Goal: Contribute content: Contribute content

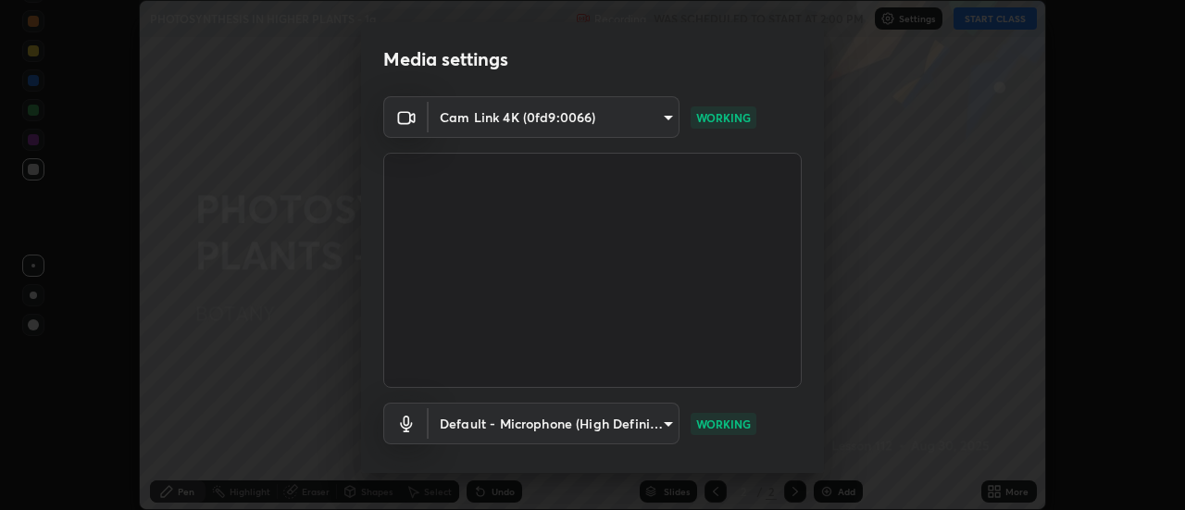
scroll to position [97, 0]
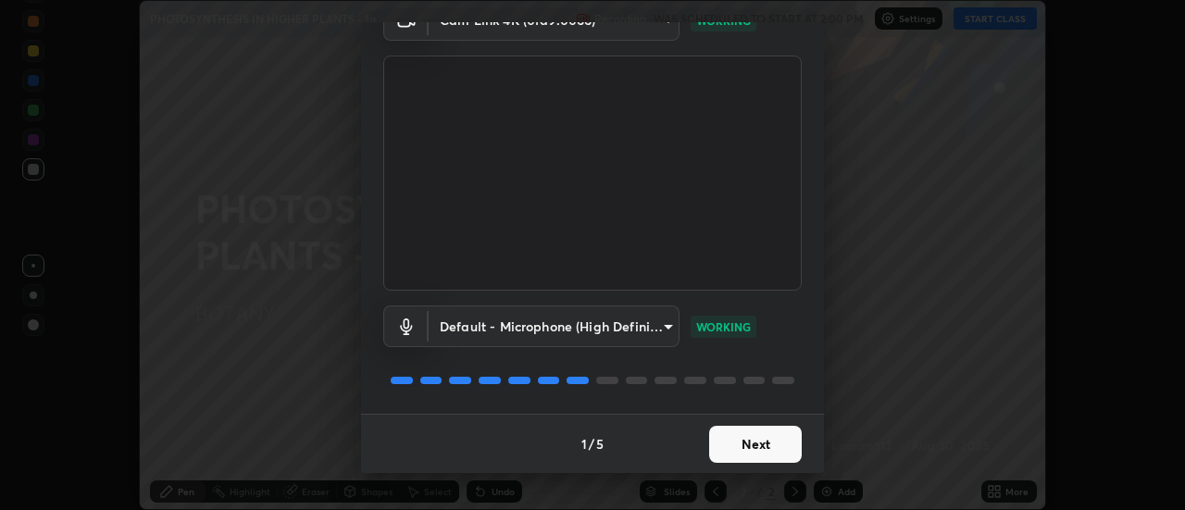
click at [733, 446] on button "Next" at bounding box center [755, 444] width 93 height 37
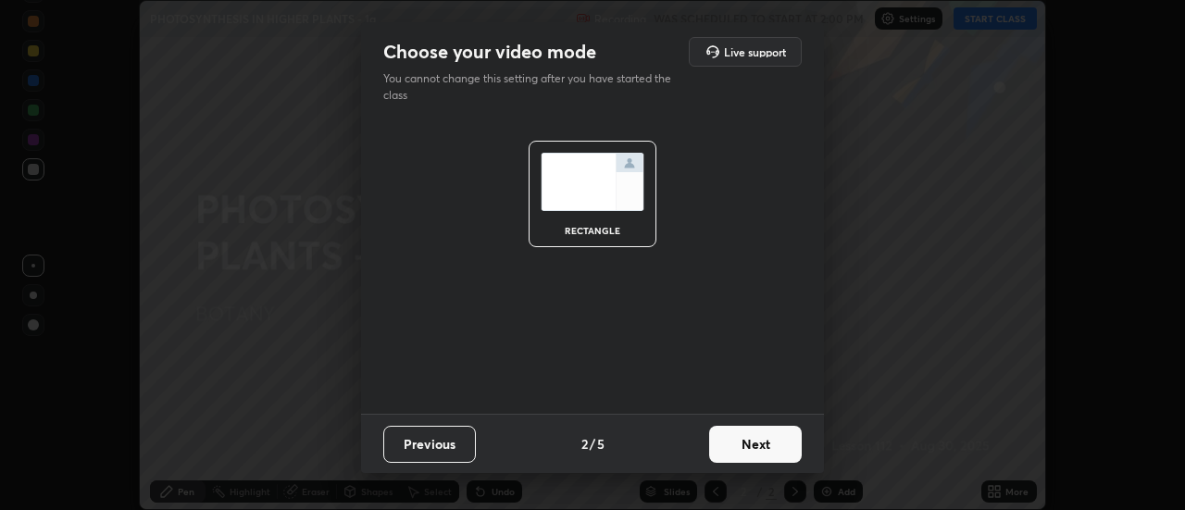
scroll to position [0, 0]
click at [737, 451] on button "Next" at bounding box center [755, 444] width 93 height 37
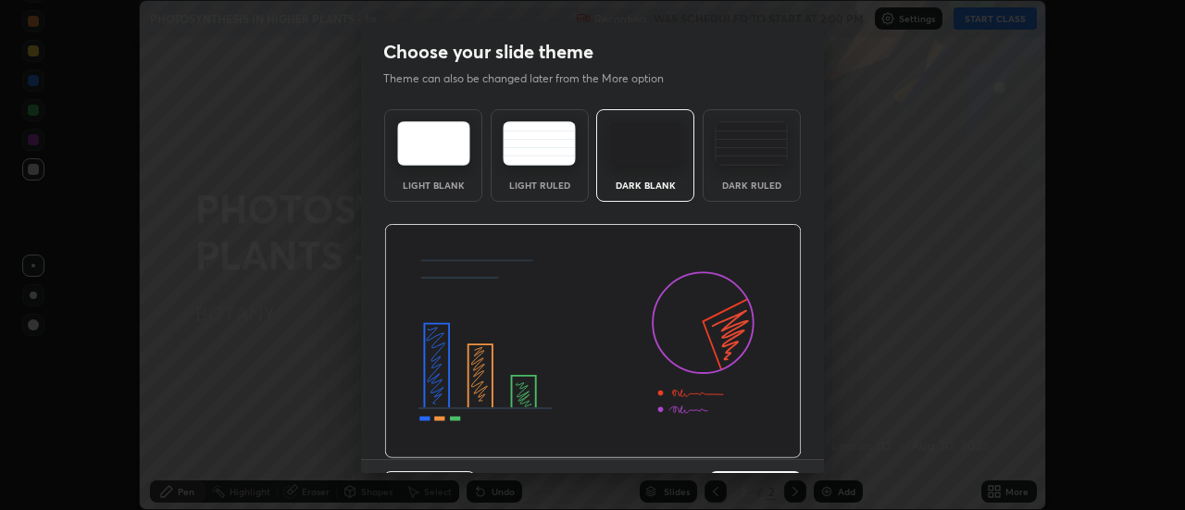
scroll to position [45, 0]
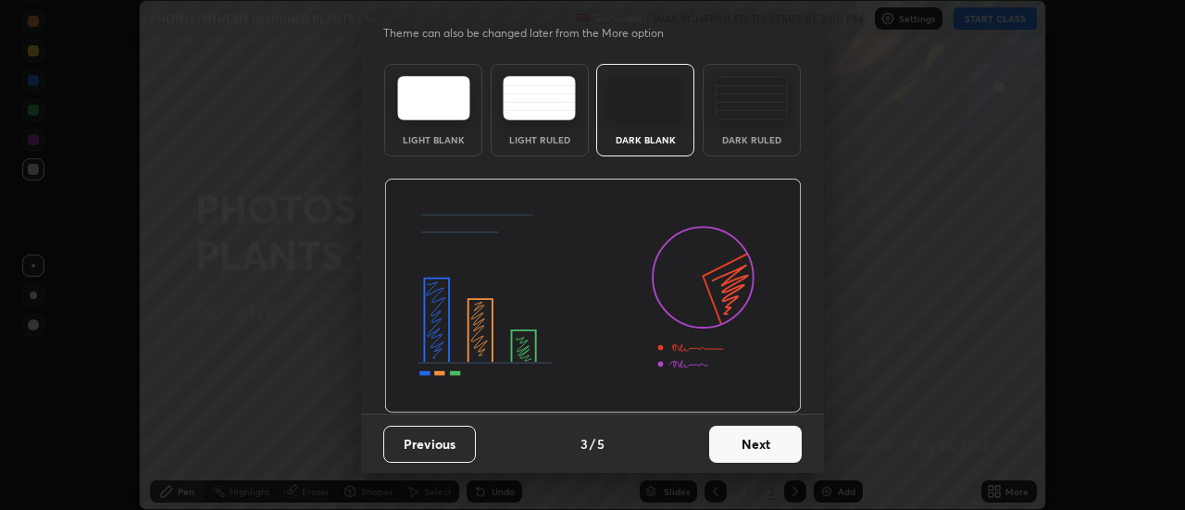
click at [728, 447] on button "Next" at bounding box center [755, 444] width 93 height 37
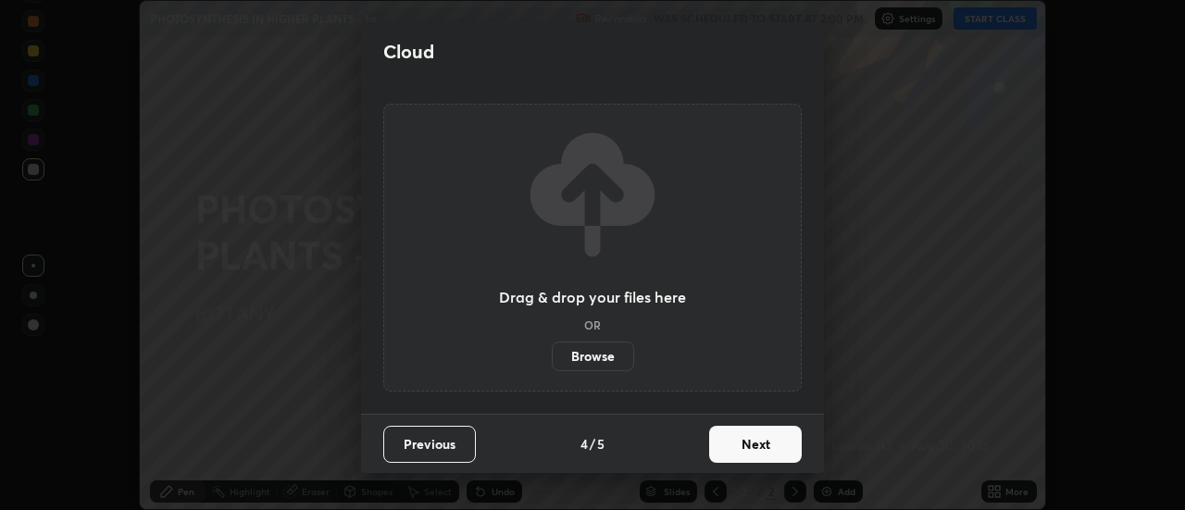
click at [744, 448] on button "Next" at bounding box center [755, 444] width 93 height 37
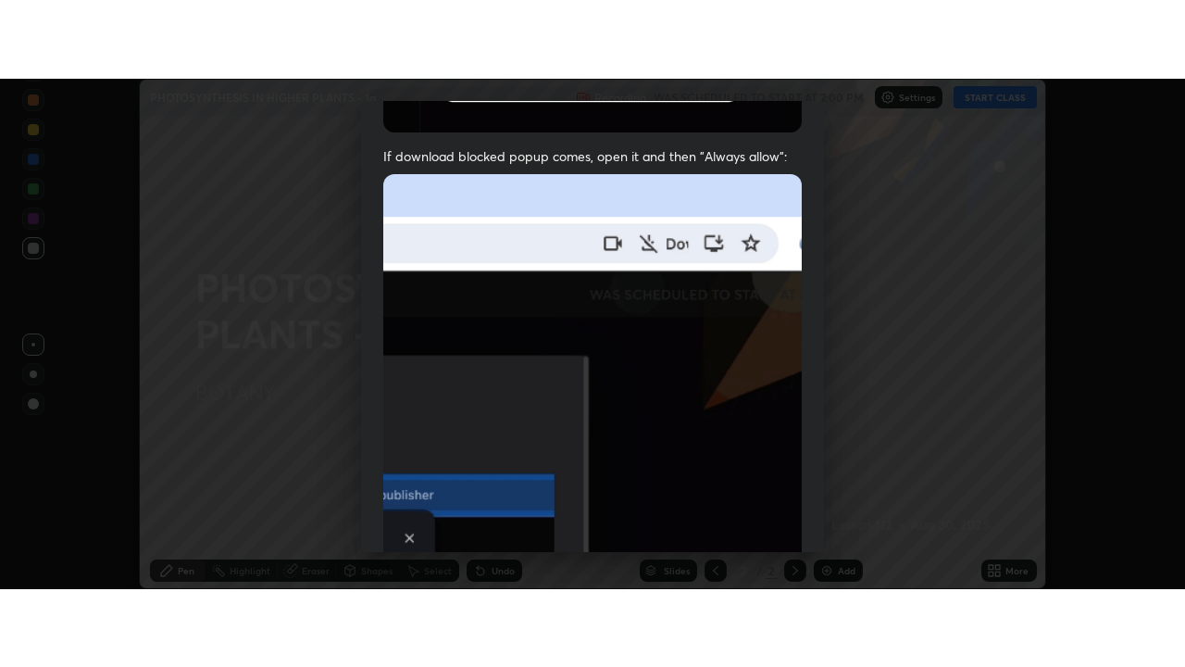
scroll to position [475, 0]
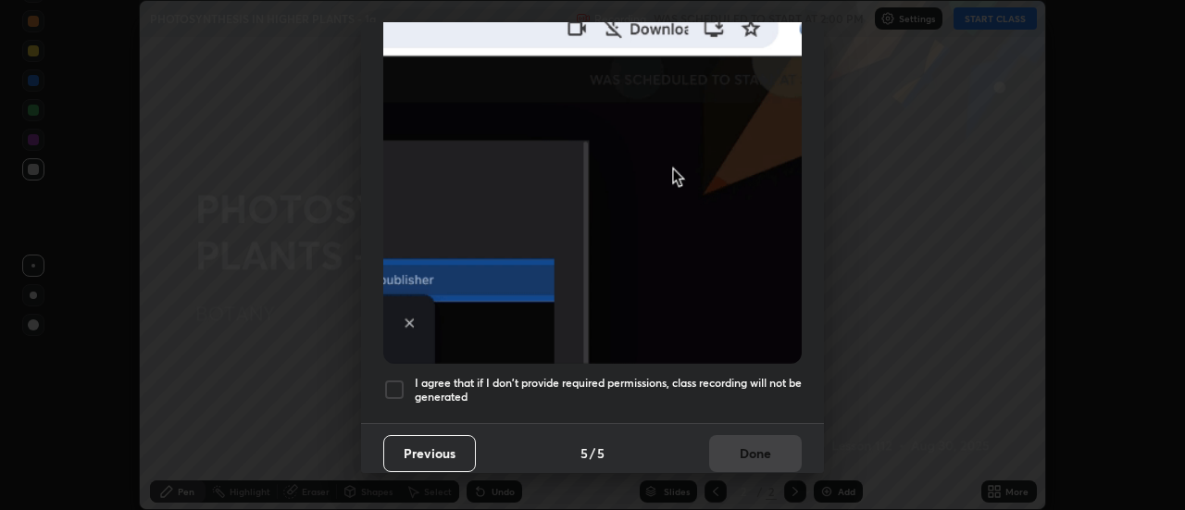
click at [401, 379] on div at bounding box center [394, 390] width 22 height 22
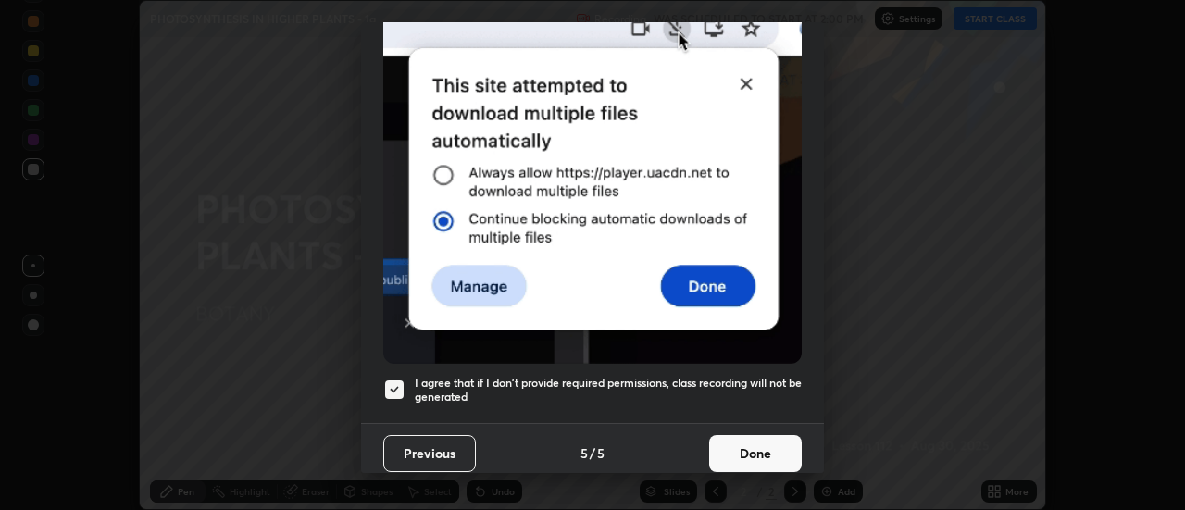
click at [736, 441] on button "Done" at bounding box center [755, 453] width 93 height 37
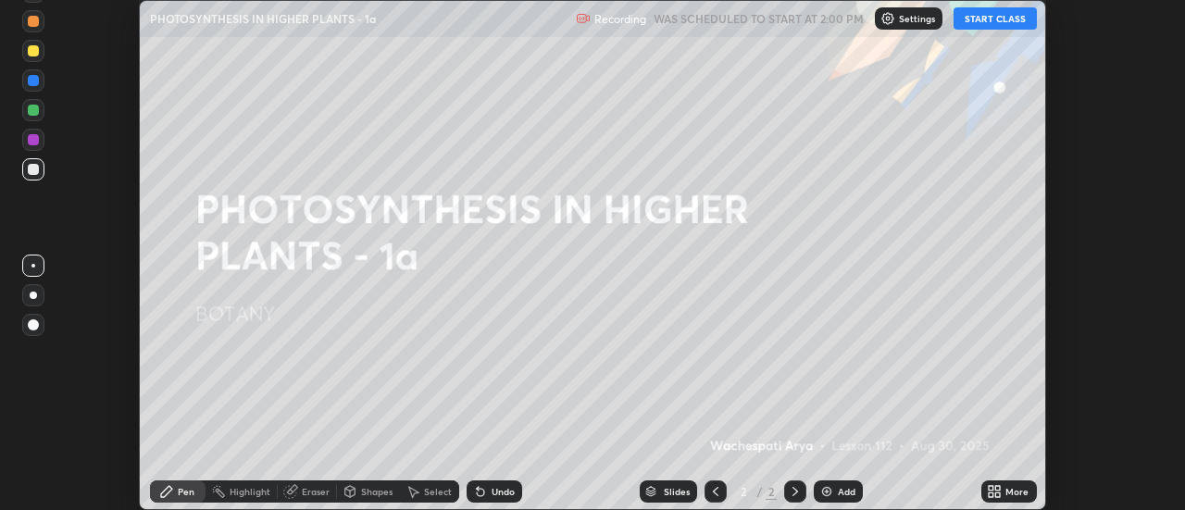
click at [980, 22] on button "START CLASS" at bounding box center [995, 18] width 83 height 22
click at [1007, 493] on div "More" at bounding box center [1016, 491] width 23 height 9
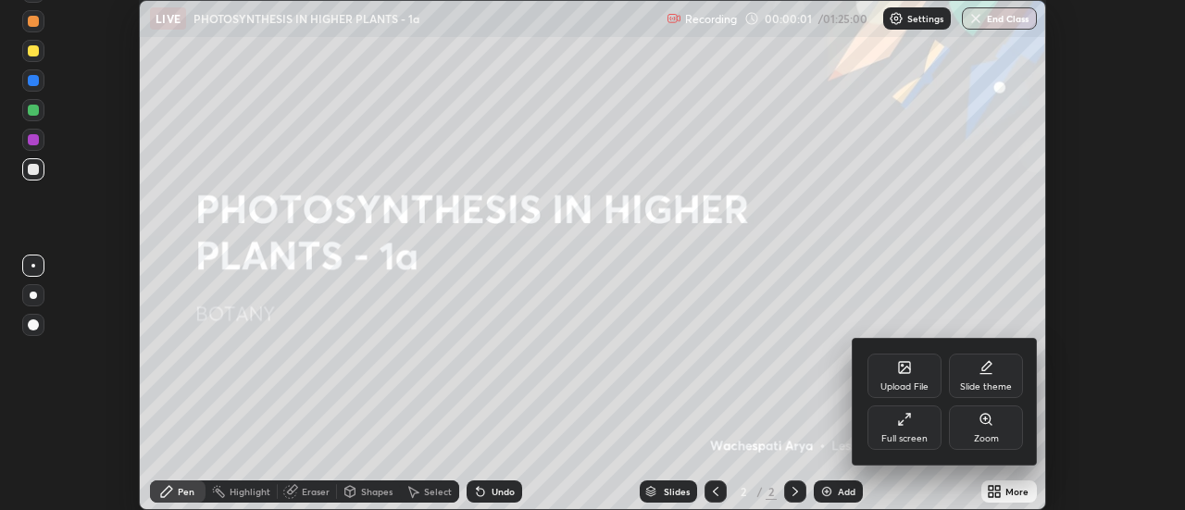
click at [900, 419] on icon at bounding box center [904, 419] width 15 height 15
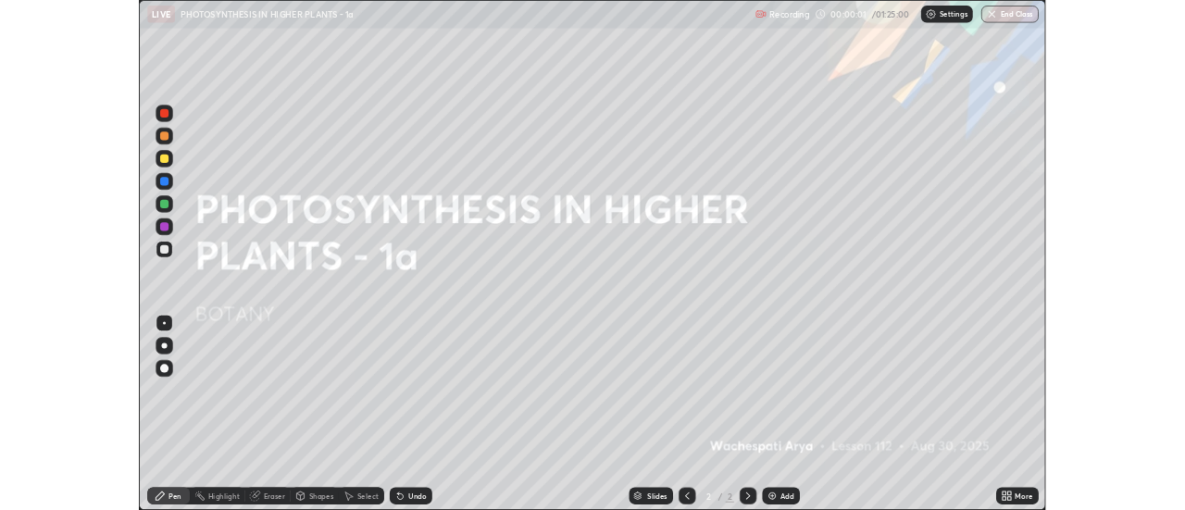
scroll to position [667, 1185]
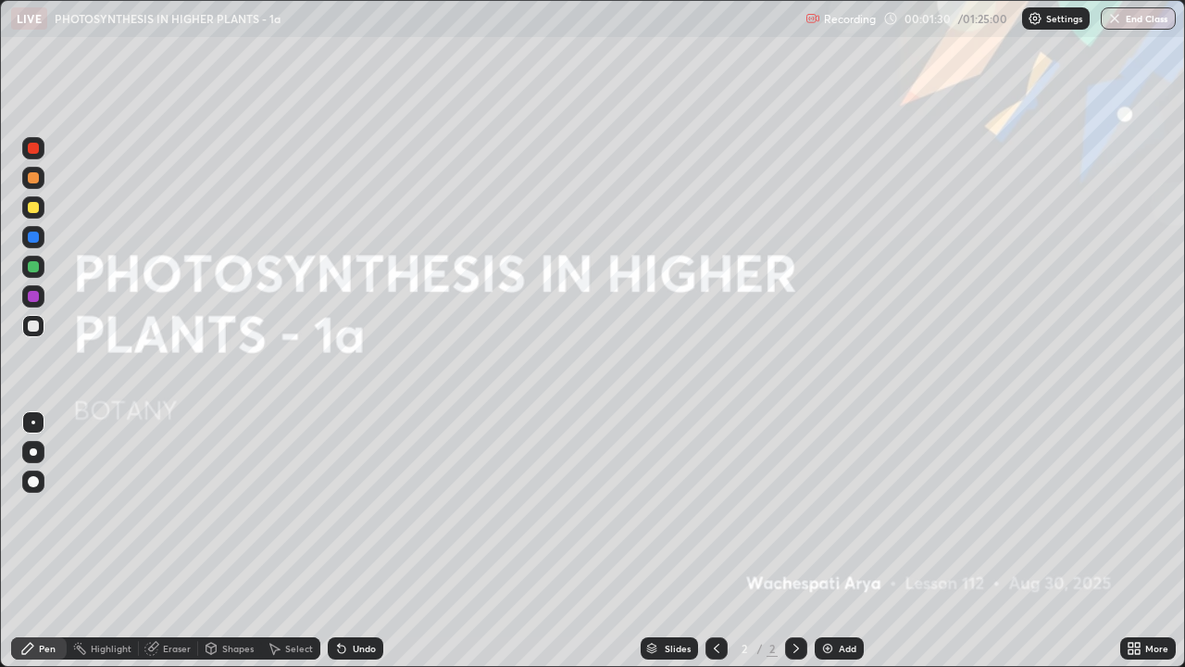
click at [33, 181] on div at bounding box center [33, 177] width 11 height 11
click at [831, 509] on img at bounding box center [827, 648] width 15 height 15
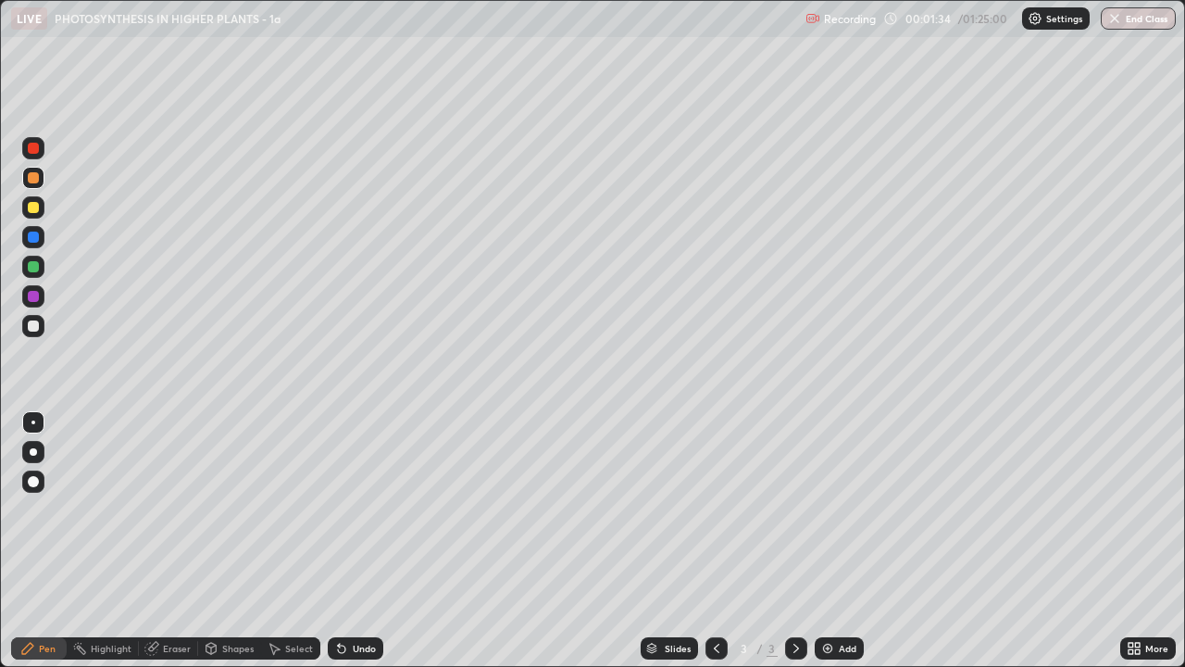
click at [32, 480] on div at bounding box center [33, 481] width 11 height 11
click at [33, 331] on div at bounding box center [33, 325] width 11 height 11
click at [355, 509] on div "Undo" at bounding box center [364, 647] width 23 height 9
click at [37, 181] on div at bounding box center [33, 177] width 11 height 11
click at [33, 452] on div at bounding box center [33, 451] width 7 height 7
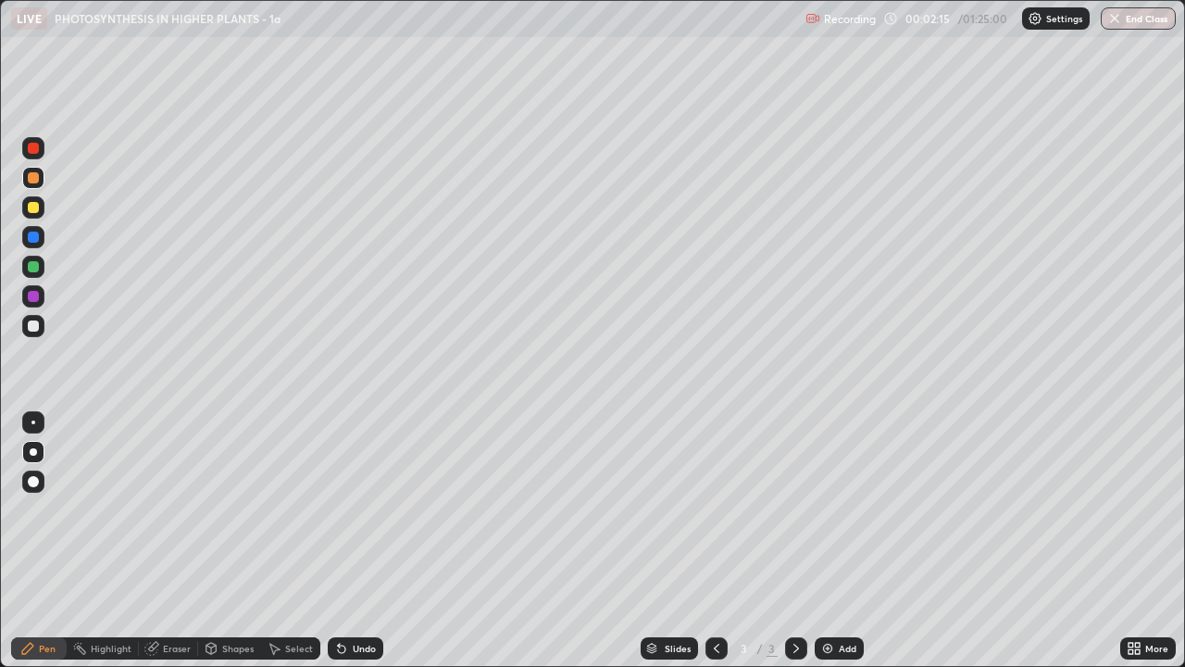
click at [34, 327] on div at bounding box center [33, 325] width 11 height 11
click at [29, 333] on div at bounding box center [33, 326] width 22 height 22
click at [158, 509] on div "Eraser" at bounding box center [168, 648] width 59 height 22
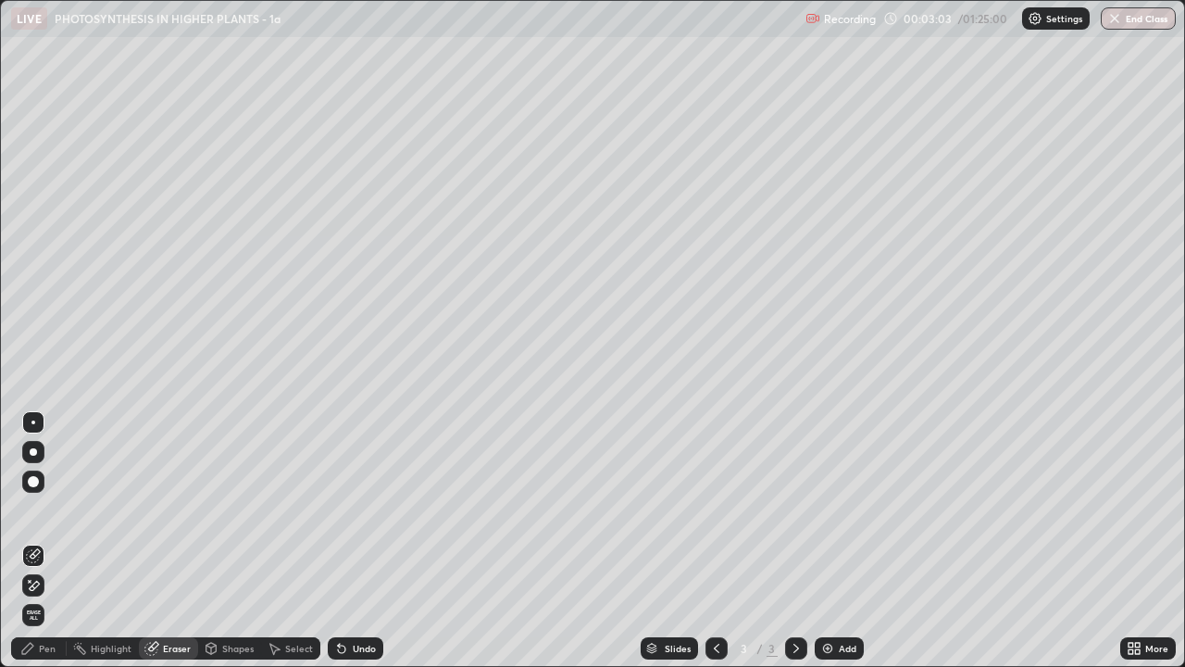
click at [39, 509] on div "Pen" at bounding box center [47, 647] width 17 height 9
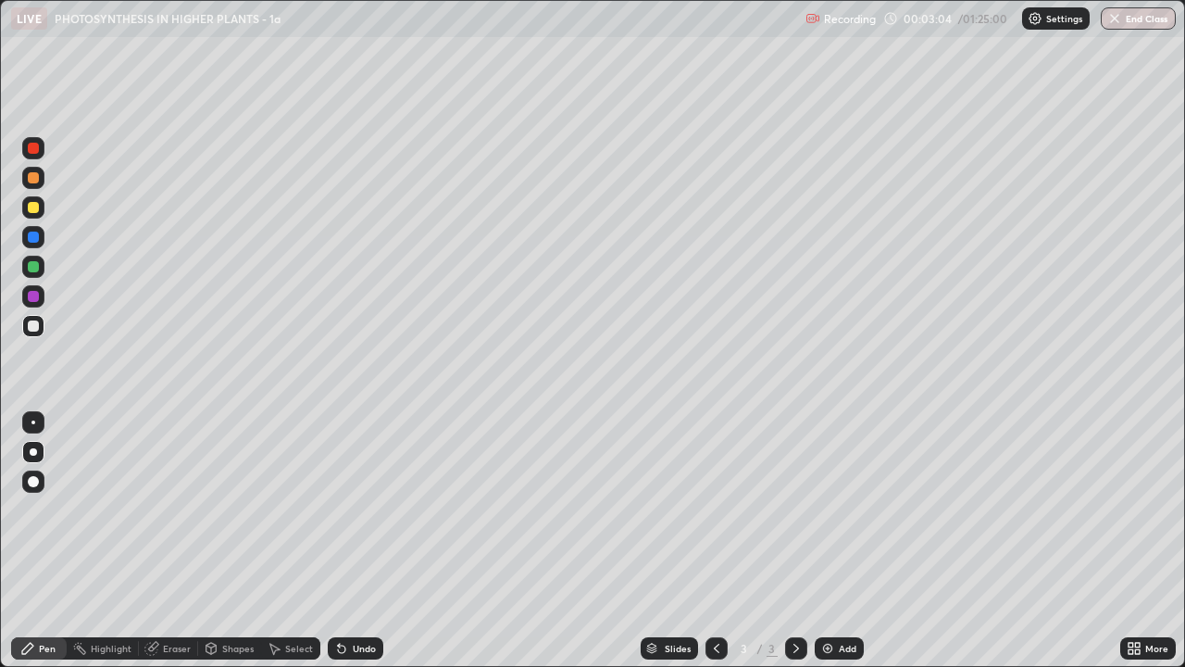
click at [31, 268] on div at bounding box center [33, 266] width 11 height 11
click at [33, 208] on div at bounding box center [33, 207] width 11 height 11
click at [35, 178] on div at bounding box center [33, 177] width 11 height 11
click at [36, 328] on div at bounding box center [33, 325] width 11 height 11
click at [31, 295] on div at bounding box center [33, 296] width 11 height 11
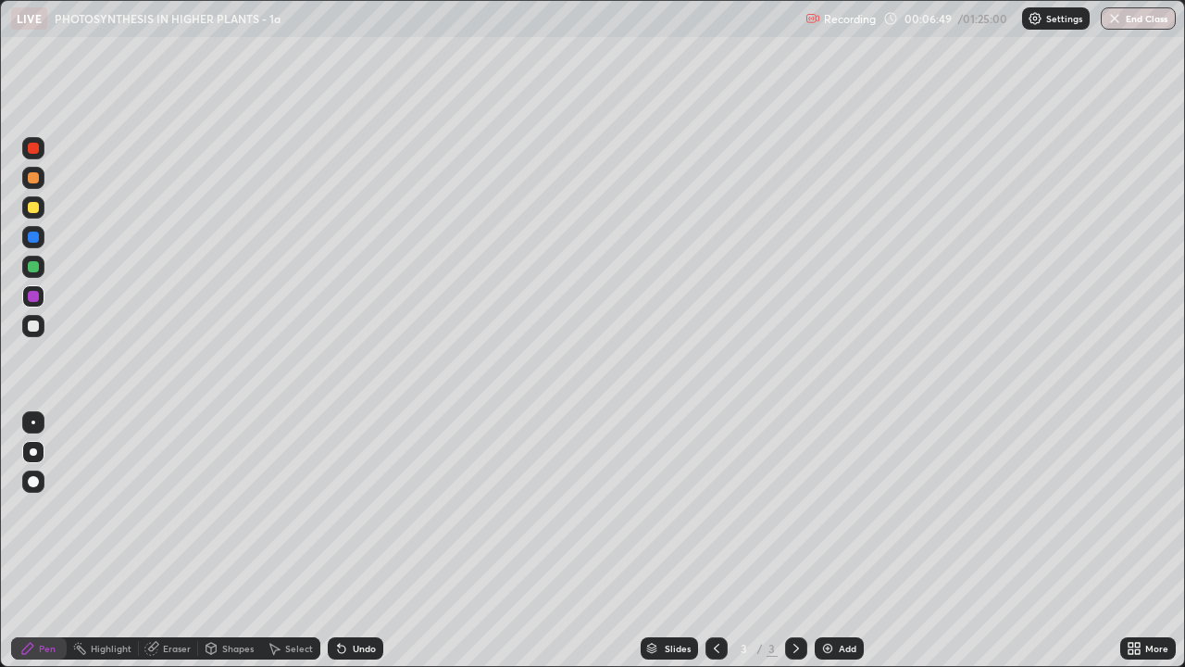
click at [22, 178] on div at bounding box center [33, 178] width 22 height 22
click at [33, 179] on div at bounding box center [33, 177] width 11 height 11
click at [32, 267] on div at bounding box center [33, 266] width 11 height 11
click at [357, 509] on div "Undo" at bounding box center [364, 647] width 23 height 9
click at [358, 509] on div "Undo" at bounding box center [364, 647] width 23 height 9
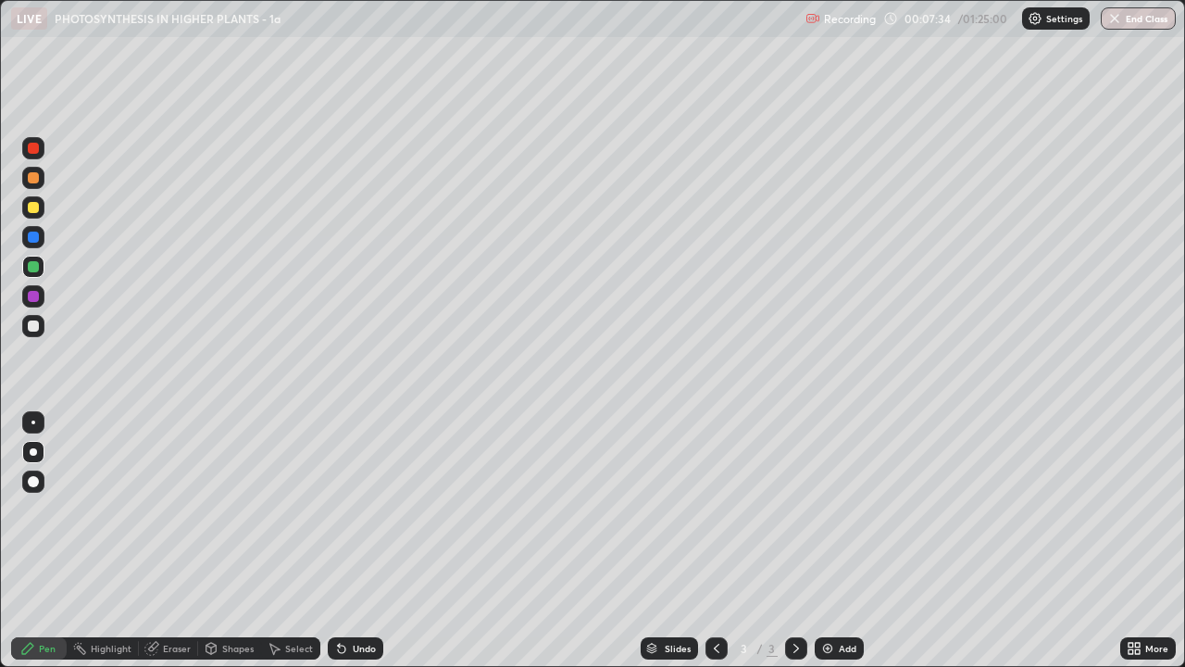
click at [32, 299] on div at bounding box center [33, 296] width 11 height 11
click at [29, 175] on div at bounding box center [33, 177] width 11 height 11
click at [31, 322] on div at bounding box center [33, 325] width 11 height 11
click at [830, 509] on img at bounding box center [827, 648] width 15 height 15
click at [34, 179] on div at bounding box center [33, 177] width 11 height 11
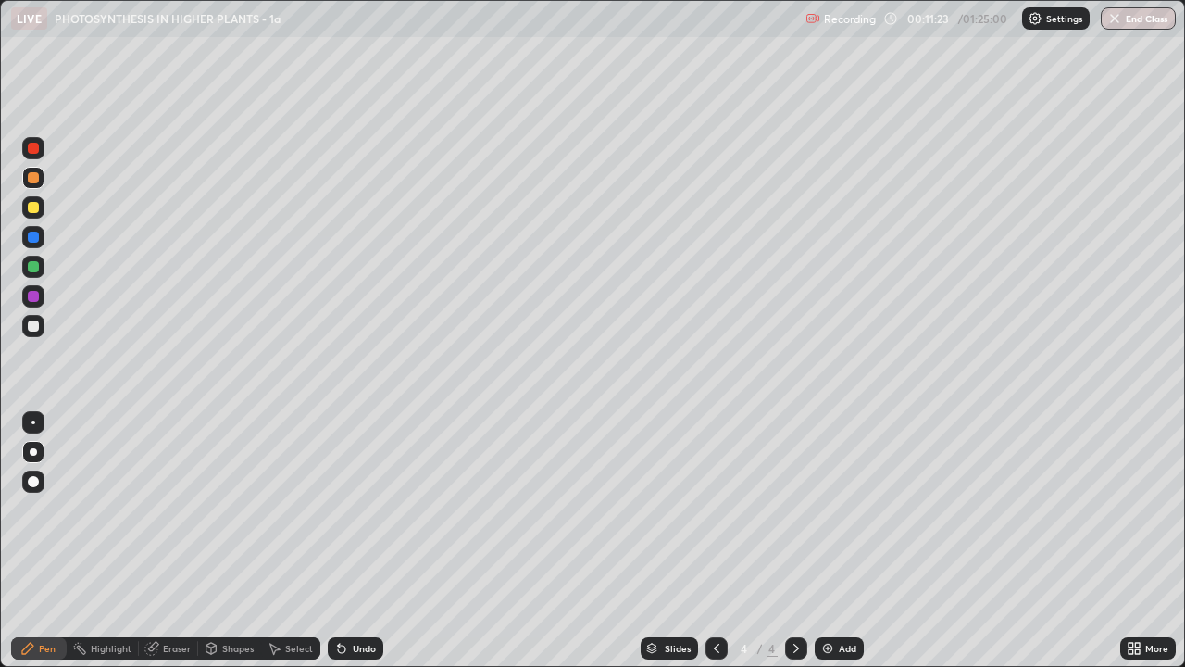
click at [32, 328] on div at bounding box center [33, 325] width 11 height 11
click at [306, 509] on div "Select" at bounding box center [299, 647] width 28 height 9
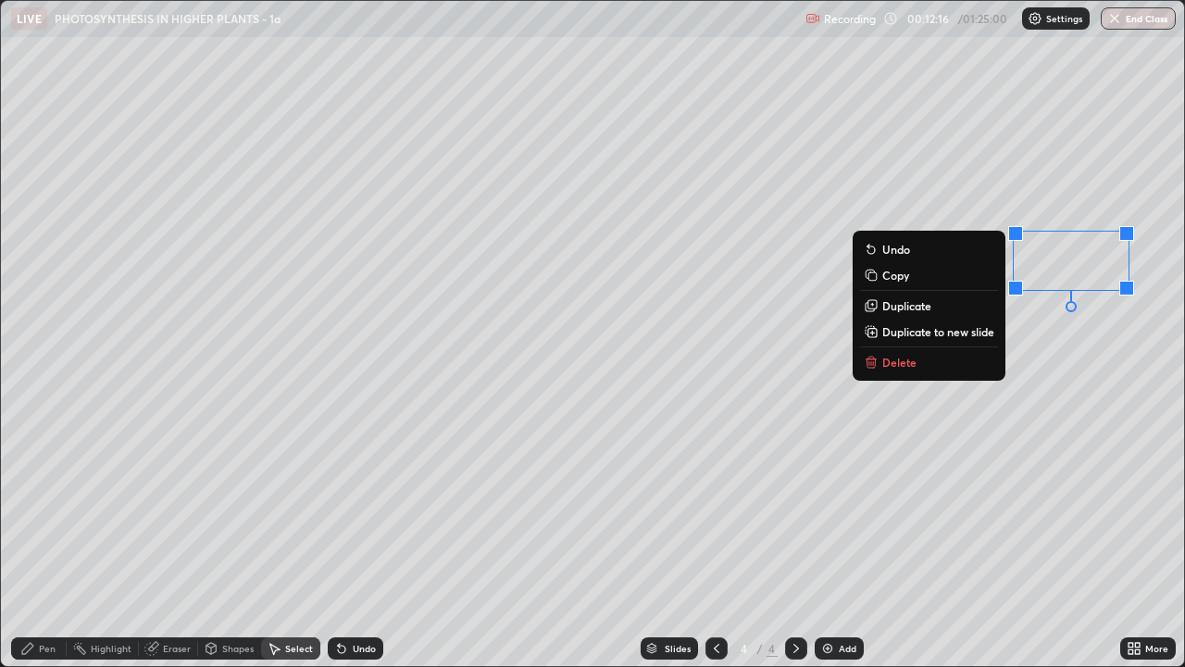
click at [914, 368] on button "Delete" at bounding box center [929, 362] width 138 height 22
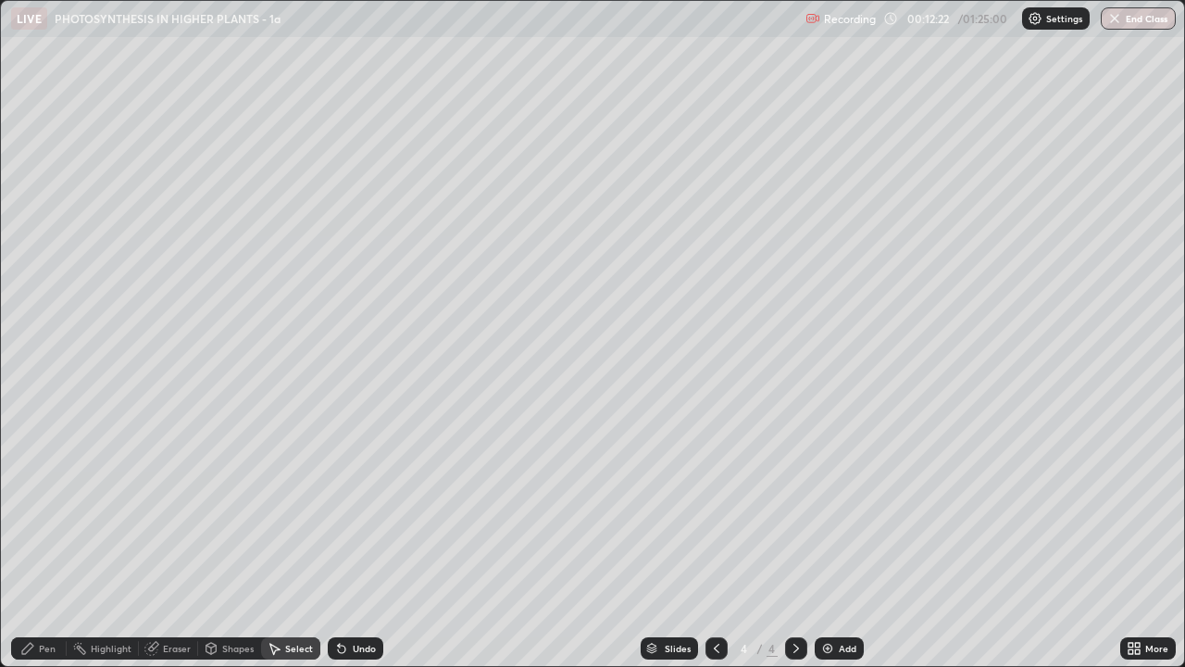
click at [451, 231] on div "0 ° Undo Copy Duplicate Duplicate to new slide Delete" at bounding box center [592, 333] width 1183 height 665
click at [55, 509] on div "Pen" at bounding box center [47, 647] width 17 height 9
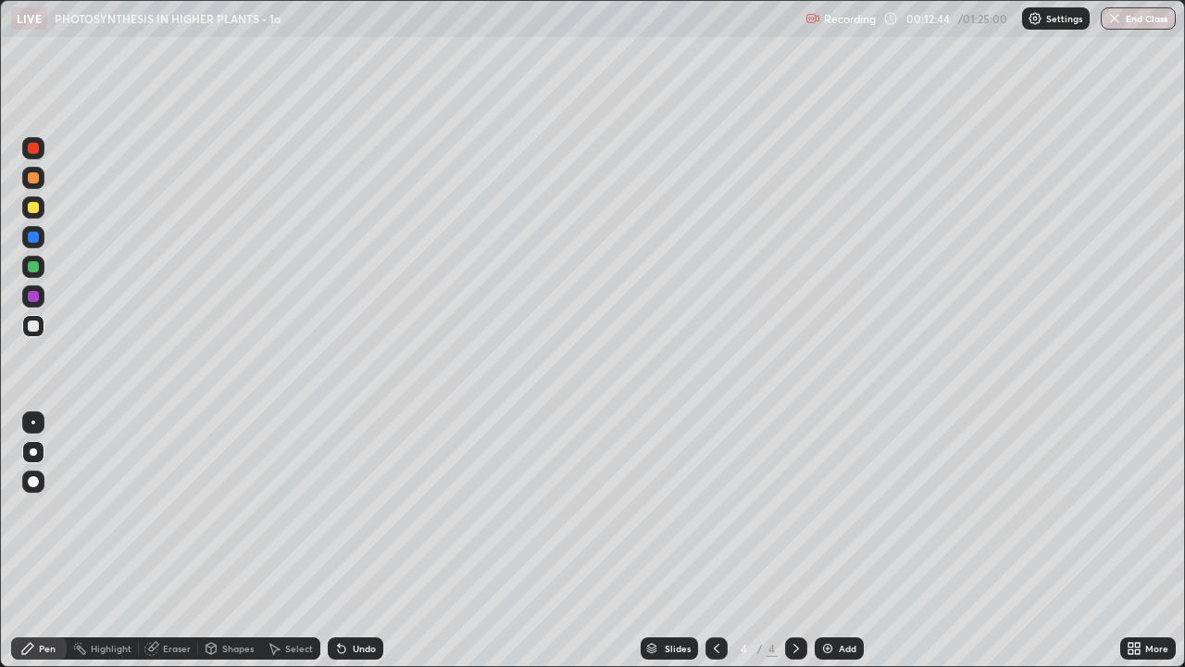
click at [280, 509] on icon at bounding box center [274, 648] width 15 height 15
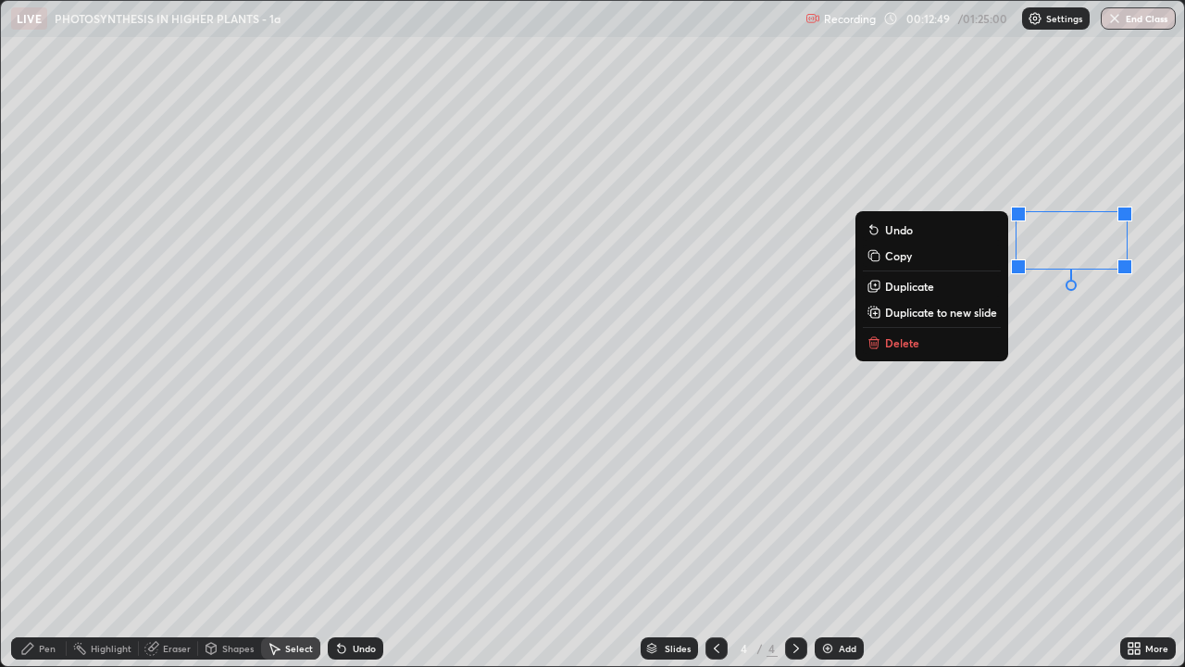
click at [854, 497] on div "0 ° Undo Copy Duplicate Duplicate to new slide Delete" at bounding box center [592, 333] width 1183 height 665
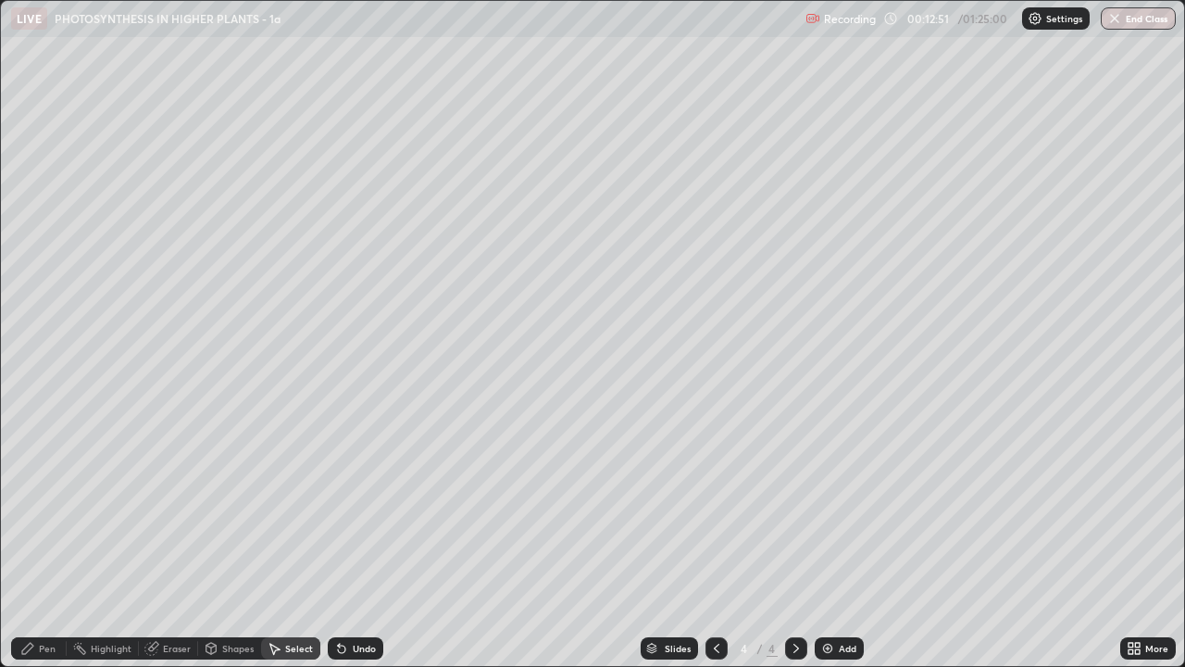
click at [174, 509] on div "Eraser" at bounding box center [177, 647] width 28 height 9
click at [41, 509] on div "Pen" at bounding box center [47, 647] width 17 height 9
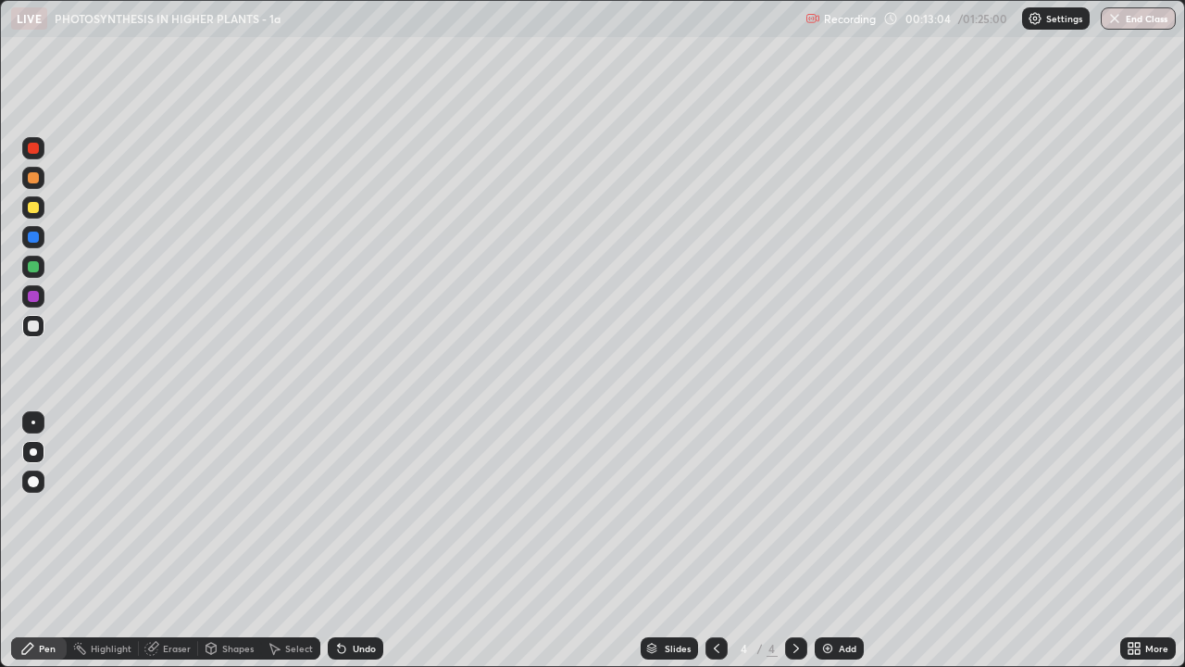
click at [34, 268] on div at bounding box center [33, 266] width 11 height 11
click at [180, 509] on div "Eraser" at bounding box center [177, 647] width 28 height 9
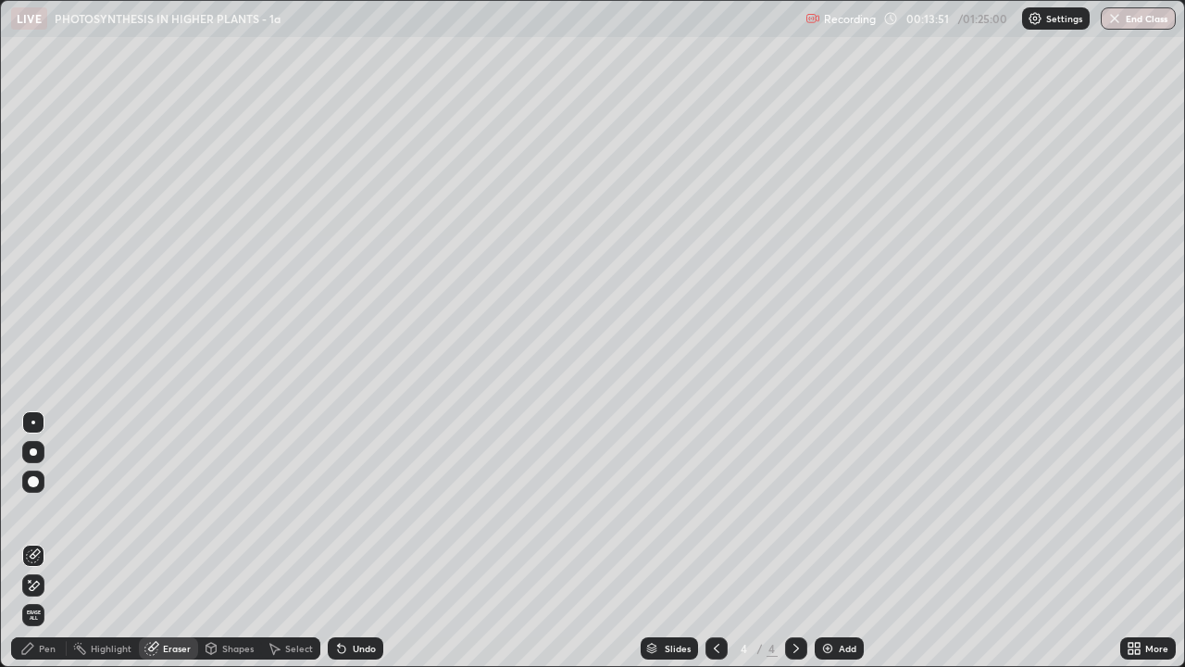
click at [43, 509] on div "Pen" at bounding box center [39, 648] width 56 height 22
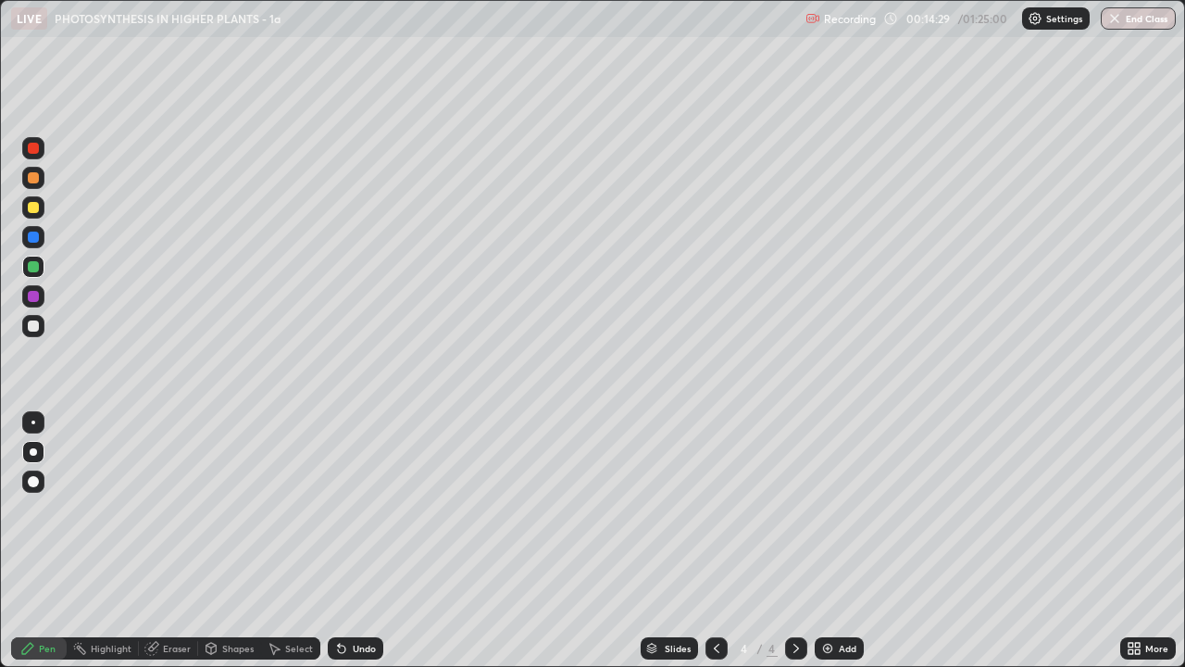
click at [31, 240] on div at bounding box center [33, 236] width 11 height 11
click at [829, 509] on img at bounding box center [827, 648] width 15 height 15
click at [33, 179] on div at bounding box center [33, 177] width 11 height 11
click at [34, 267] on div at bounding box center [33, 266] width 11 height 11
click at [33, 325] on div at bounding box center [33, 325] width 11 height 11
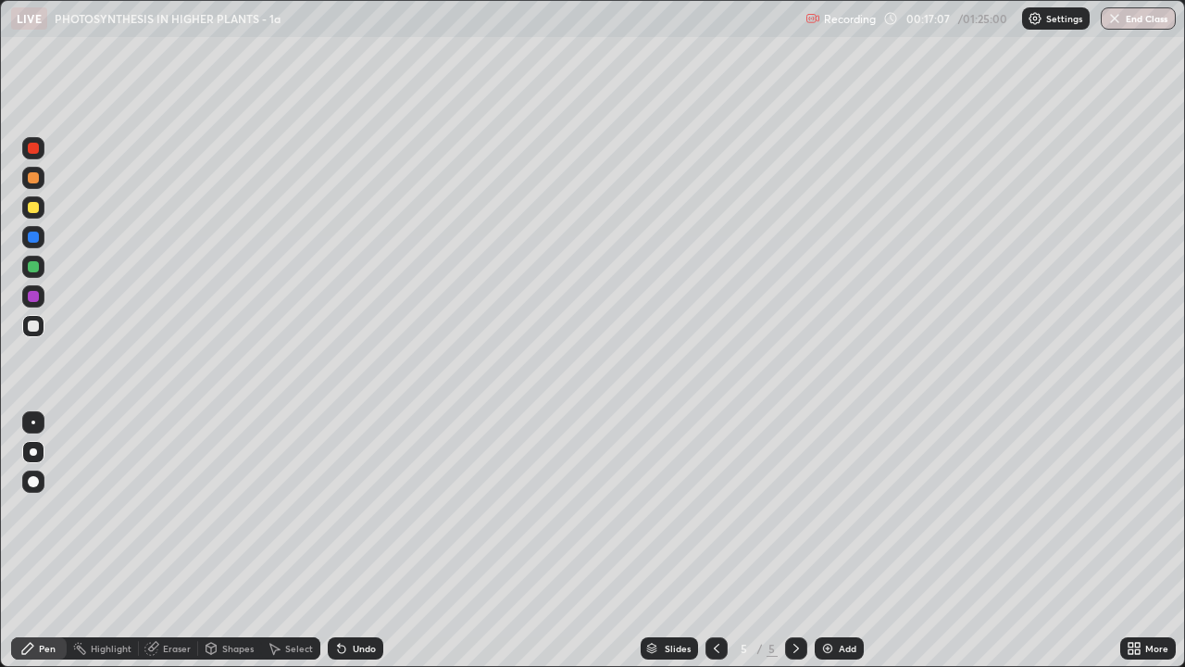
click at [36, 240] on div at bounding box center [33, 236] width 11 height 11
click at [32, 326] on div at bounding box center [33, 325] width 11 height 11
click at [36, 298] on div at bounding box center [33, 296] width 11 height 11
click at [34, 268] on div at bounding box center [33, 266] width 11 height 11
click at [180, 509] on div "Eraser" at bounding box center [177, 647] width 28 height 9
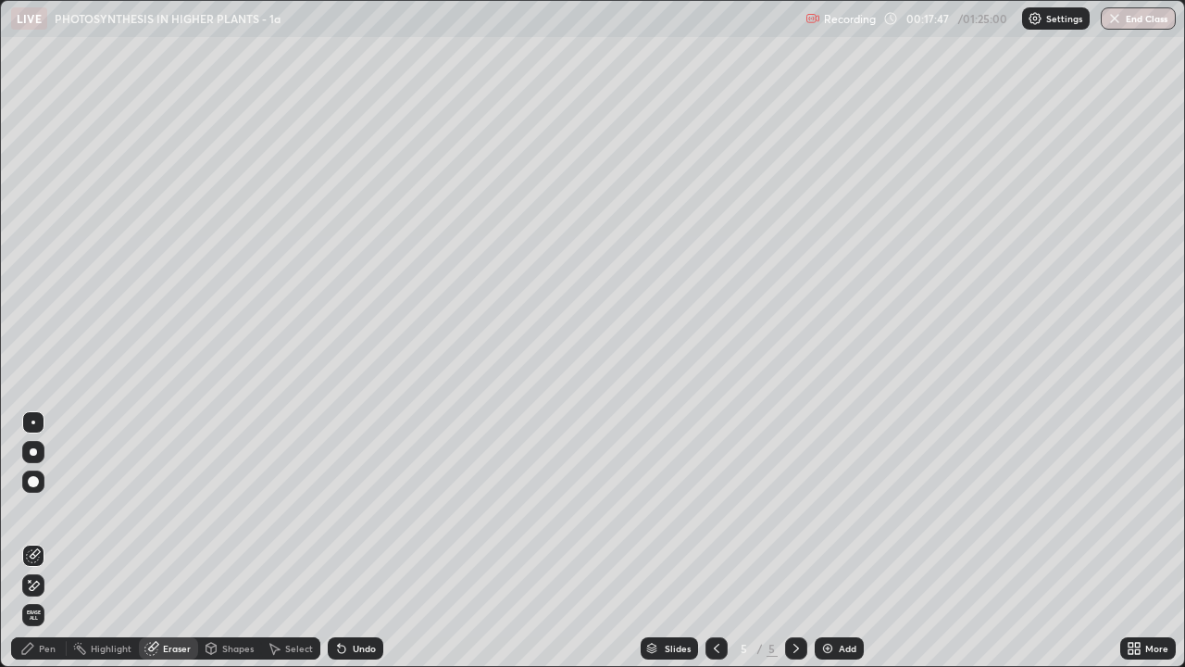
click at [44, 509] on div "Pen" at bounding box center [47, 647] width 17 height 9
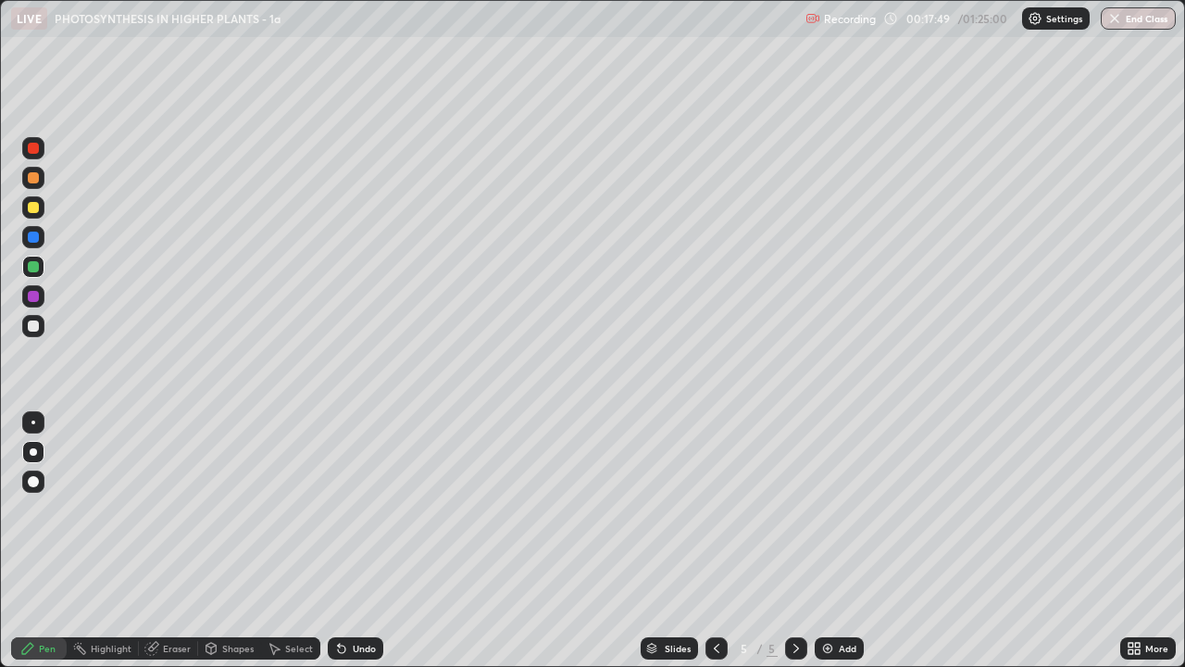
click at [34, 178] on div at bounding box center [33, 177] width 11 height 11
click at [35, 271] on div at bounding box center [33, 266] width 11 height 11
click at [32, 208] on div at bounding box center [33, 207] width 11 height 11
click at [32, 239] on div at bounding box center [33, 236] width 11 height 11
click at [41, 322] on div at bounding box center [33, 326] width 22 height 22
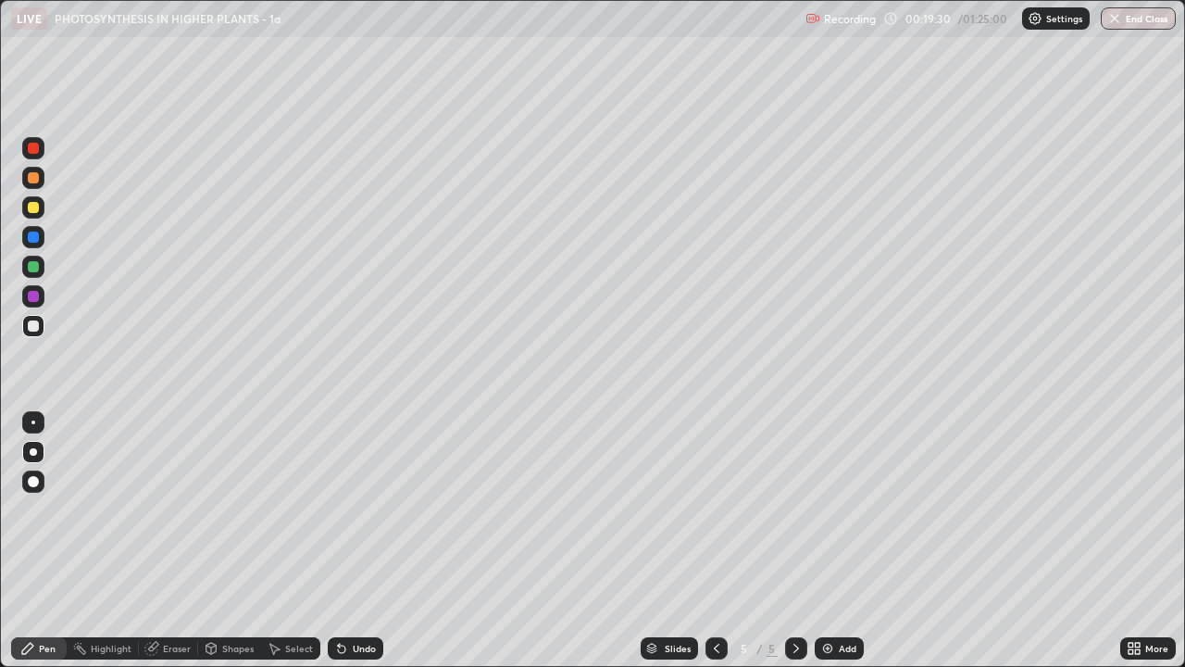
click at [301, 509] on div "Select" at bounding box center [299, 647] width 28 height 9
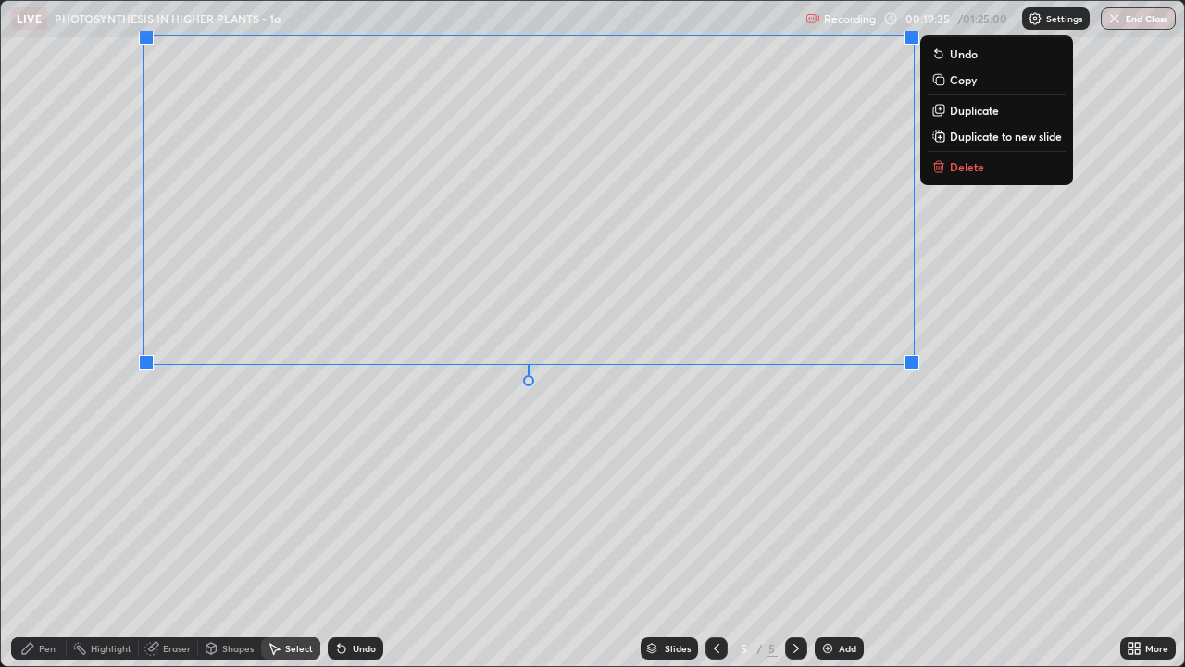
click at [438, 509] on div "0 ° Undo Copy Duplicate Duplicate to new slide Delete" at bounding box center [592, 333] width 1183 height 665
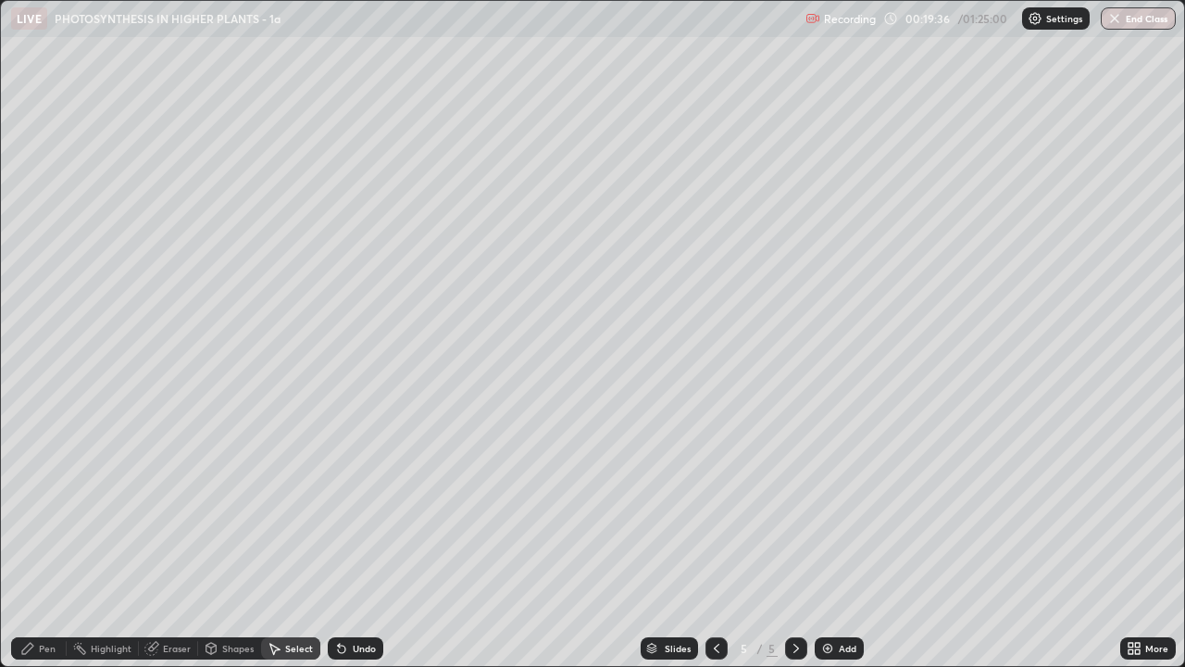
click at [44, 509] on div "Pen" at bounding box center [47, 647] width 17 height 9
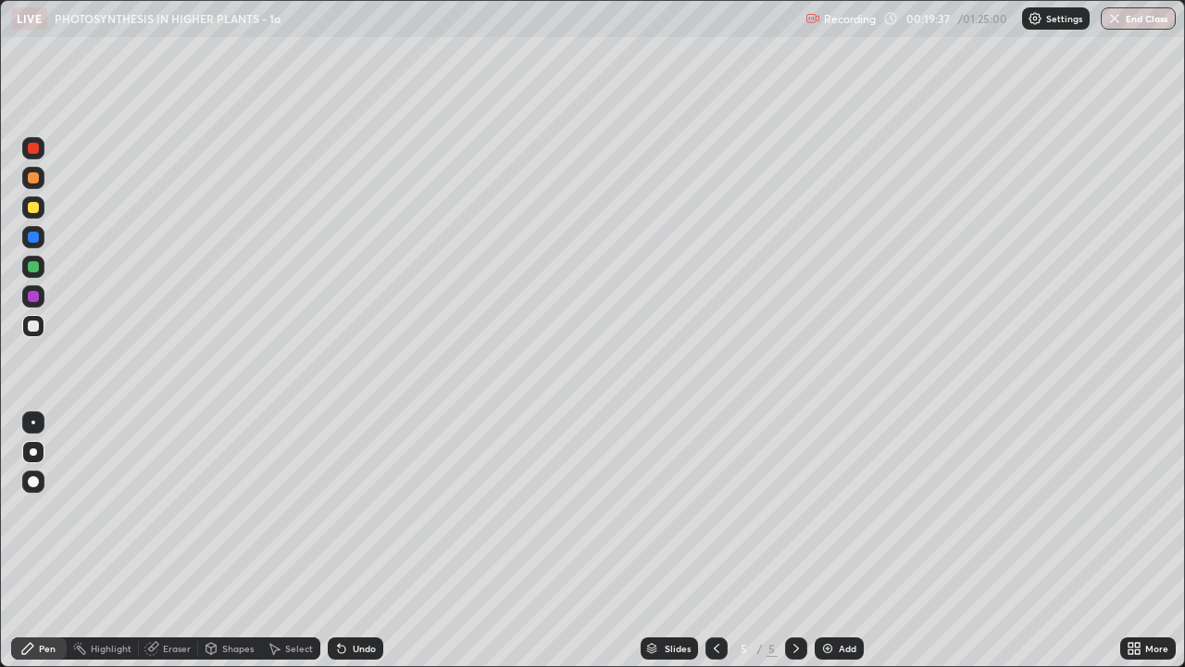
click at [33, 180] on div at bounding box center [33, 177] width 11 height 11
click at [37, 263] on div at bounding box center [33, 266] width 11 height 11
click at [33, 207] on div at bounding box center [33, 207] width 11 height 11
click at [167, 509] on div "Eraser" at bounding box center [177, 647] width 28 height 9
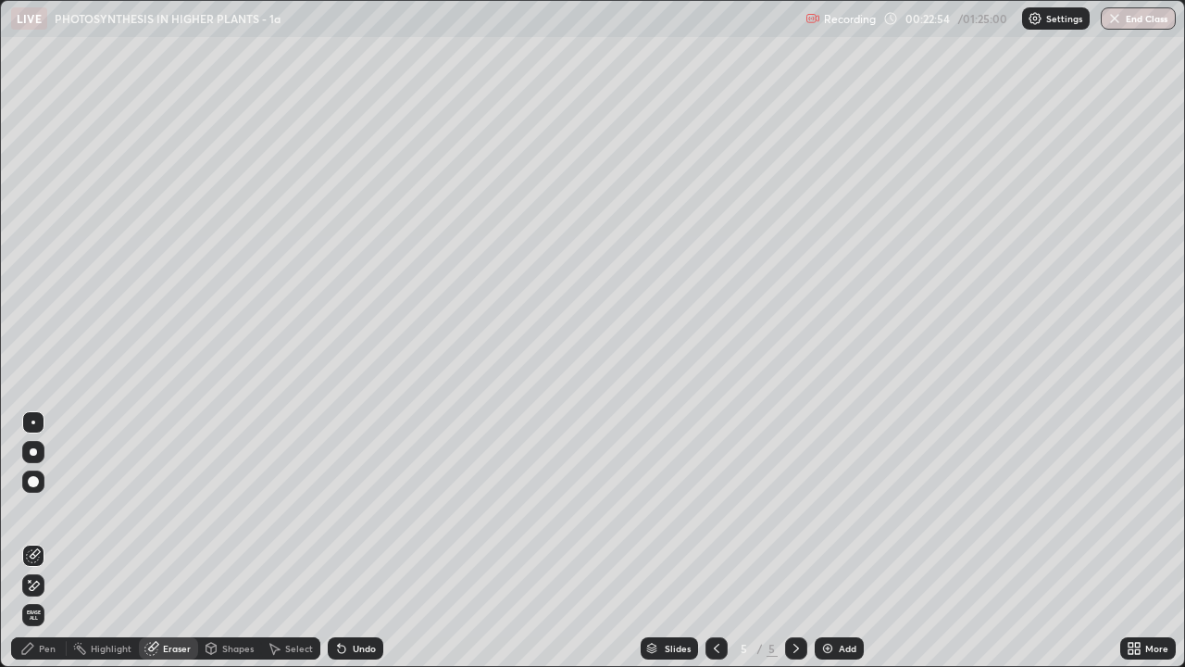
click at [715, 509] on icon at bounding box center [716, 648] width 15 height 15
click at [39, 509] on div "Pen" at bounding box center [47, 647] width 17 height 9
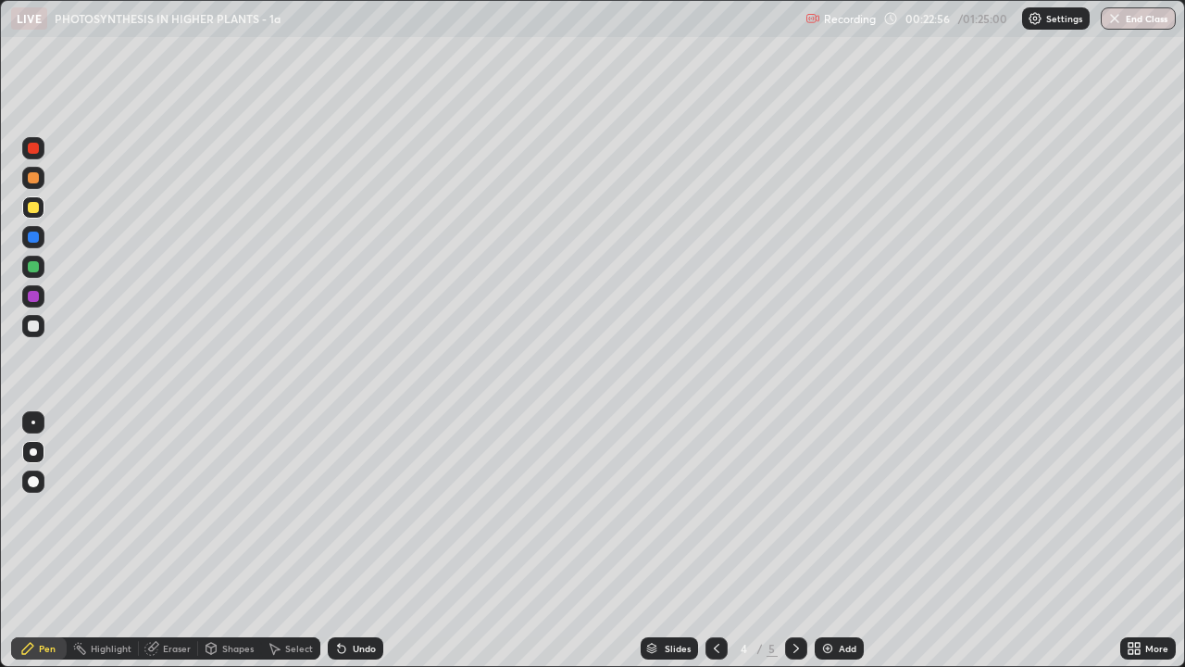
click at [33, 301] on div at bounding box center [33, 296] width 11 height 11
click at [365, 509] on div "Undo" at bounding box center [364, 647] width 23 height 9
click at [705, 509] on div at bounding box center [716, 648] width 22 height 22
click at [789, 509] on icon at bounding box center [796, 648] width 15 height 15
click at [794, 509] on icon at bounding box center [796, 648] width 15 height 15
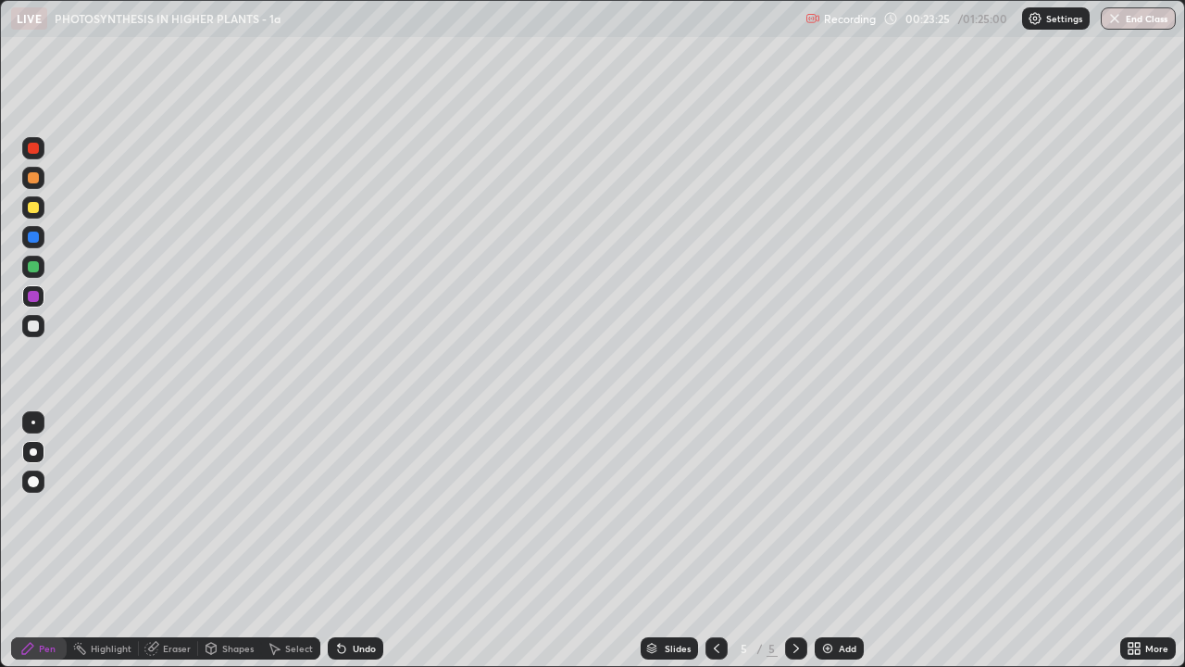
click at [31, 331] on div at bounding box center [33, 325] width 11 height 11
click at [31, 324] on div at bounding box center [33, 325] width 11 height 11
click at [706, 509] on div at bounding box center [716, 648] width 22 height 22
click at [31, 297] on div at bounding box center [33, 296] width 11 height 11
click at [289, 509] on div "Select" at bounding box center [299, 647] width 28 height 9
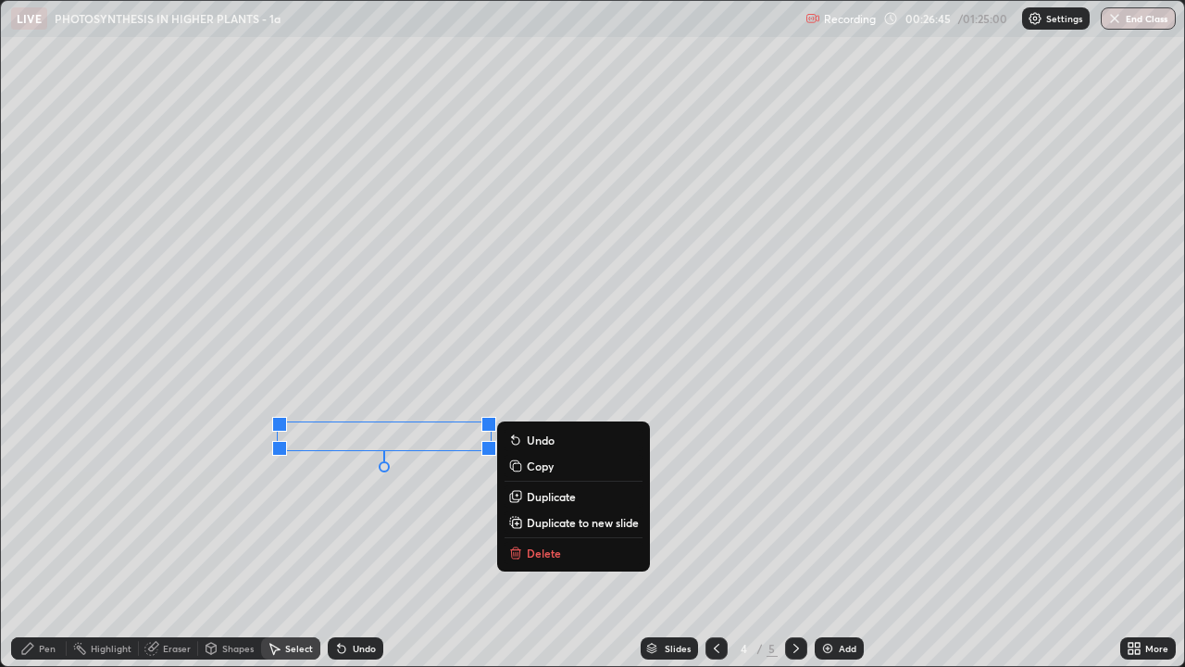
click at [44, 509] on div "Pen" at bounding box center [47, 647] width 17 height 9
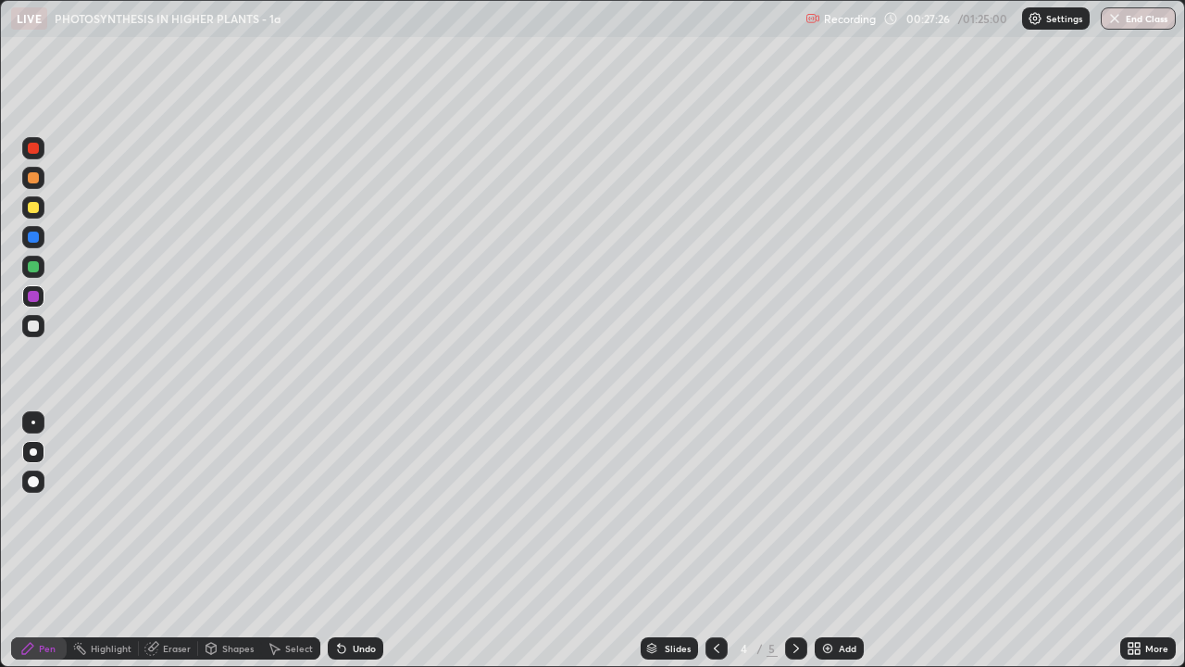
click at [794, 509] on icon at bounding box center [796, 648] width 15 height 15
click at [855, 509] on div "Add" at bounding box center [839, 648] width 49 height 22
click at [34, 208] on div at bounding box center [33, 207] width 11 height 11
click at [37, 326] on div at bounding box center [33, 325] width 11 height 11
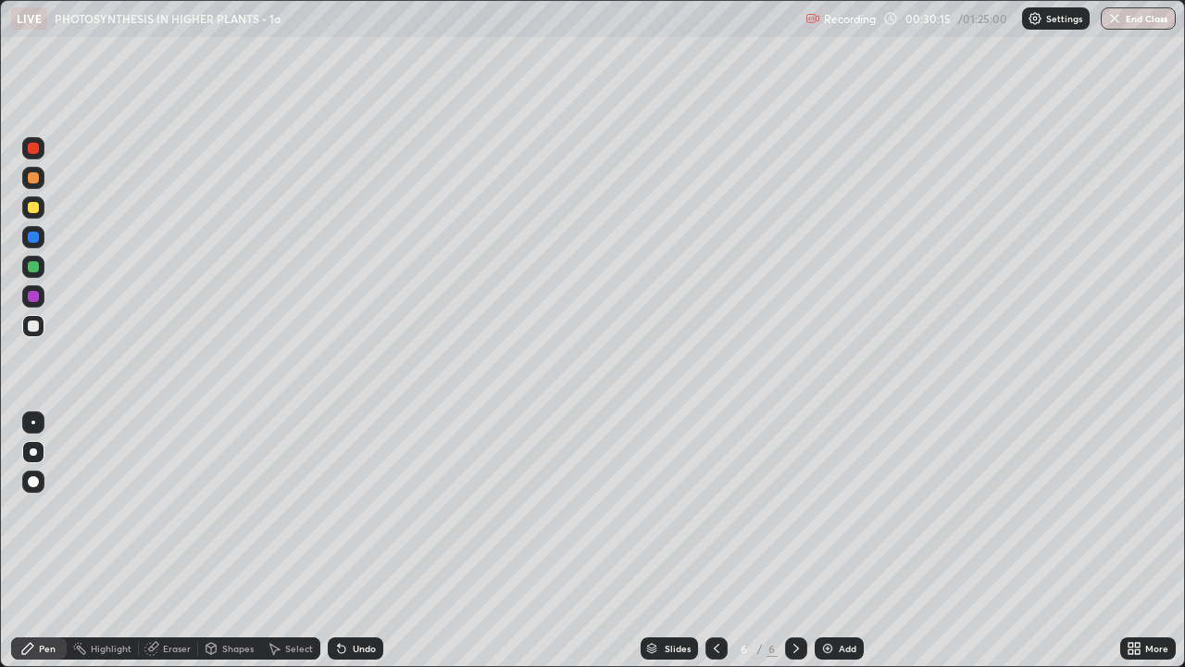
click at [717, 509] on div at bounding box center [716, 648] width 22 height 22
click at [33, 266] on div at bounding box center [33, 266] width 11 height 11
click at [794, 509] on icon at bounding box center [796, 648] width 15 height 15
click at [715, 509] on icon at bounding box center [716, 648] width 15 height 15
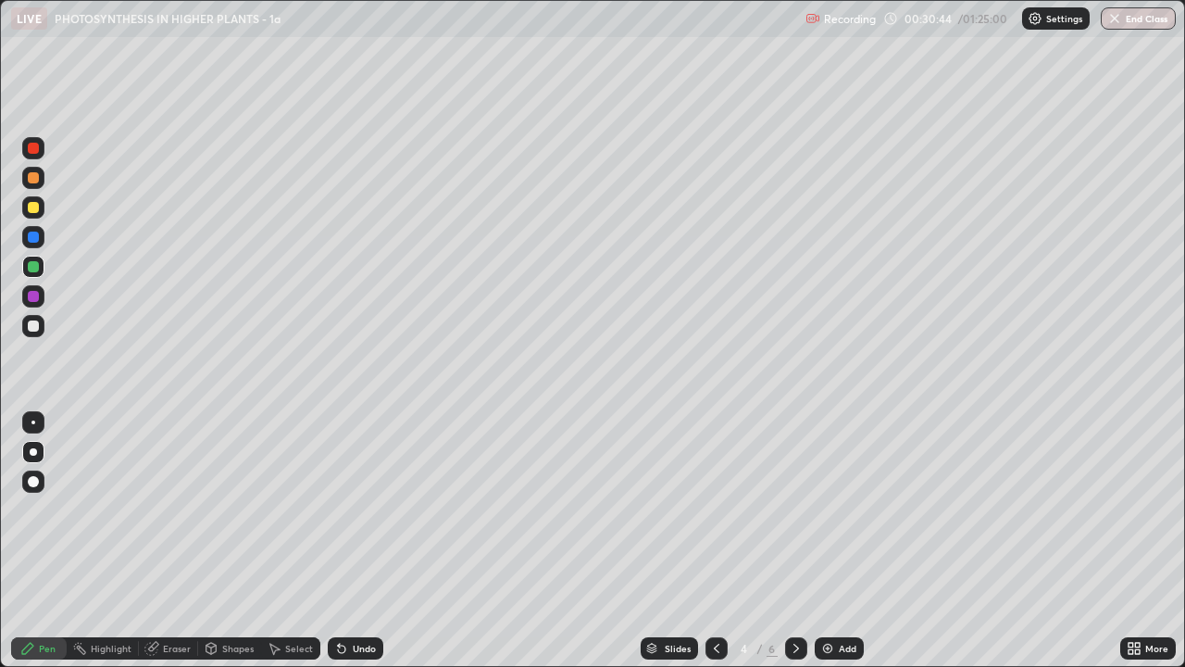
click at [34, 293] on div at bounding box center [33, 296] width 11 height 11
click at [31, 327] on div at bounding box center [33, 325] width 11 height 11
click at [166, 509] on div "Eraser" at bounding box center [177, 647] width 28 height 9
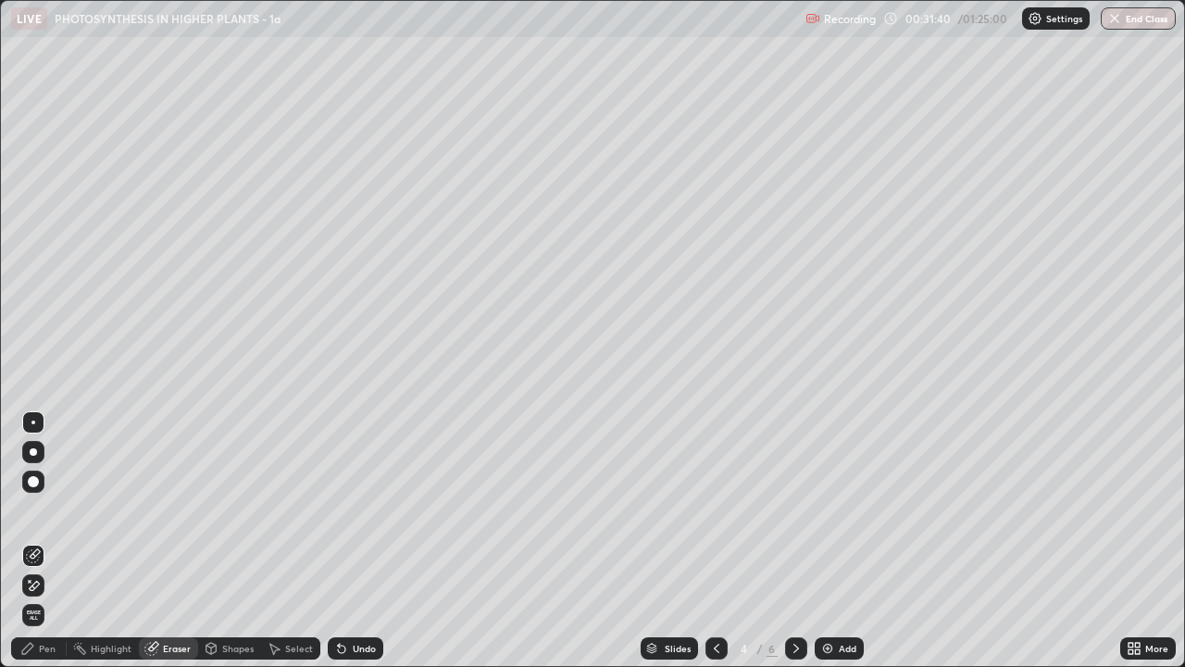
click at [45, 509] on div "Pen" at bounding box center [47, 647] width 17 height 9
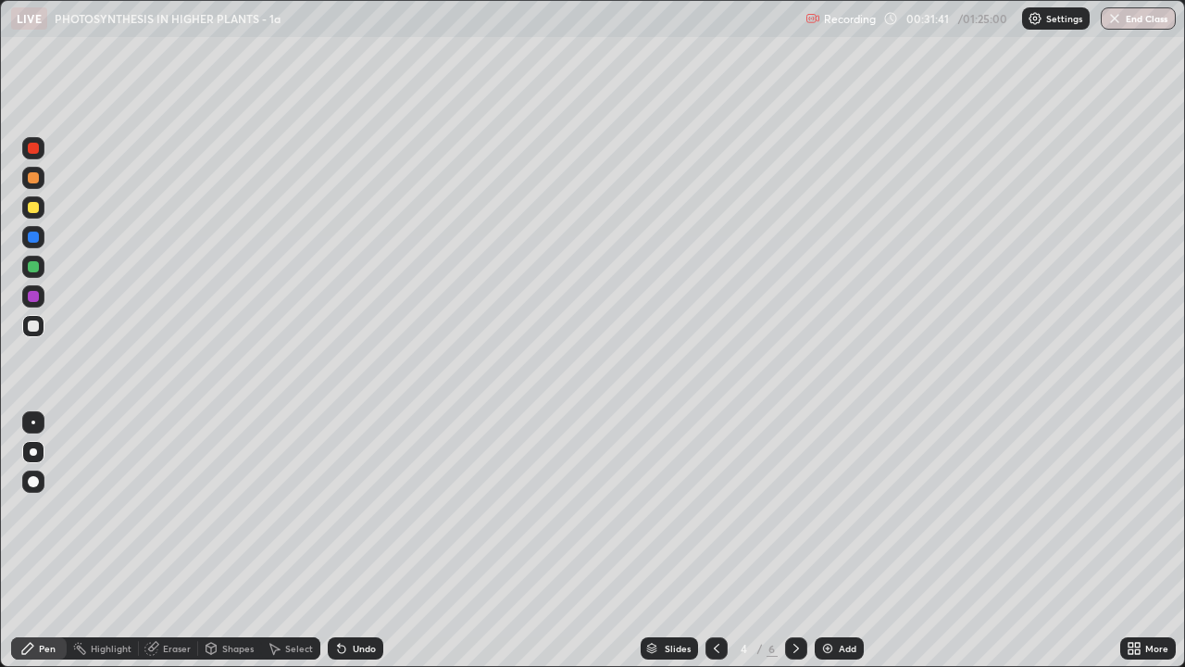
click at [36, 326] on div at bounding box center [33, 325] width 11 height 11
click at [34, 297] on div at bounding box center [33, 296] width 11 height 11
click at [794, 509] on icon at bounding box center [796, 648] width 15 height 15
click at [715, 509] on icon at bounding box center [716, 648] width 15 height 15
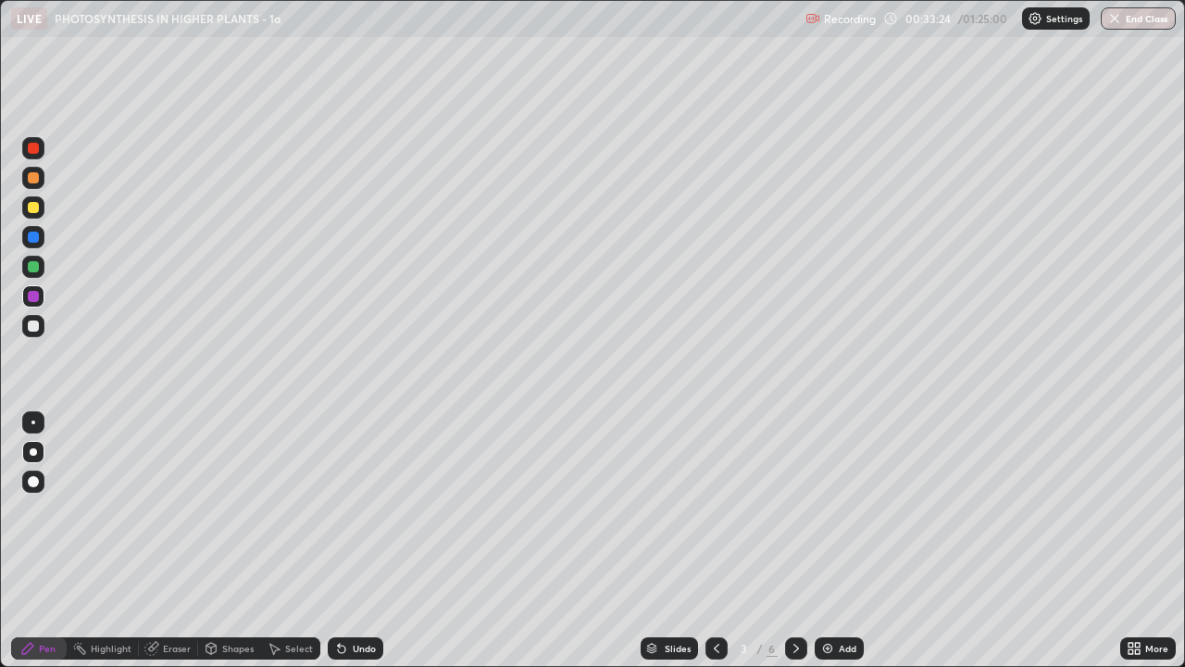
click at [715, 509] on icon at bounding box center [716, 648] width 15 height 15
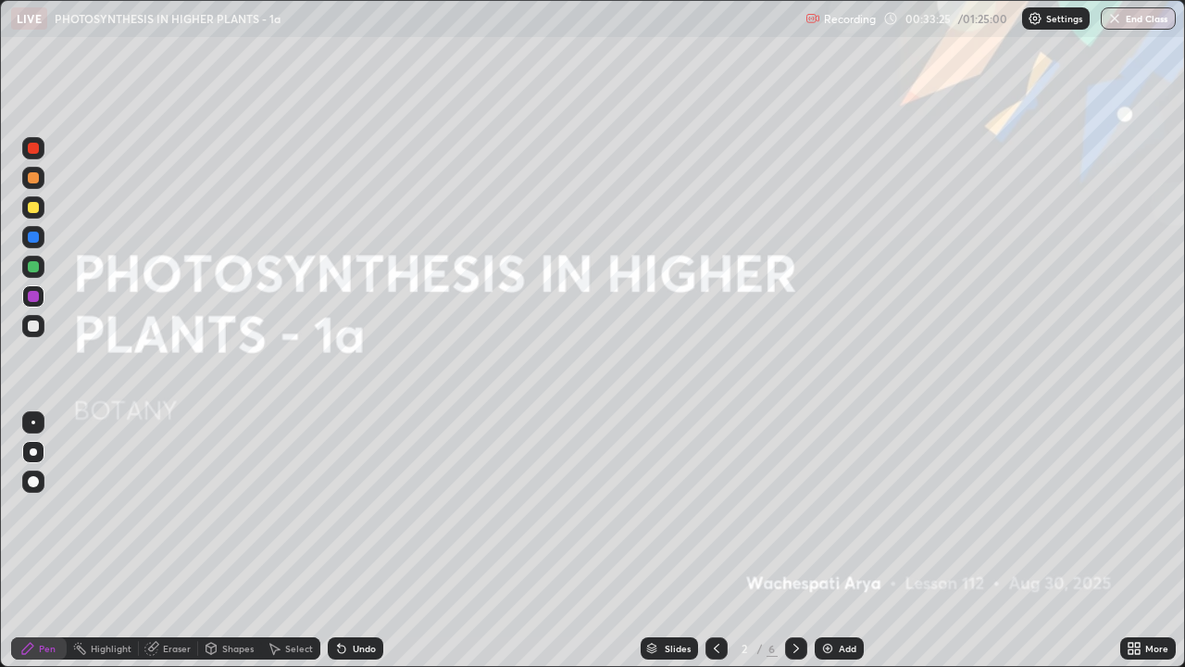
click at [794, 509] on icon at bounding box center [796, 648] width 15 height 15
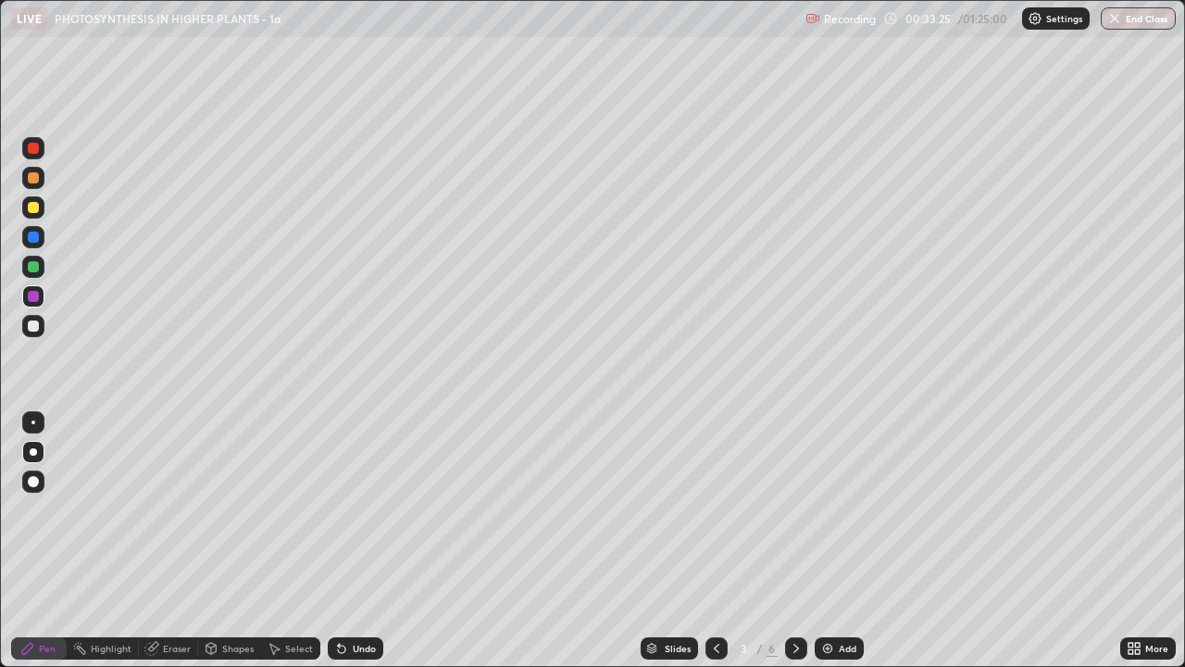
click at [794, 509] on icon at bounding box center [796, 648] width 15 height 15
click at [717, 509] on icon at bounding box center [716, 648] width 15 height 15
click at [794, 509] on icon at bounding box center [796, 648] width 15 height 15
click at [792, 509] on icon at bounding box center [796, 648] width 15 height 15
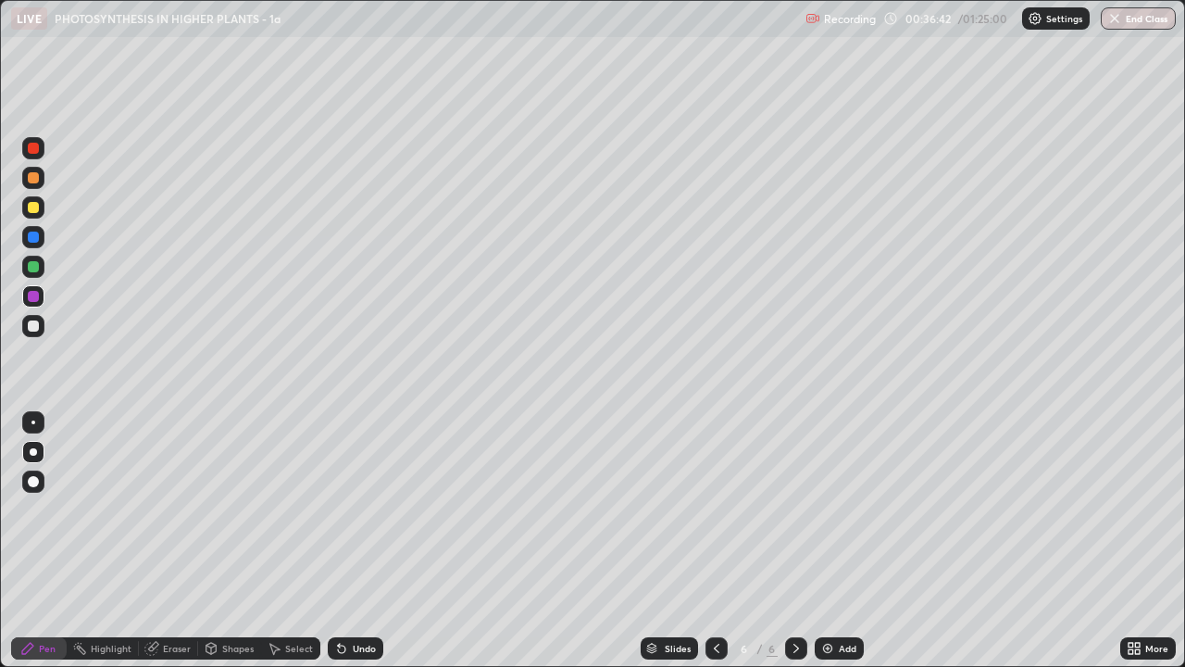
click at [308, 509] on div "Select" at bounding box center [299, 647] width 28 height 9
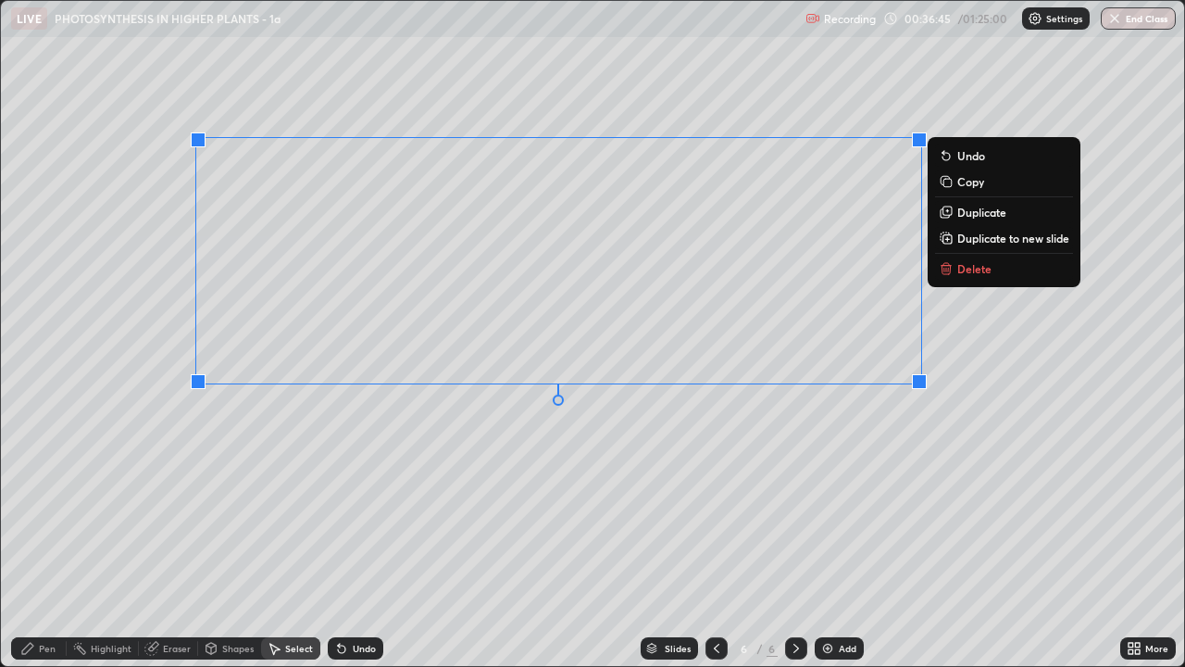
click at [962, 271] on p "Delete" at bounding box center [974, 268] width 34 height 15
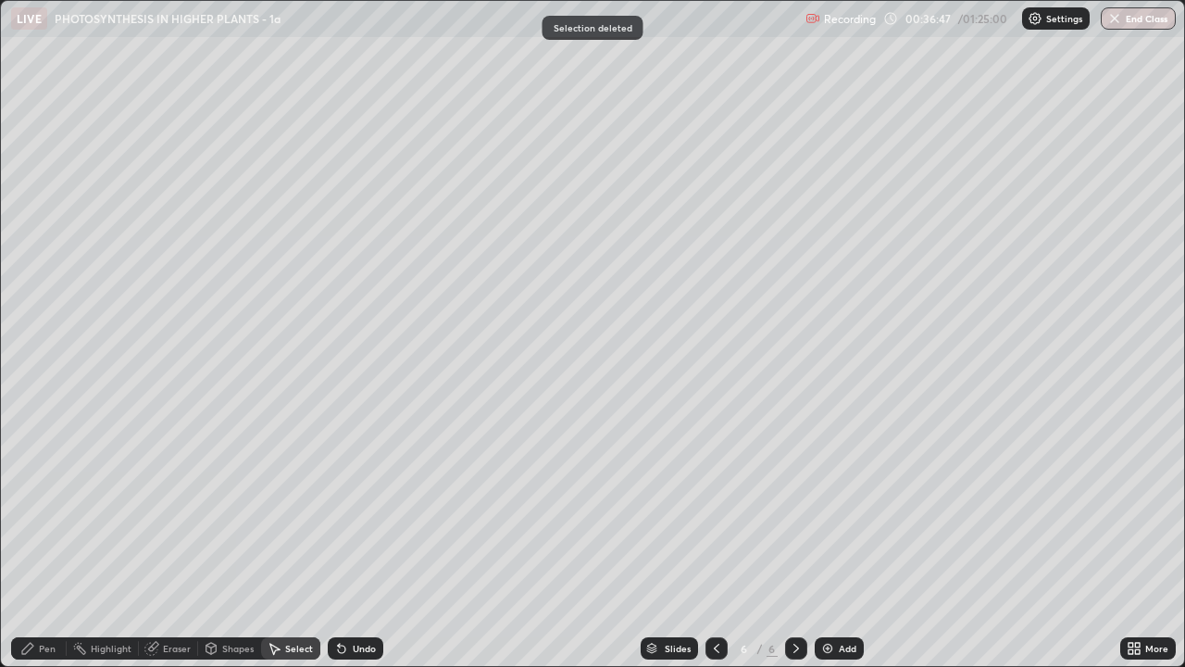
click at [1138, 509] on icon at bounding box center [1137, 645] width 5 height 5
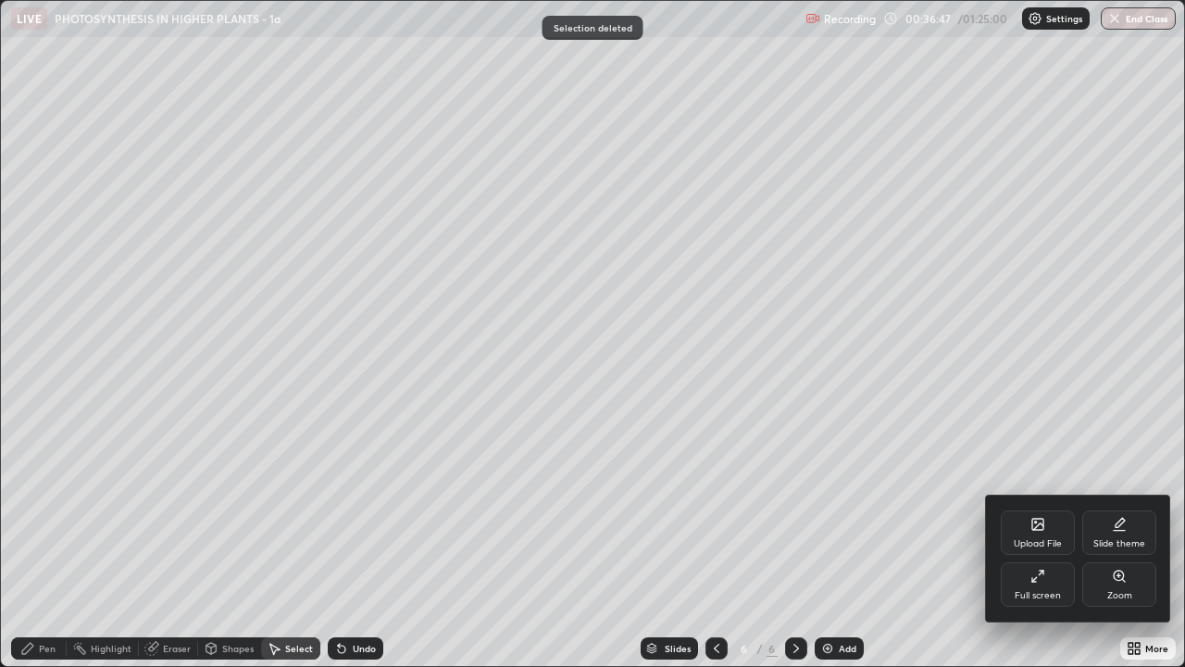
click at [1044, 509] on icon at bounding box center [1037, 575] width 15 height 15
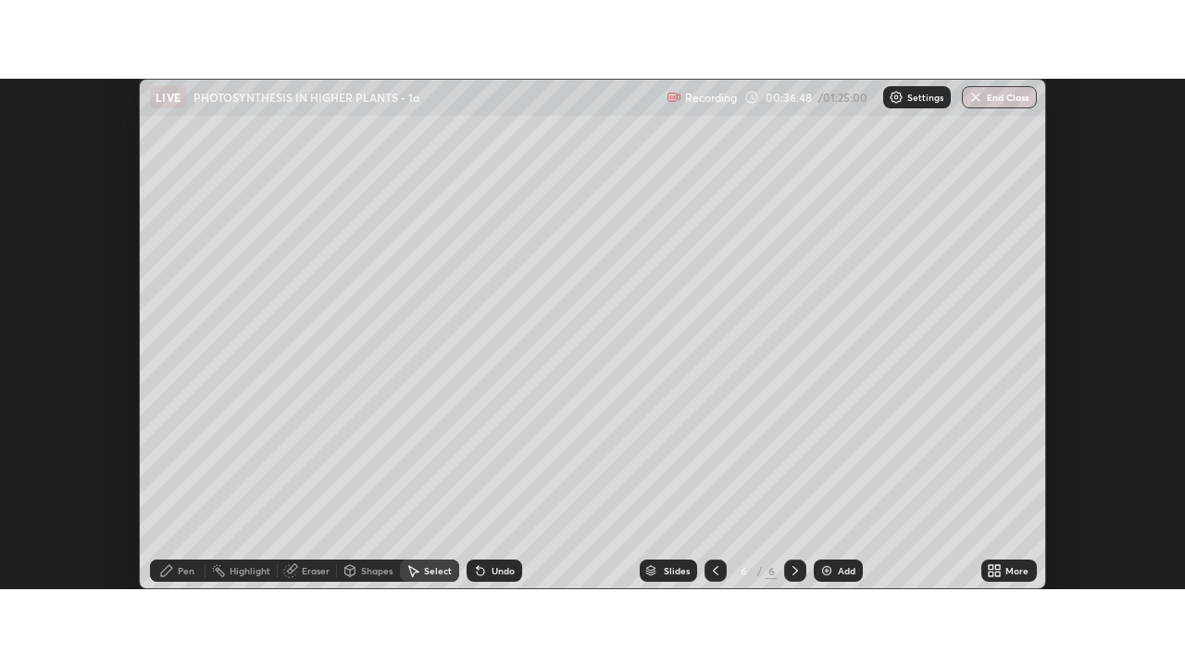
scroll to position [92070, 91395]
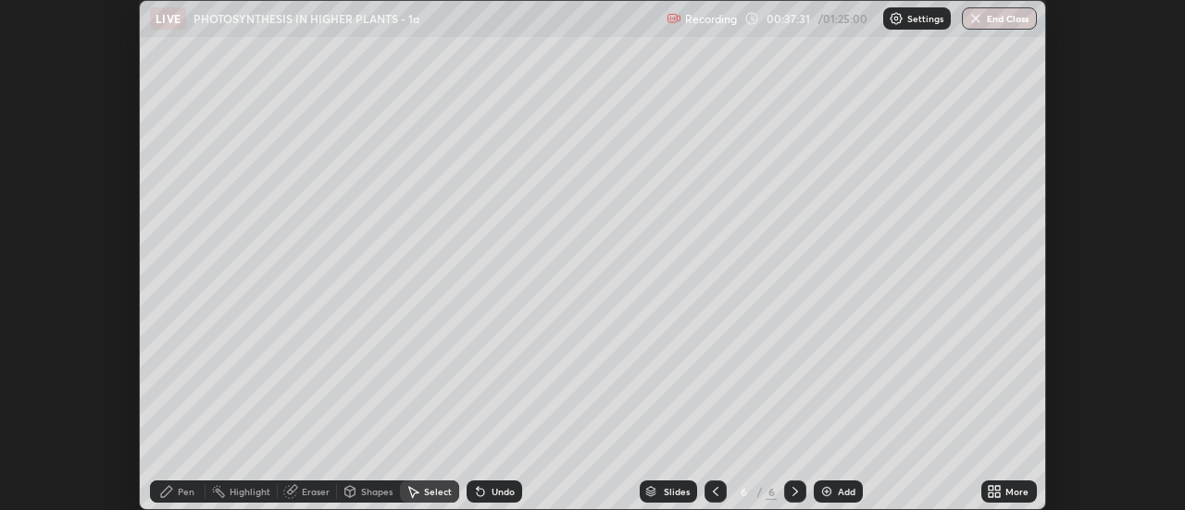
click at [1013, 493] on div "More" at bounding box center [1016, 491] width 23 height 9
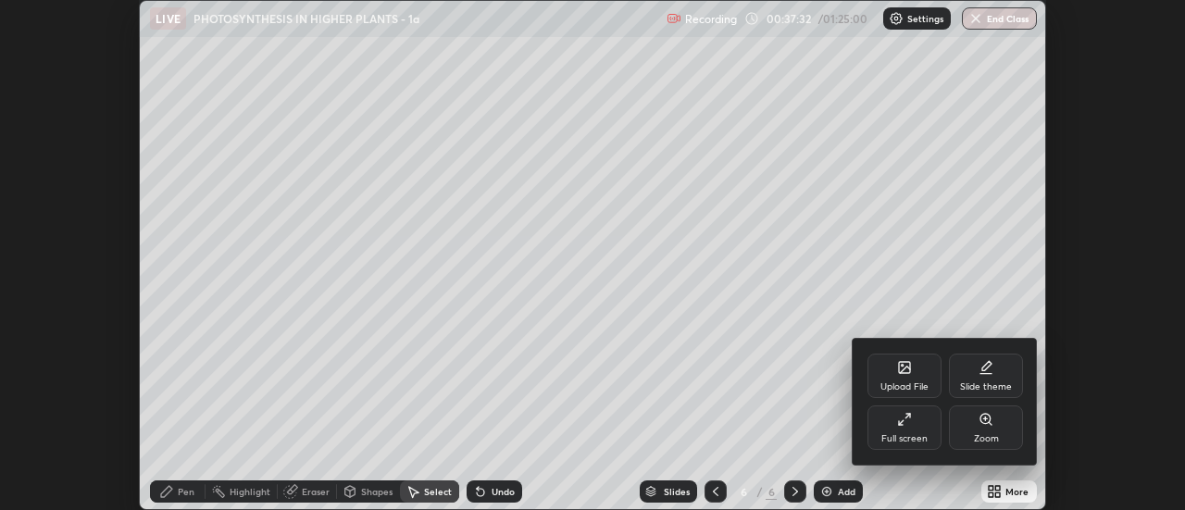
click at [922, 434] on div "Full screen" at bounding box center [904, 438] width 46 height 9
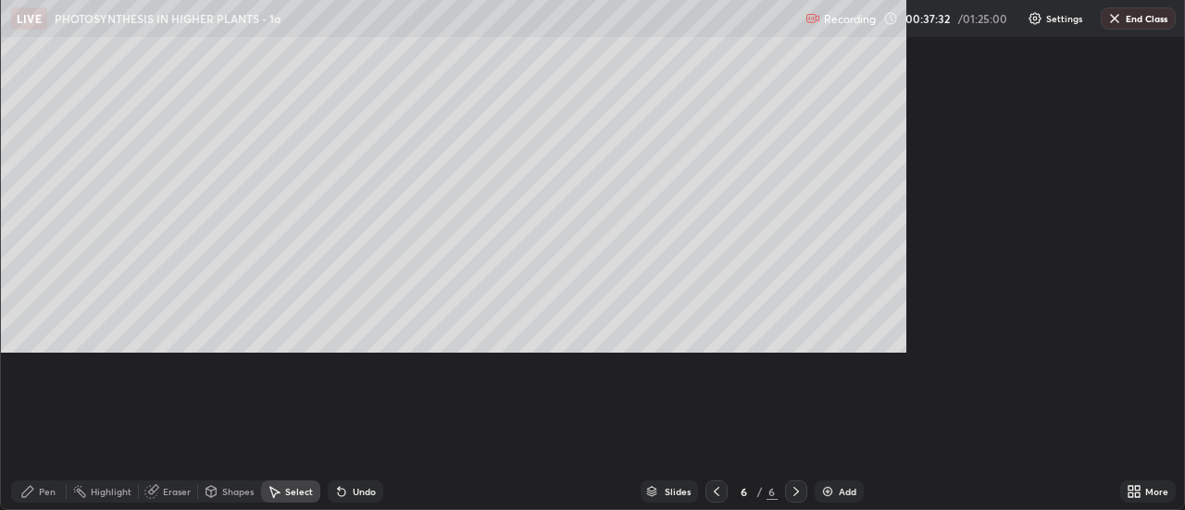
scroll to position [667, 1185]
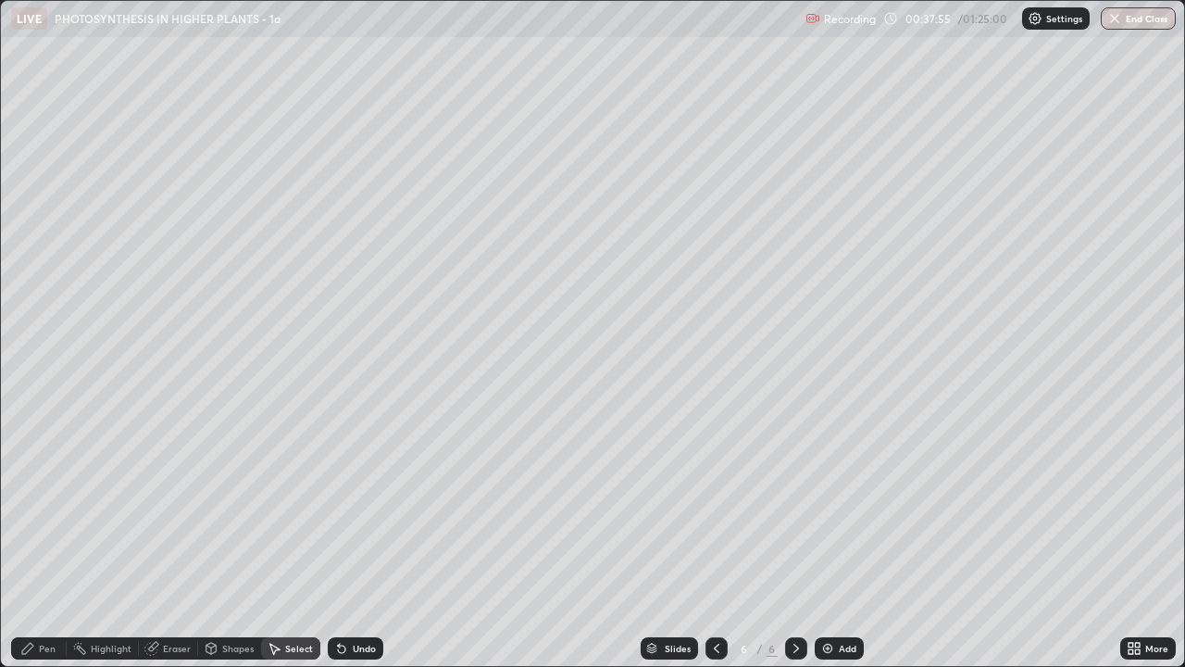
click at [1139, 509] on icon at bounding box center [1137, 651] width 5 height 5
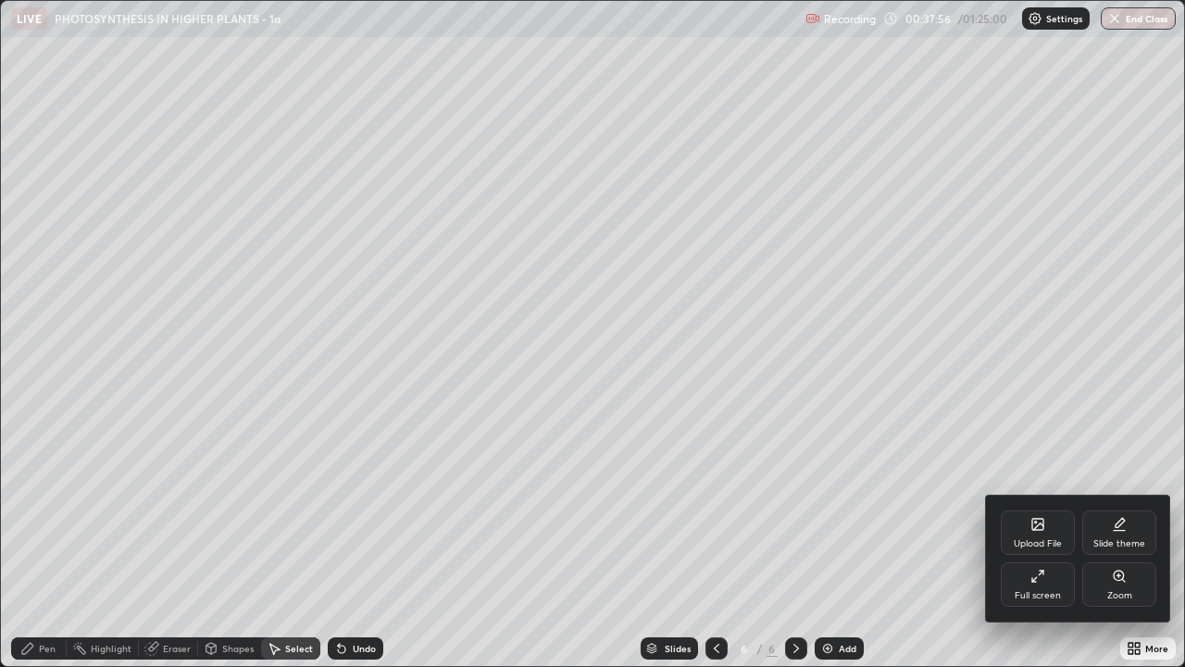
click at [1052, 509] on div "Full screen" at bounding box center [1038, 595] width 46 height 9
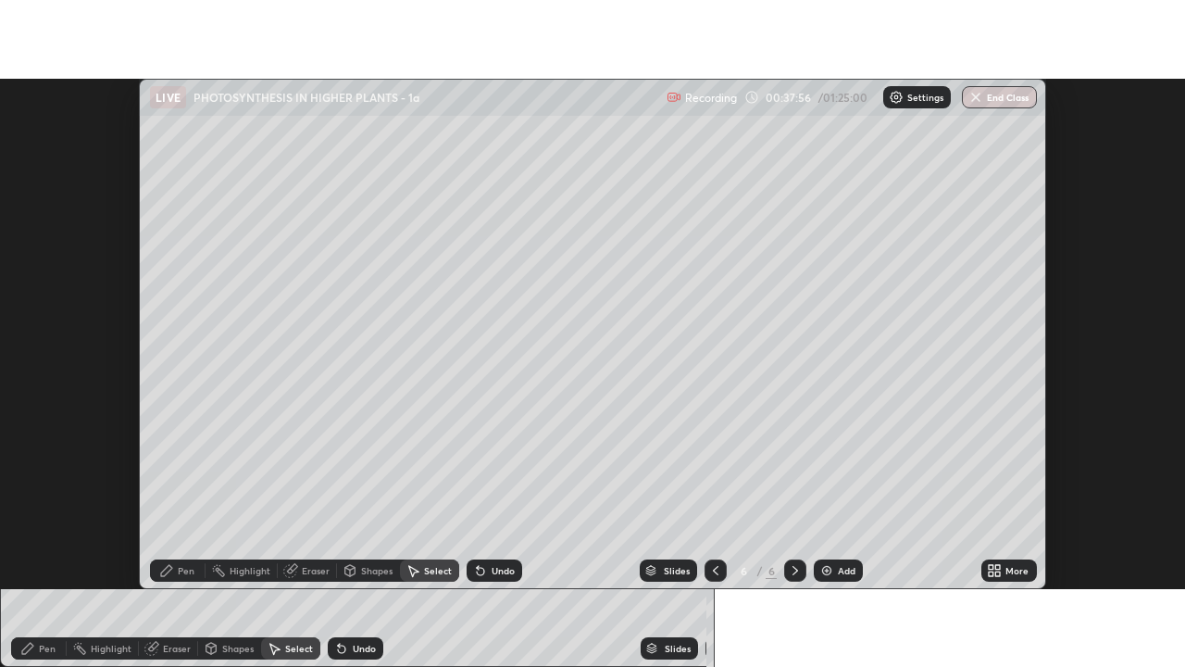
scroll to position [92070, 91395]
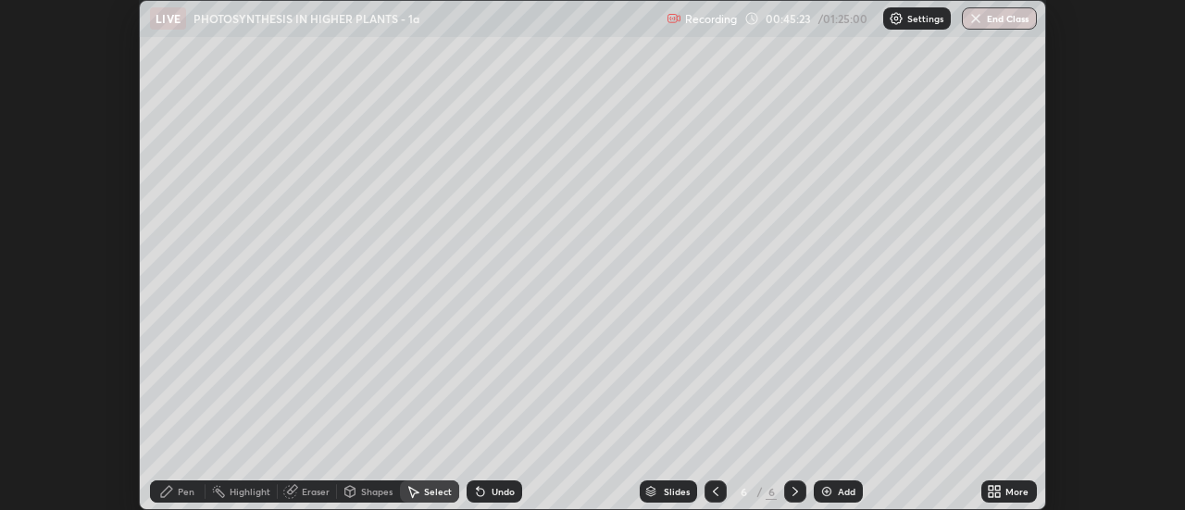
click at [995, 492] on icon at bounding box center [994, 491] width 15 height 15
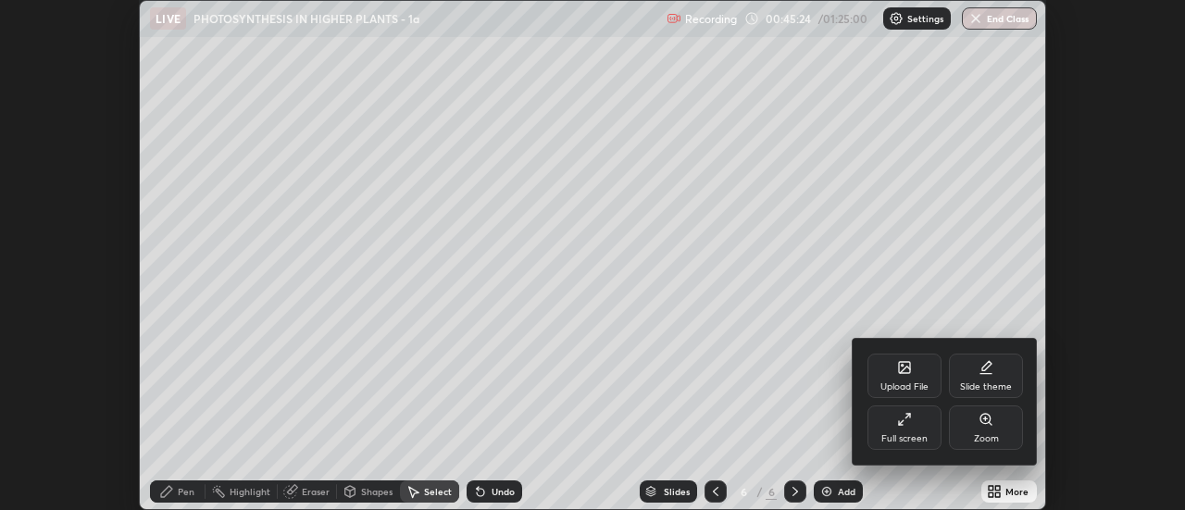
click at [896, 428] on div "Full screen" at bounding box center [904, 428] width 74 height 44
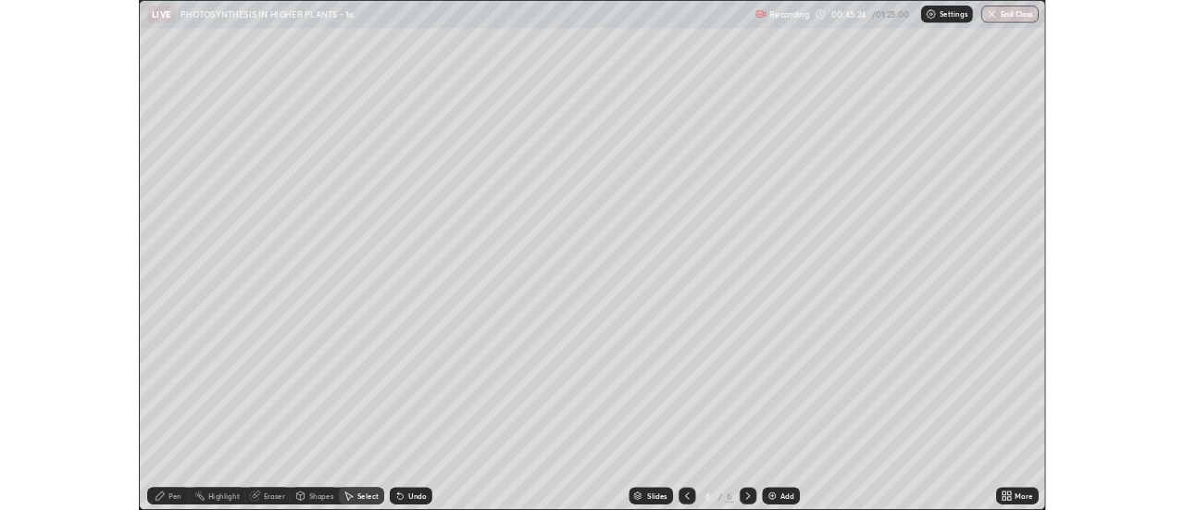
scroll to position [667, 1185]
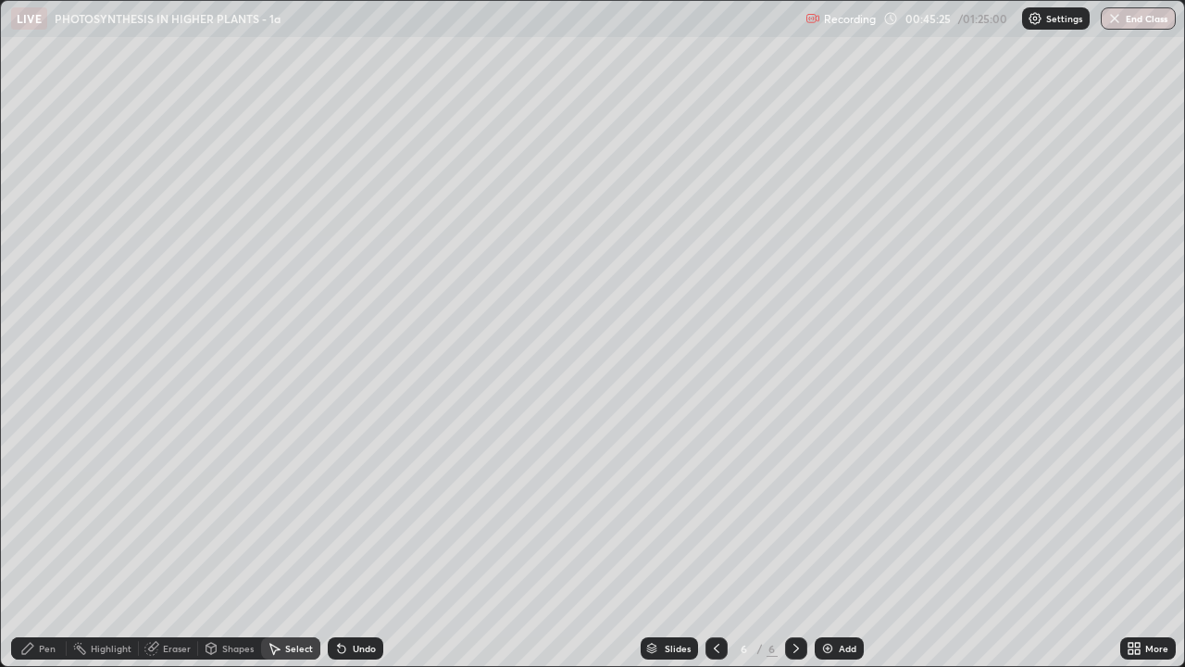
click at [710, 509] on icon at bounding box center [716, 648] width 15 height 15
click at [793, 509] on icon at bounding box center [796, 648] width 15 height 15
click at [52, 509] on div "Pen" at bounding box center [47, 647] width 17 height 9
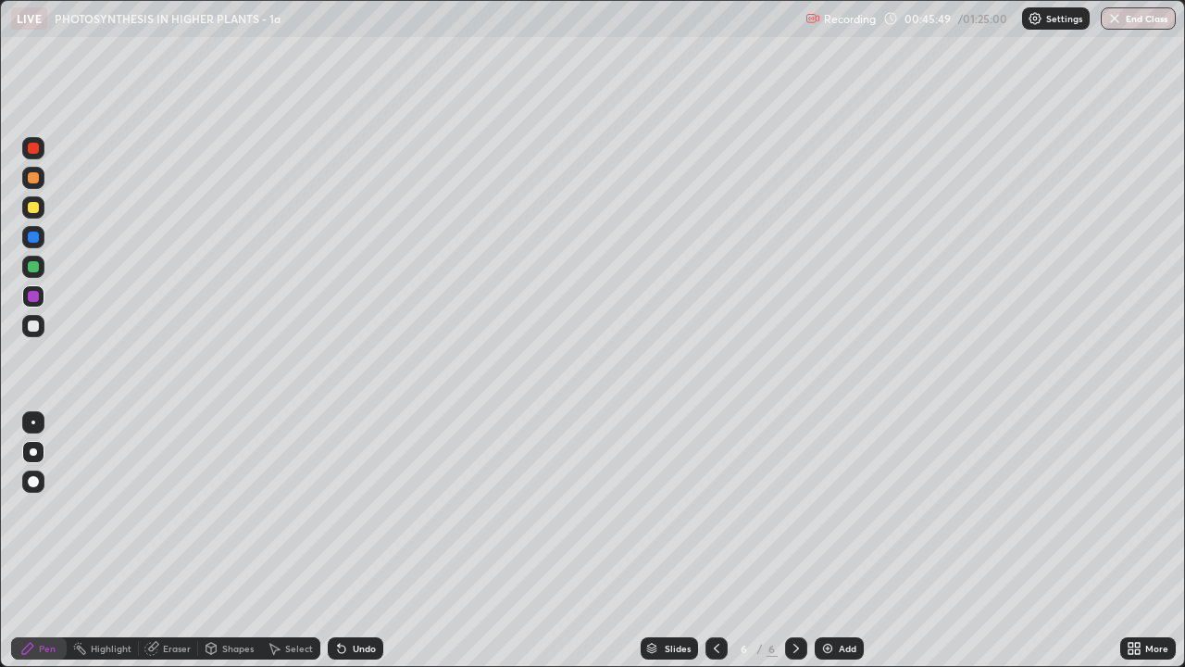
click at [31, 181] on div at bounding box center [33, 177] width 11 height 11
click at [33, 268] on div at bounding box center [33, 266] width 11 height 11
click at [31, 455] on div at bounding box center [33, 451] width 7 height 7
click at [30, 179] on div at bounding box center [33, 177] width 11 height 11
click at [34, 267] on div at bounding box center [33, 266] width 11 height 11
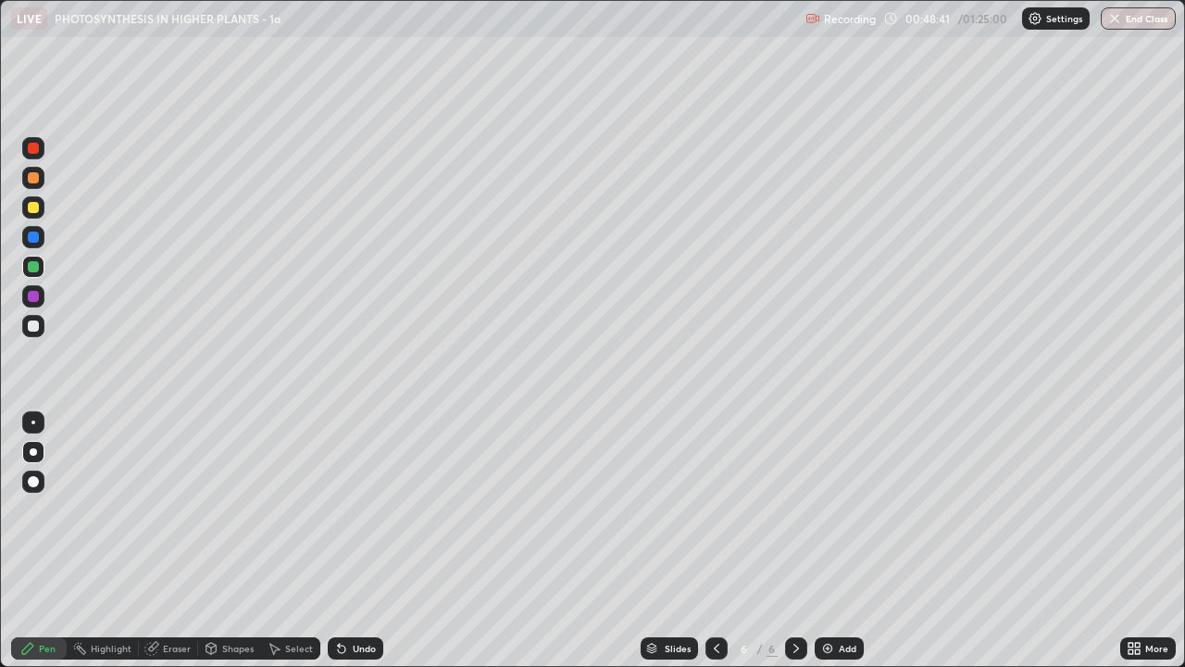
click at [33, 324] on div at bounding box center [33, 325] width 11 height 11
click at [34, 268] on div at bounding box center [33, 266] width 11 height 11
click at [34, 481] on div at bounding box center [33, 481] width 11 height 11
click at [33, 452] on div at bounding box center [33, 451] width 7 height 7
click at [33, 271] on div at bounding box center [33, 266] width 11 height 11
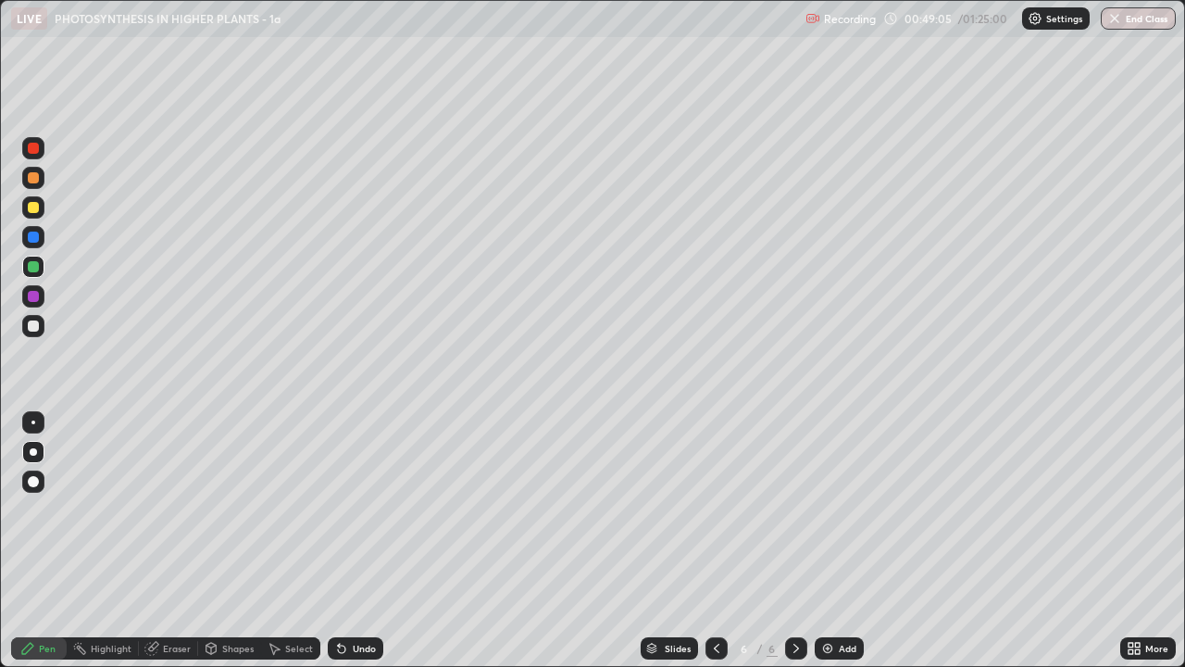
click at [355, 509] on div "Undo" at bounding box center [364, 647] width 23 height 9
click at [353, 509] on div "Undo" at bounding box center [364, 647] width 23 height 9
click at [41, 239] on div at bounding box center [33, 237] width 22 height 22
click at [40, 177] on div at bounding box center [33, 178] width 22 height 22
click at [286, 509] on div "Select" at bounding box center [299, 647] width 28 height 9
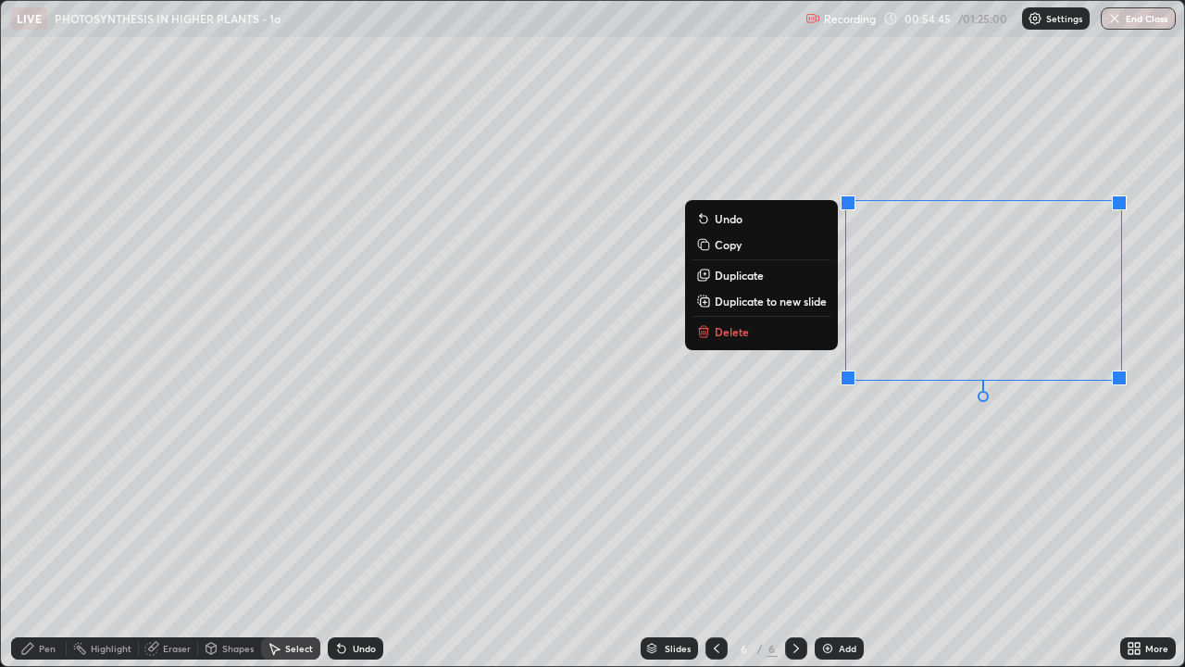
click at [765, 331] on button "Delete" at bounding box center [762, 331] width 138 height 22
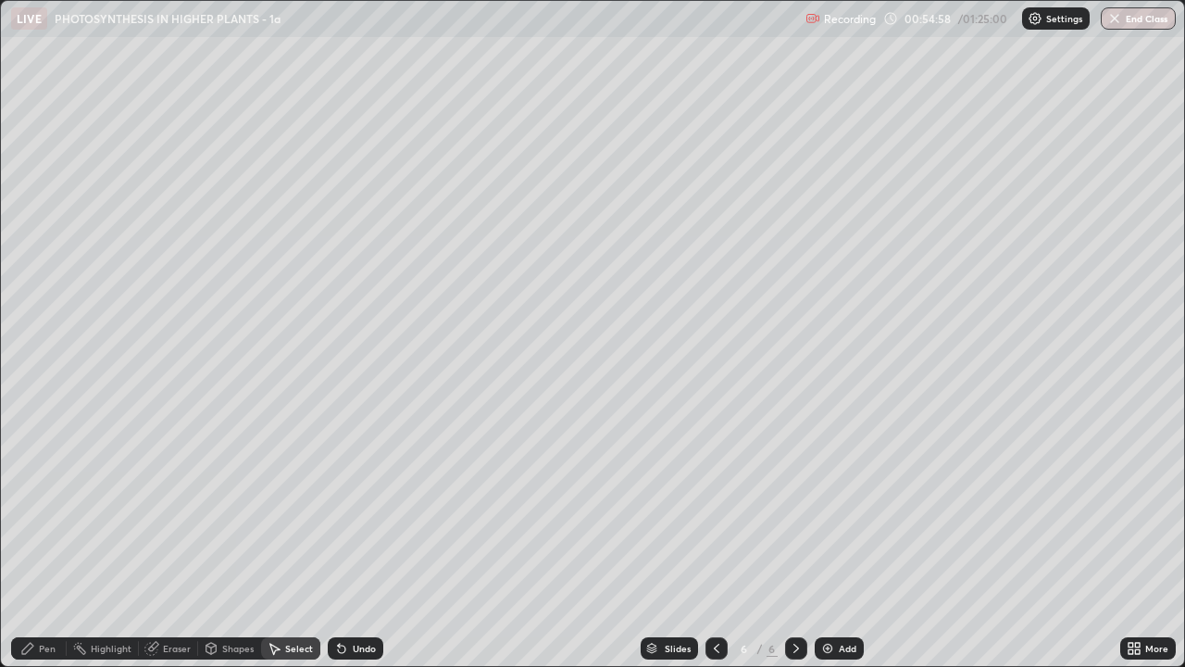
click at [36, 509] on div "Pen" at bounding box center [39, 648] width 56 height 22
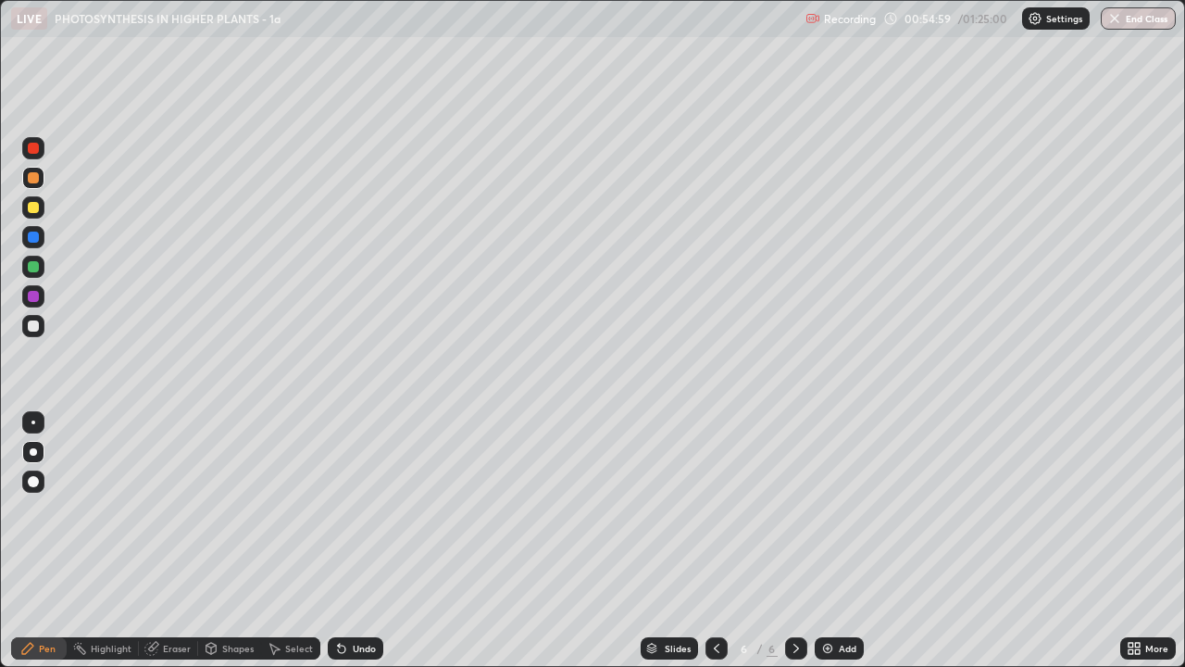
click at [33, 245] on div at bounding box center [33, 237] width 22 height 22
click at [33, 209] on div at bounding box center [33, 207] width 11 height 11
click at [30, 326] on div at bounding box center [33, 325] width 11 height 11
click at [30, 206] on div at bounding box center [33, 207] width 11 height 11
click at [300, 509] on div "Select" at bounding box center [299, 647] width 28 height 9
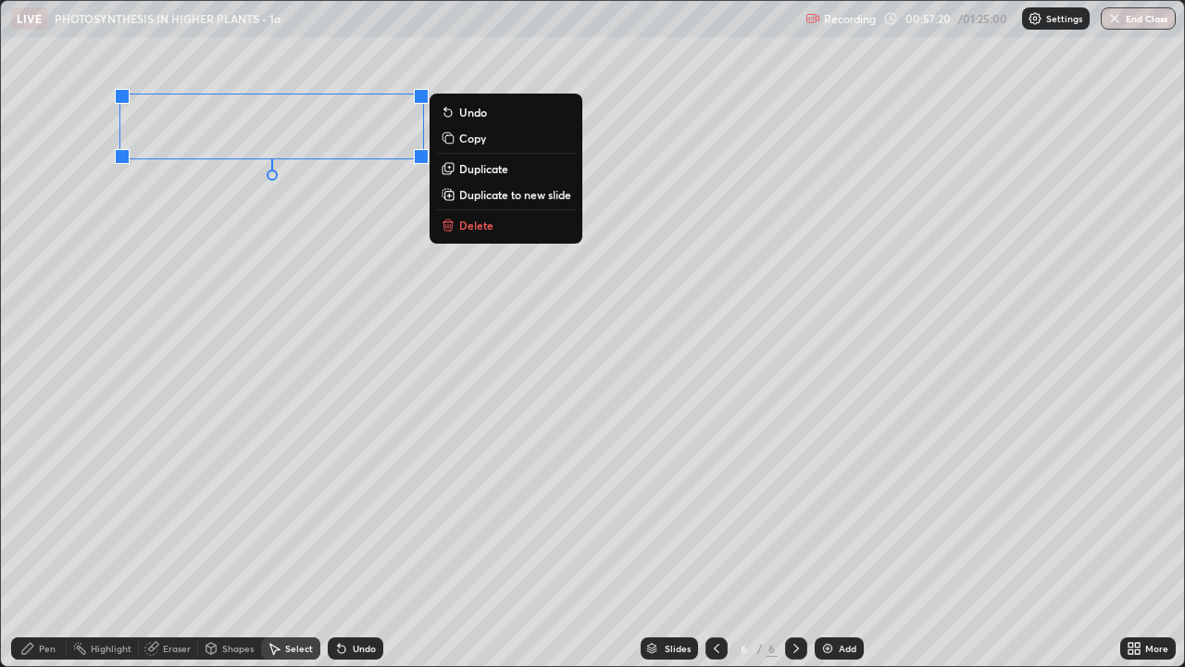
click at [471, 227] on p "Delete" at bounding box center [476, 225] width 34 height 15
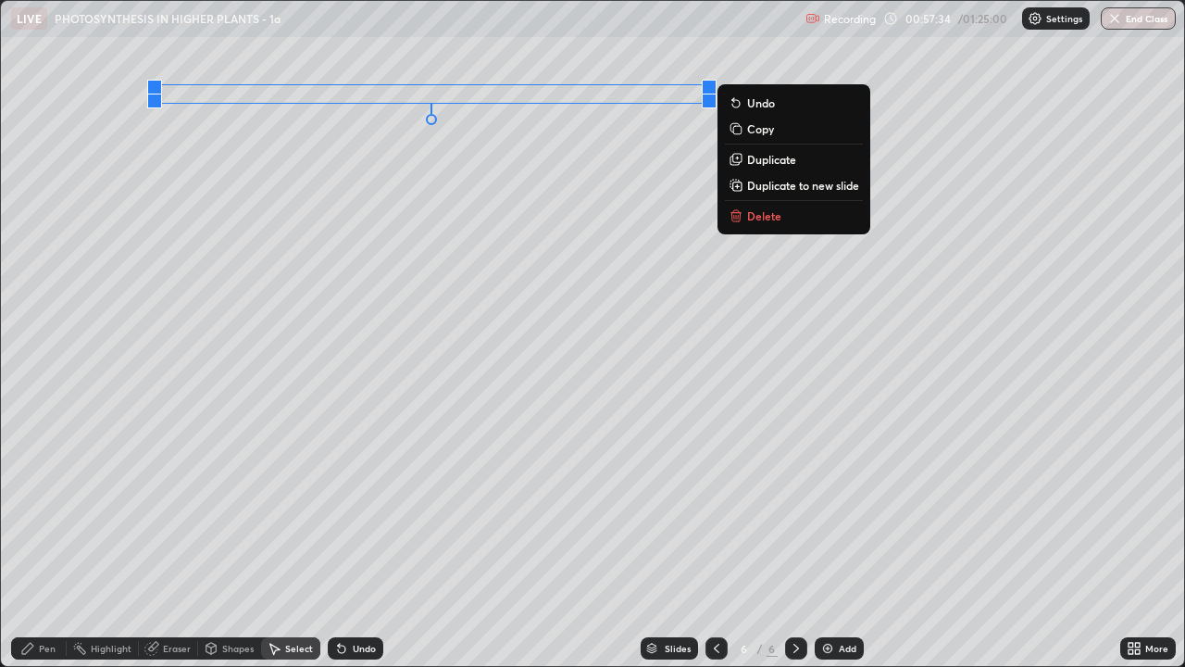
click at [979, 509] on div "0 ° Undo Copy Duplicate Duplicate to new slide Delete" at bounding box center [592, 333] width 1183 height 665
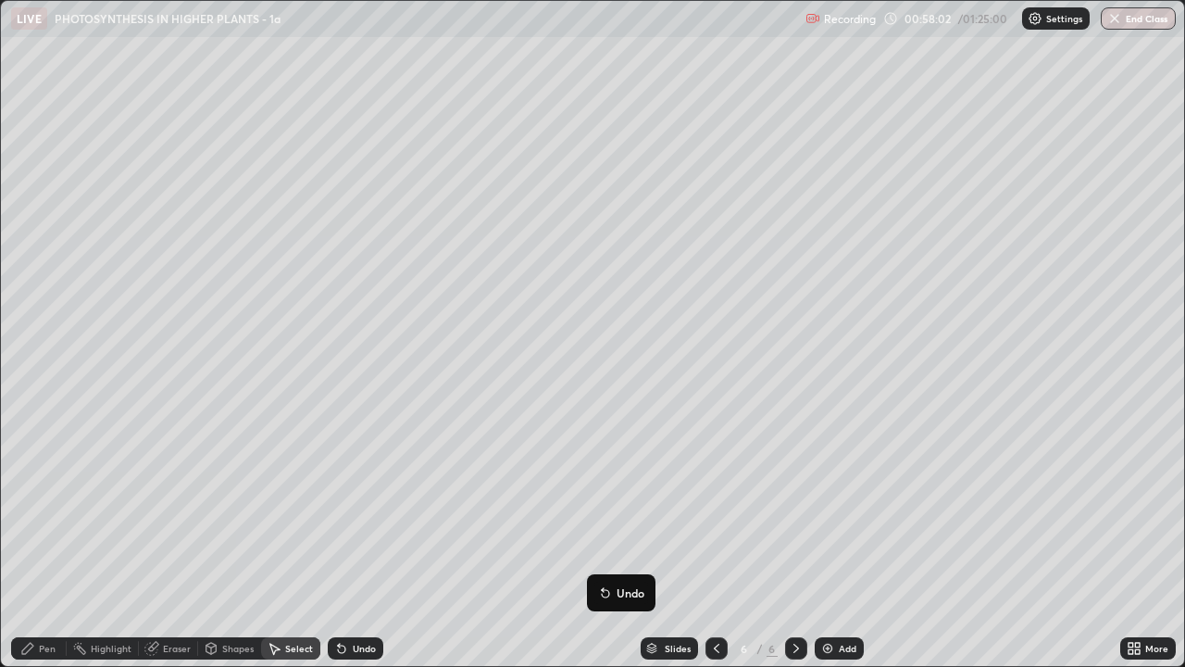
click at [41, 509] on div "Pen" at bounding box center [47, 647] width 17 height 9
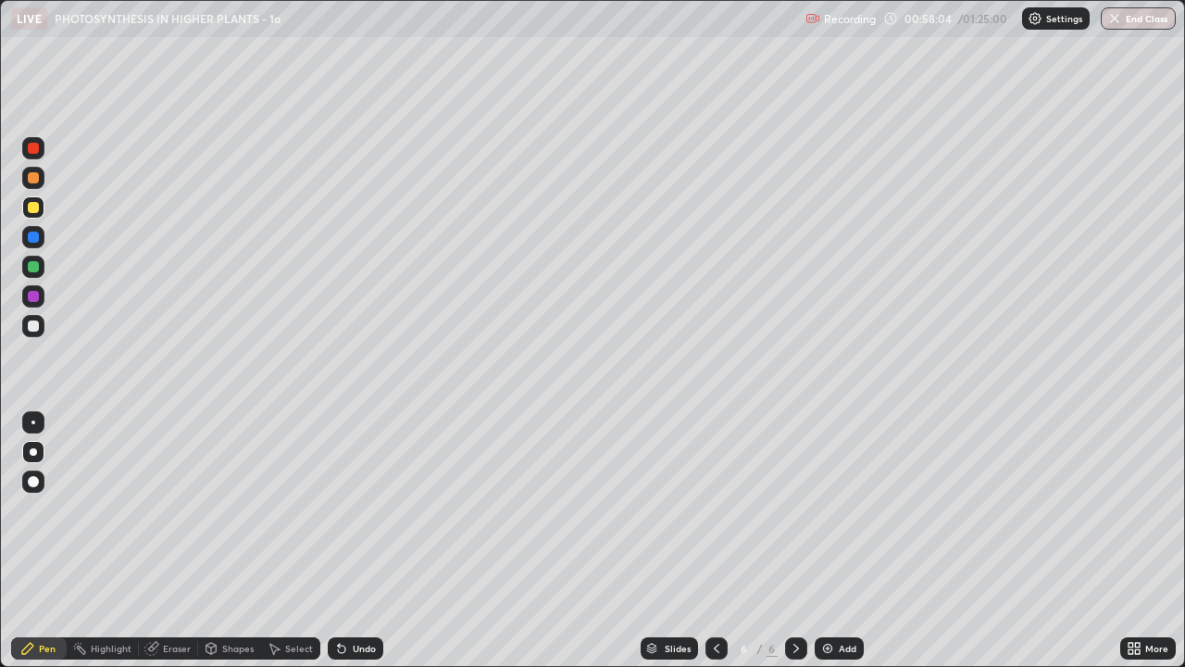
click at [23, 299] on div at bounding box center [33, 296] width 22 height 22
click at [353, 509] on div "Undo" at bounding box center [364, 647] width 23 height 9
click at [356, 509] on div "Undo" at bounding box center [364, 647] width 23 height 9
click at [355, 509] on div "Undo" at bounding box center [364, 647] width 23 height 9
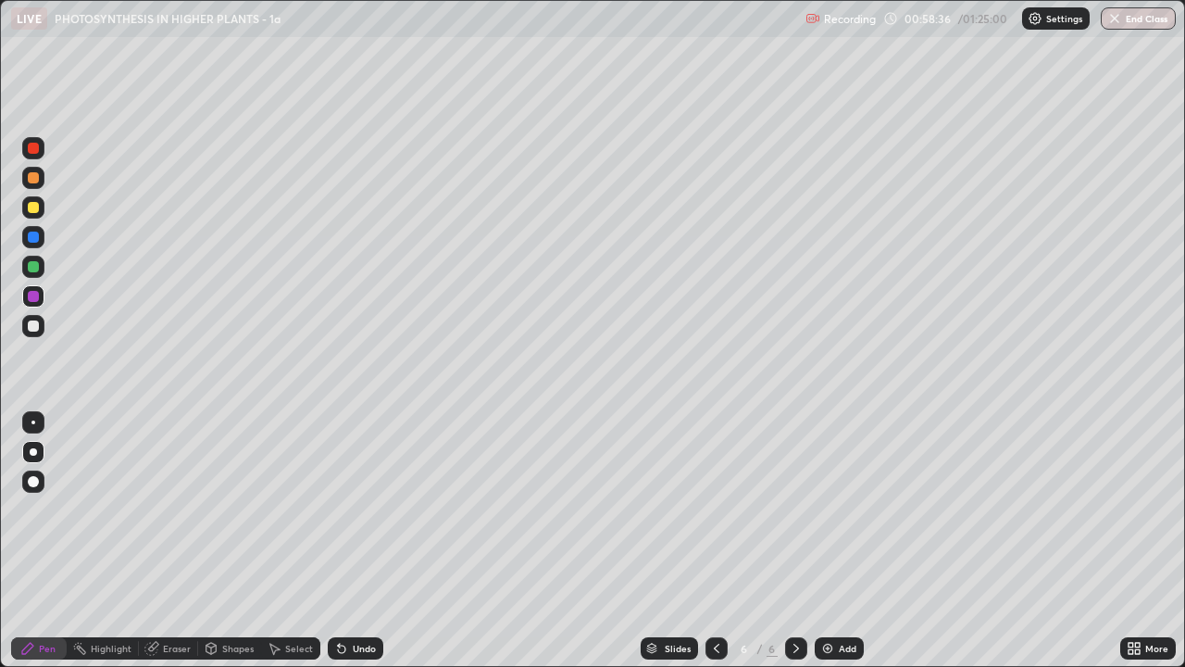
click at [32, 271] on div at bounding box center [33, 266] width 11 height 11
click at [32, 180] on div at bounding box center [33, 177] width 11 height 11
click at [33, 179] on div at bounding box center [33, 177] width 11 height 11
click at [31, 271] on div at bounding box center [33, 266] width 11 height 11
click at [33, 181] on div at bounding box center [33, 177] width 11 height 11
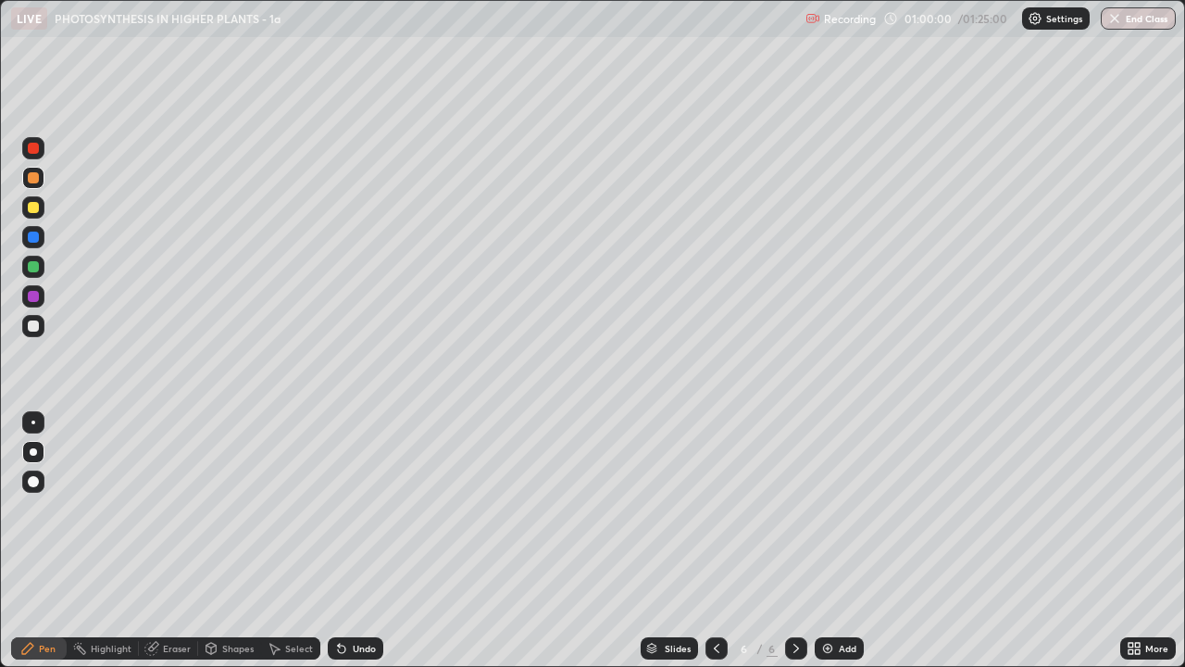
click at [34, 178] on div at bounding box center [33, 177] width 11 height 11
click at [32, 238] on div at bounding box center [33, 236] width 11 height 11
click at [31, 328] on div at bounding box center [33, 325] width 11 height 11
click at [33, 452] on div at bounding box center [33, 451] width 7 height 7
click at [32, 186] on div at bounding box center [33, 178] width 22 height 22
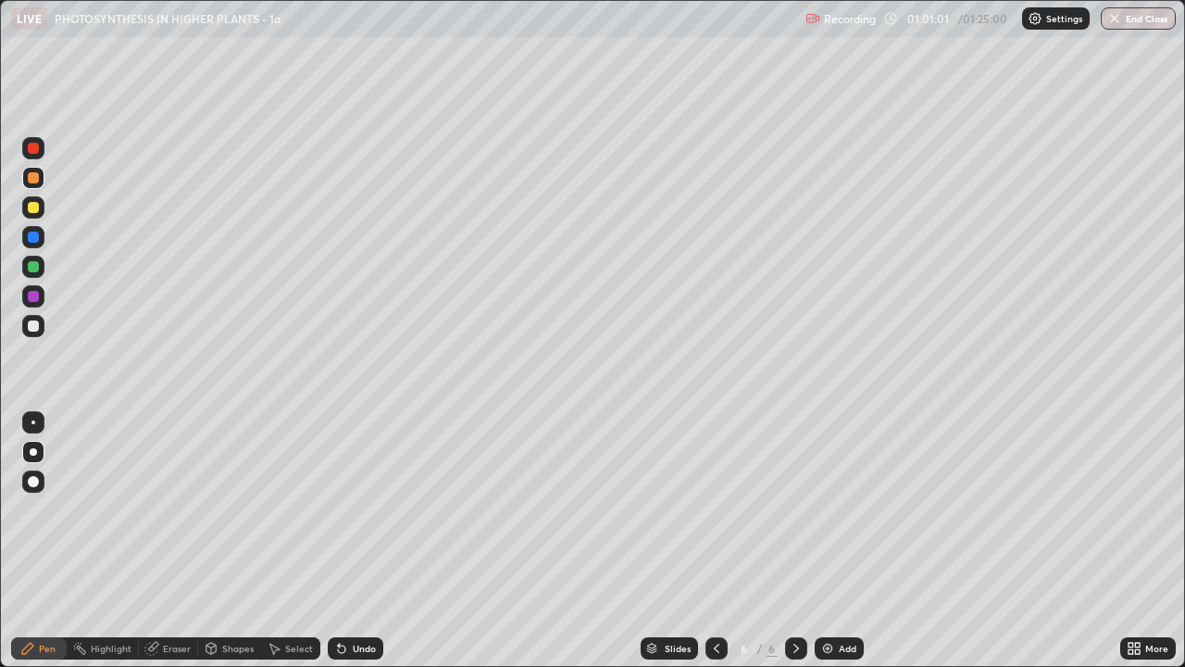
click at [839, 509] on div "Add" at bounding box center [848, 647] width 18 height 9
click at [34, 179] on div at bounding box center [33, 177] width 11 height 11
click at [31, 262] on div at bounding box center [33, 266] width 11 height 11
click at [712, 509] on icon at bounding box center [716, 648] width 15 height 15
click at [792, 509] on icon at bounding box center [796, 648] width 15 height 15
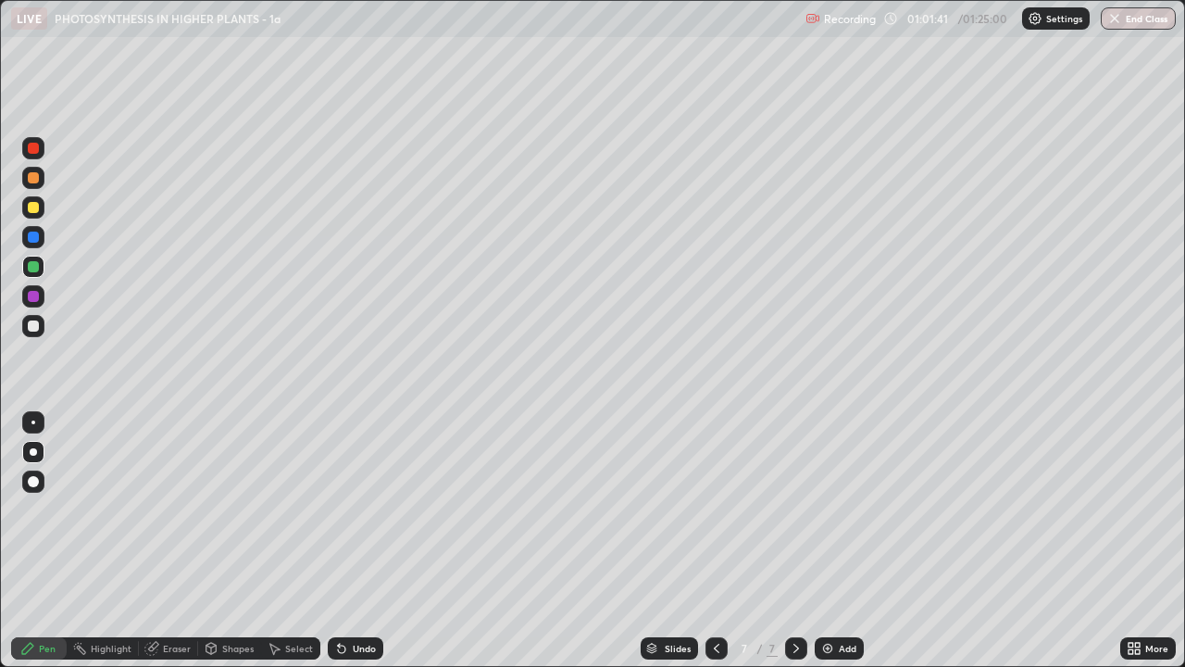
click at [38, 327] on div at bounding box center [33, 325] width 11 height 11
click at [34, 481] on div at bounding box center [33, 481] width 11 height 11
click at [350, 509] on div "Undo" at bounding box center [356, 648] width 56 height 22
click at [34, 271] on div at bounding box center [33, 266] width 11 height 11
click at [30, 322] on div at bounding box center [33, 325] width 11 height 11
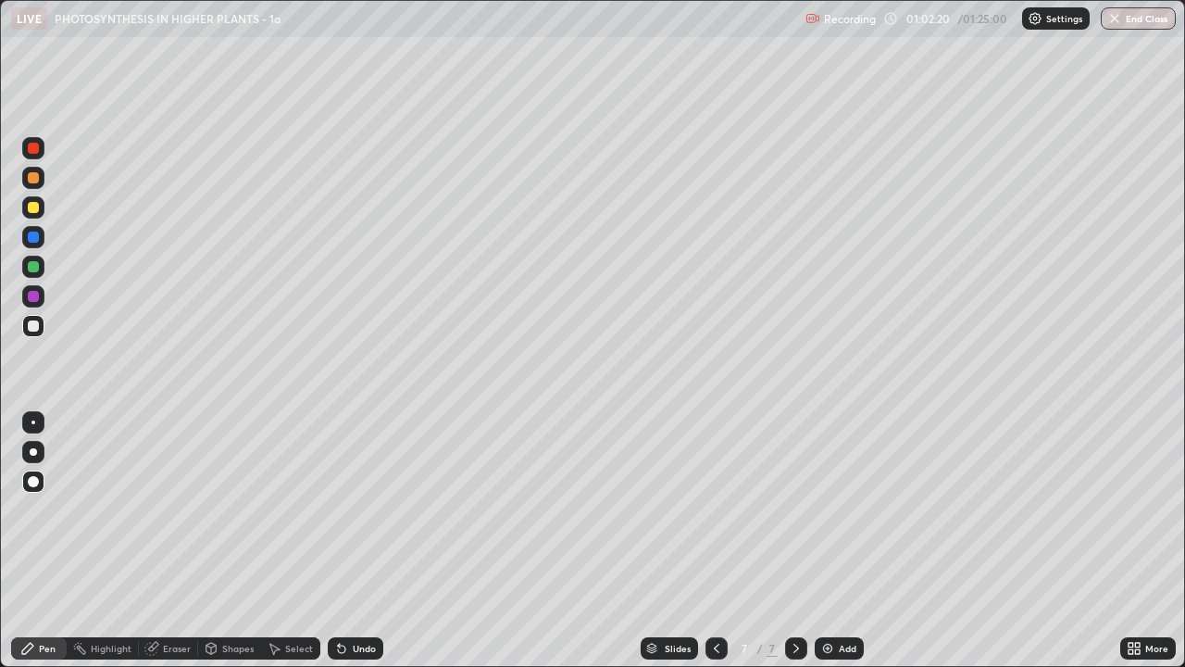
click at [31, 207] on div at bounding box center [33, 207] width 11 height 11
click at [36, 181] on div at bounding box center [33, 177] width 11 height 11
click at [25, 323] on div at bounding box center [33, 326] width 22 height 22
click at [25, 450] on div at bounding box center [33, 452] width 22 height 22
click at [33, 237] on div at bounding box center [33, 236] width 11 height 11
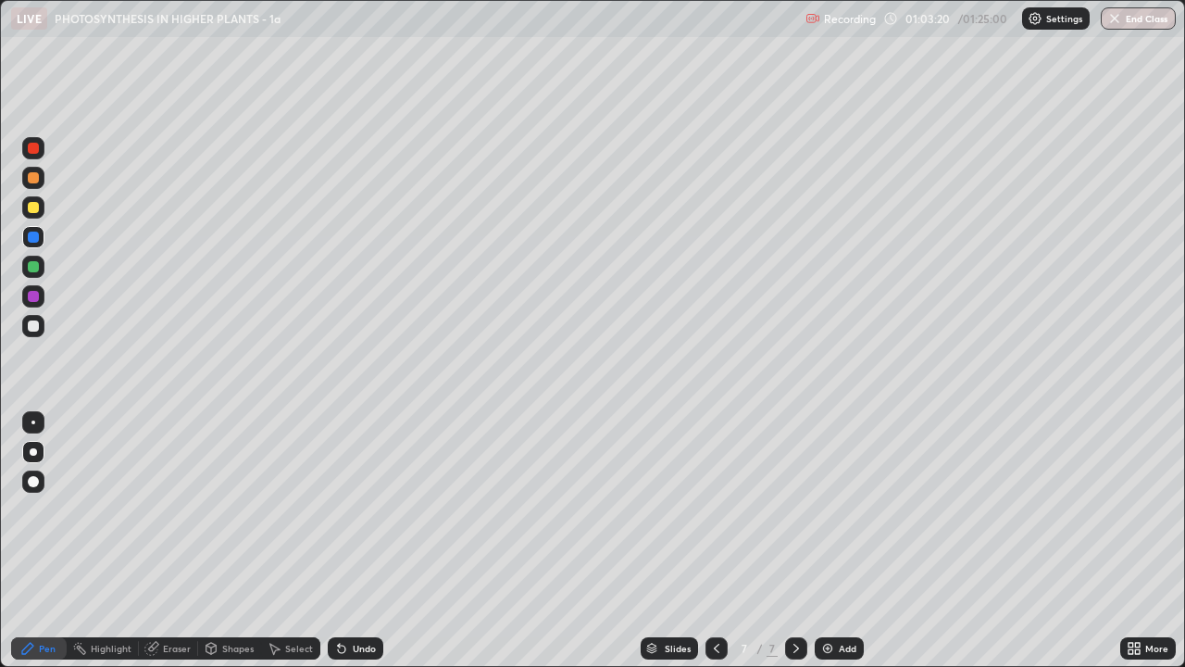
click at [26, 214] on div at bounding box center [33, 207] width 22 height 22
click at [297, 509] on div "Select" at bounding box center [299, 647] width 28 height 9
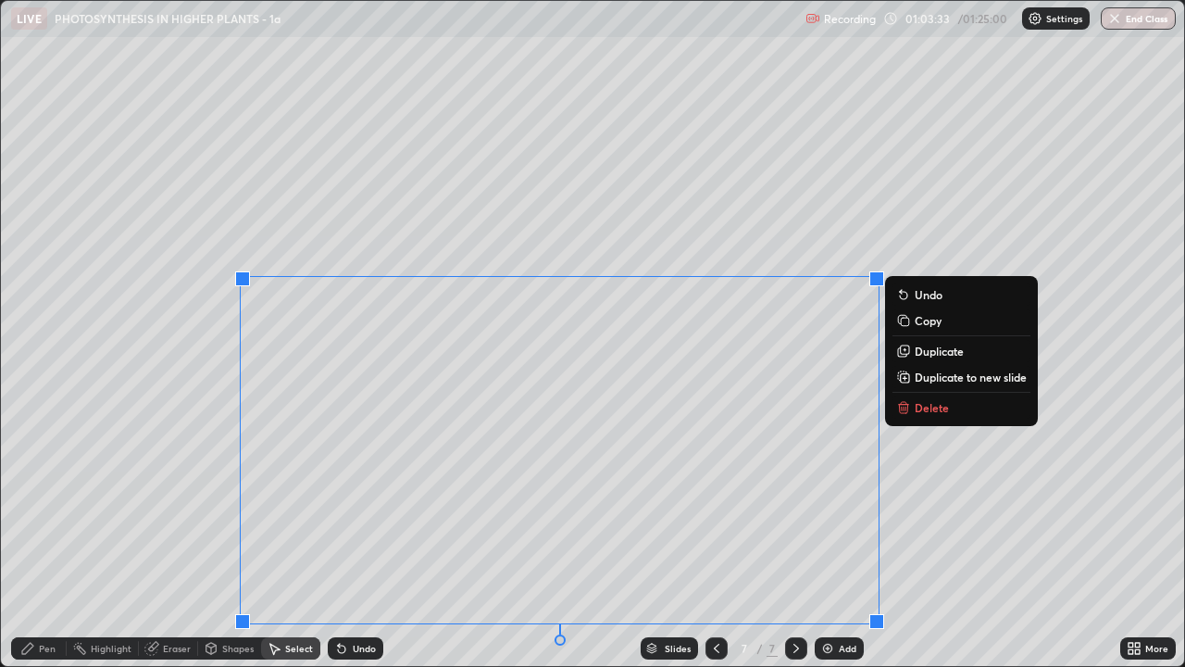
click at [956, 509] on div "0 ° Undo Copy Duplicate Duplicate to new slide Delete" at bounding box center [592, 333] width 1183 height 665
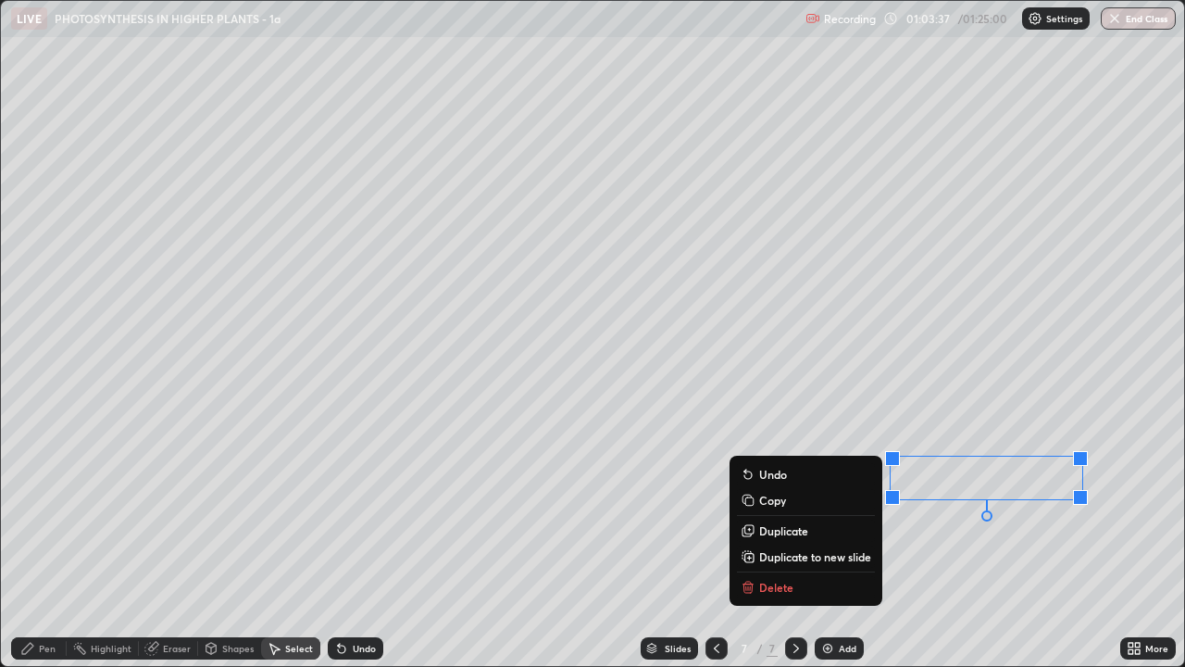
click at [618, 509] on div "0 ° Undo Copy Duplicate Duplicate to new slide Delete" at bounding box center [592, 333] width 1183 height 665
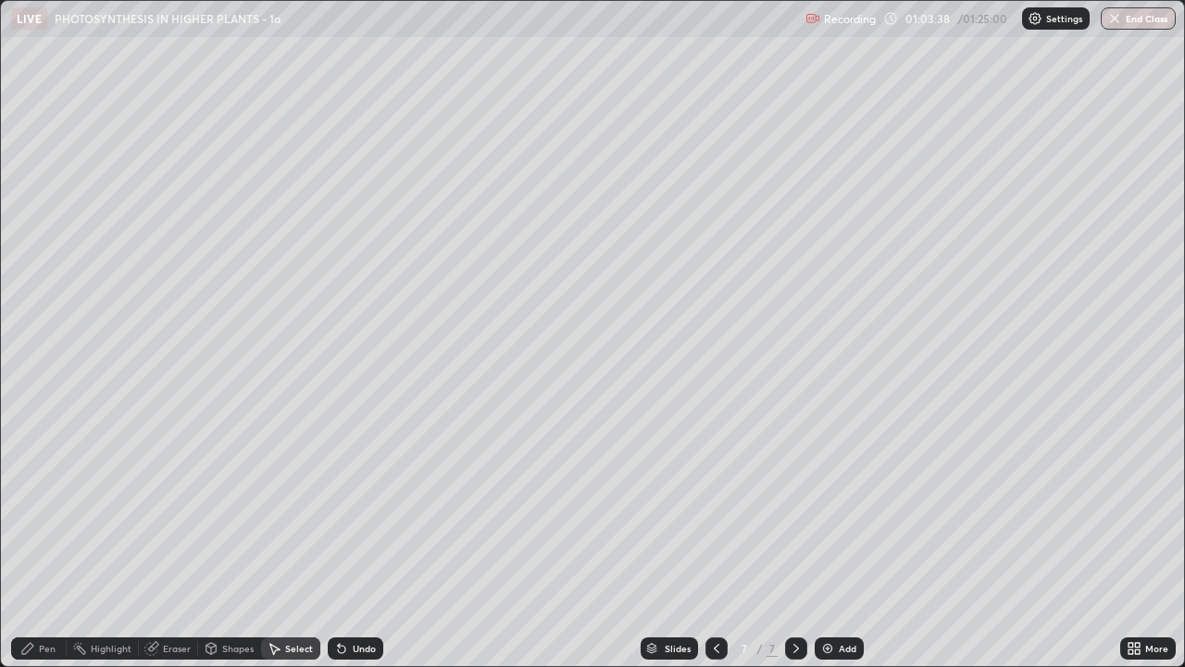
click at [55, 509] on div "Pen" at bounding box center [47, 647] width 17 height 9
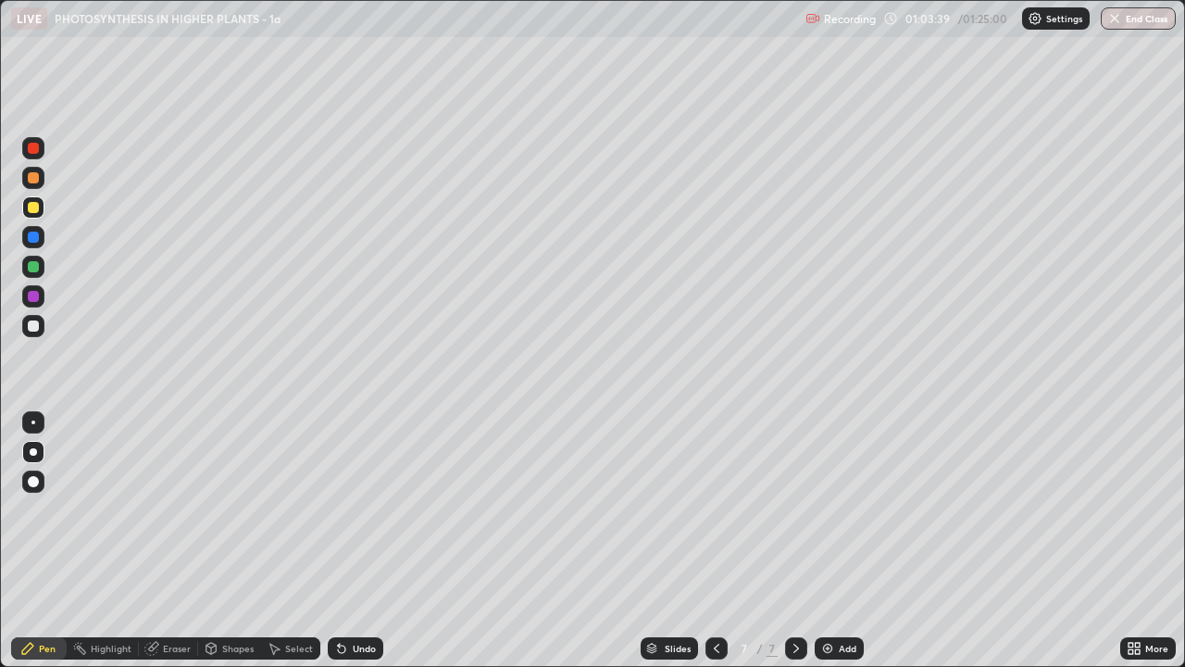
click at [32, 206] on div at bounding box center [33, 207] width 11 height 11
click at [31, 185] on div at bounding box center [33, 178] width 22 height 22
click at [370, 509] on div "Undo" at bounding box center [356, 648] width 56 height 22
click at [42, 243] on div at bounding box center [33, 237] width 22 height 22
click at [843, 509] on div "Add" at bounding box center [848, 647] width 18 height 9
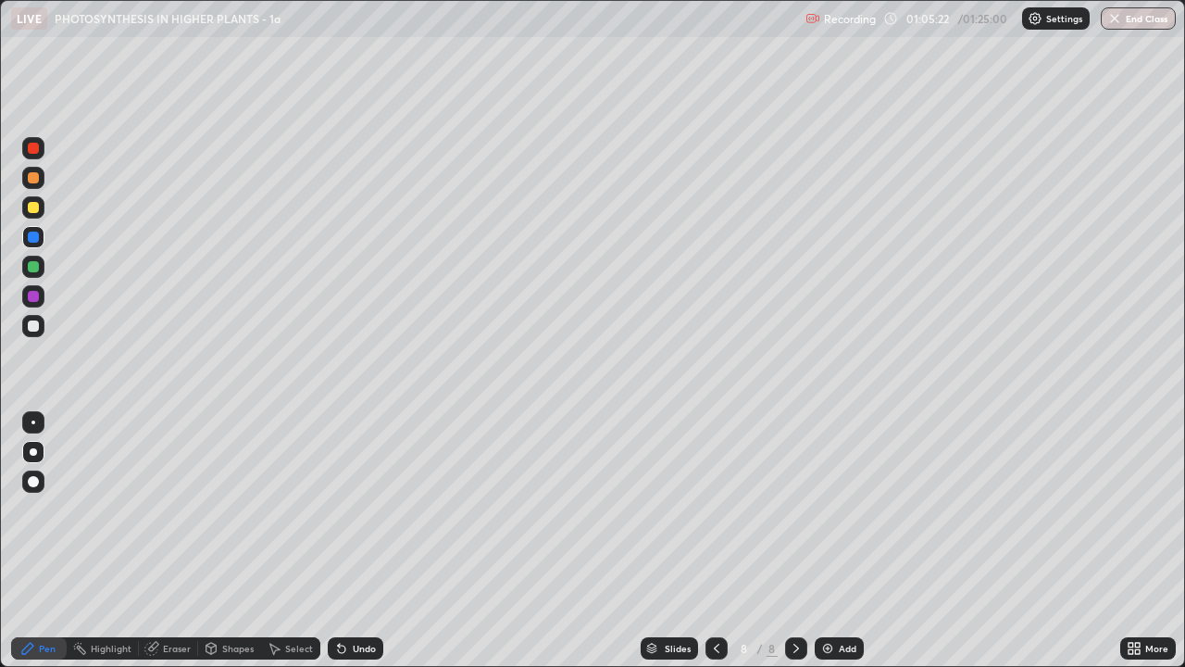
click at [33, 181] on div at bounding box center [33, 177] width 11 height 11
click at [33, 327] on div at bounding box center [33, 325] width 11 height 11
click at [33, 179] on div at bounding box center [33, 177] width 11 height 11
click at [307, 509] on div "Select" at bounding box center [299, 647] width 28 height 9
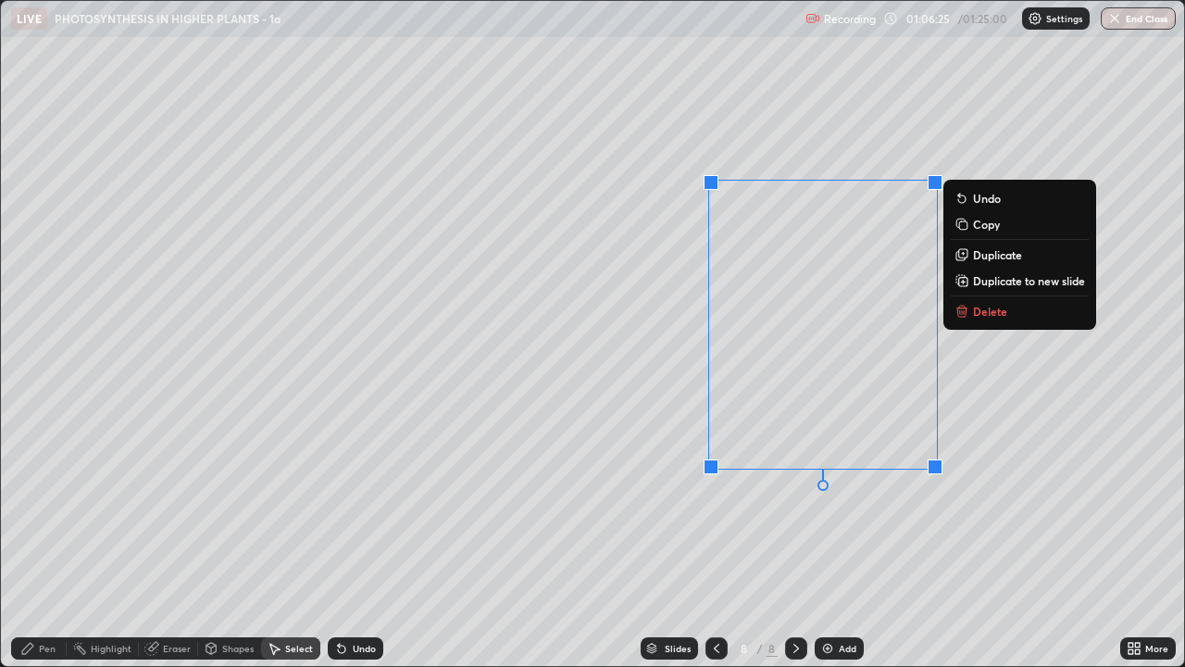
click at [1001, 257] on p "Duplicate" at bounding box center [997, 254] width 49 height 15
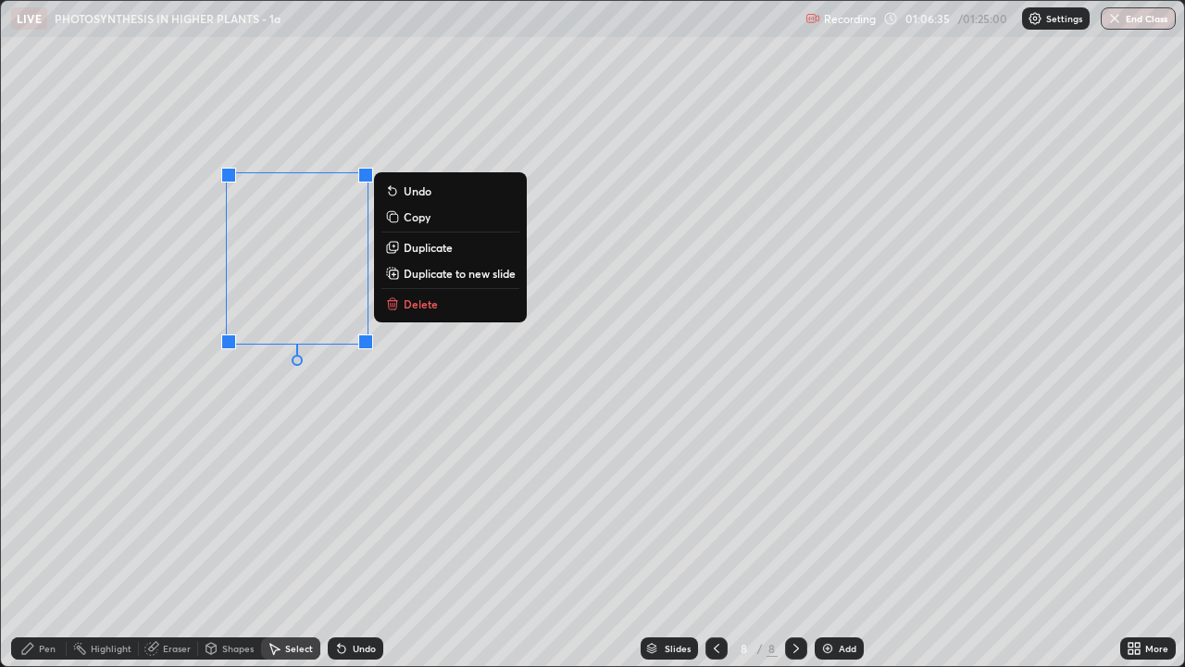
click at [286, 475] on div "0 ° Undo Copy Duplicate Duplicate to new slide Delete" at bounding box center [592, 333] width 1183 height 665
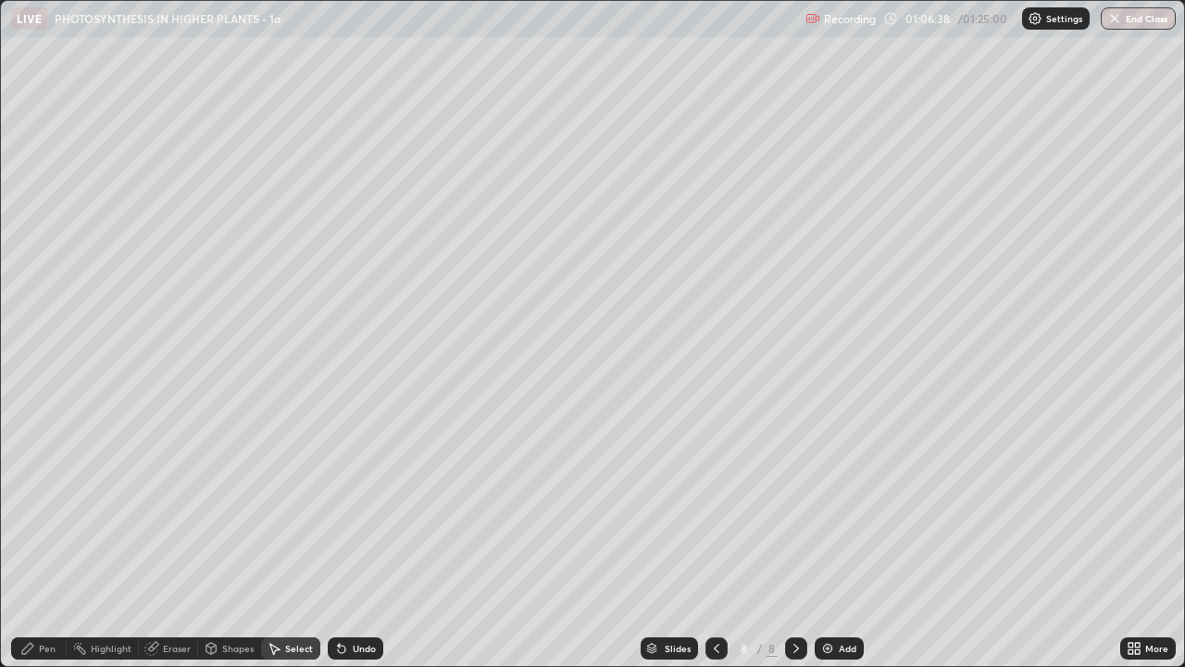
click at [28, 509] on icon at bounding box center [27, 648] width 15 height 15
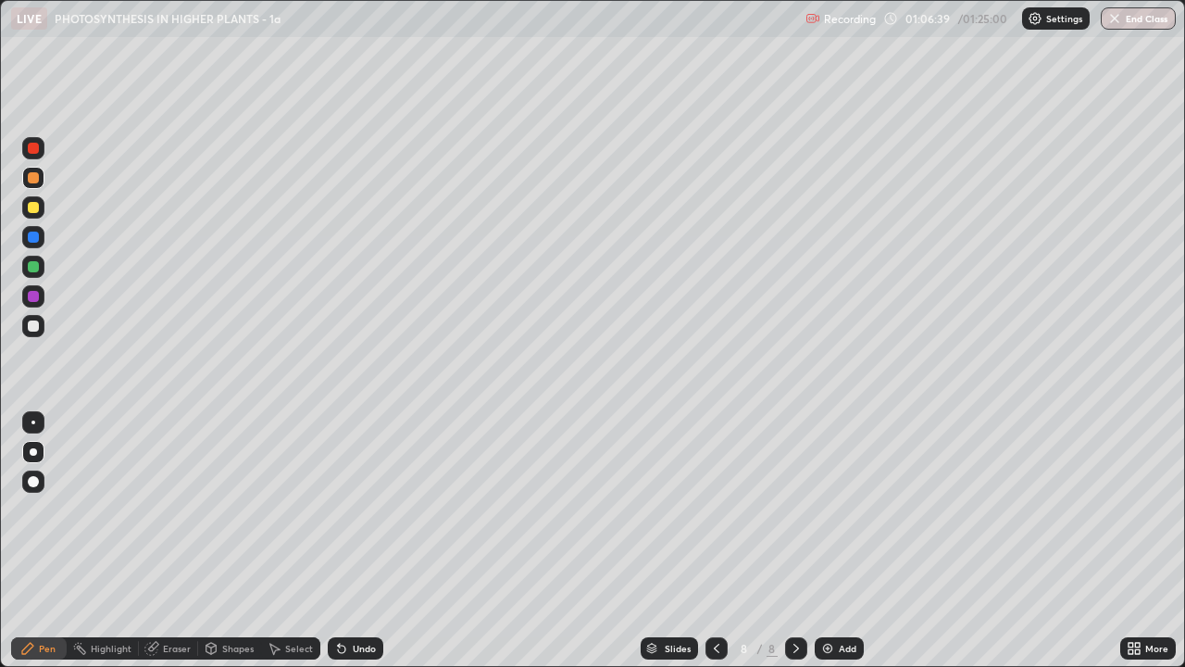
click at [30, 327] on div at bounding box center [33, 325] width 11 height 11
click at [33, 268] on div at bounding box center [33, 266] width 11 height 11
click at [37, 331] on div at bounding box center [33, 326] width 22 height 22
click at [34, 148] on div at bounding box center [33, 148] width 11 height 11
click at [34, 268] on div at bounding box center [33, 266] width 11 height 11
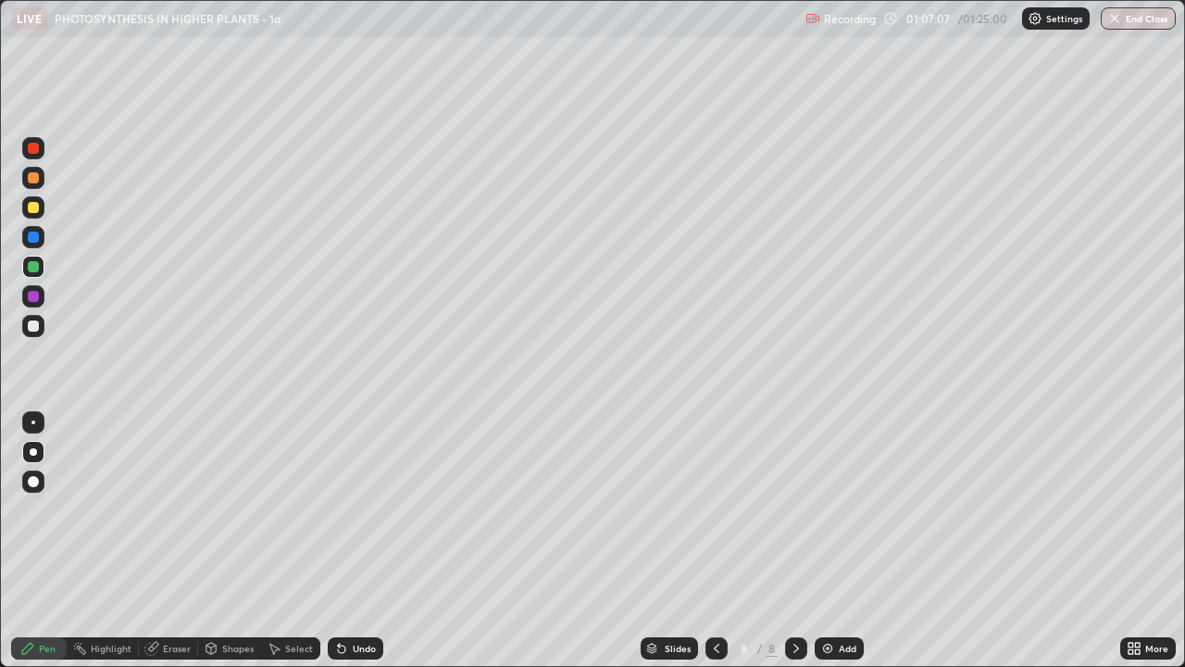
click at [31, 326] on div at bounding box center [33, 325] width 11 height 11
click at [33, 153] on div at bounding box center [33, 148] width 11 height 11
click at [36, 207] on div at bounding box center [33, 207] width 11 height 11
click at [299, 509] on div "Select" at bounding box center [299, 647] width 28 height 9
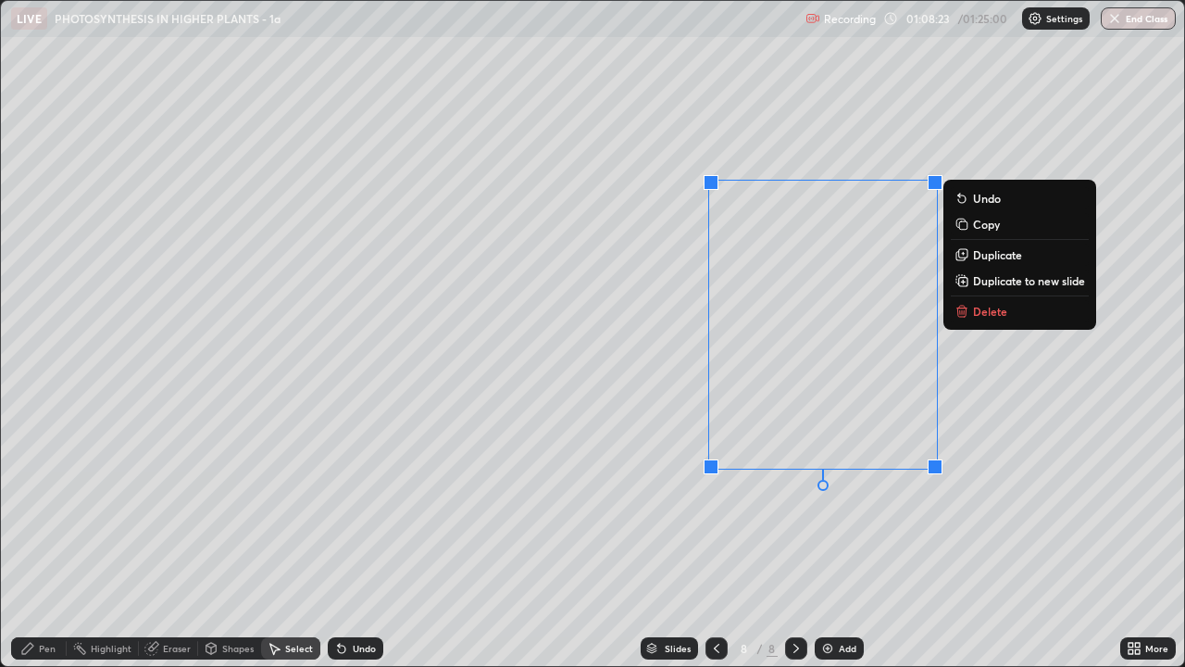
click at [981, 312] on p "Delete" at bounding box center [990, 311] width 34 height 15
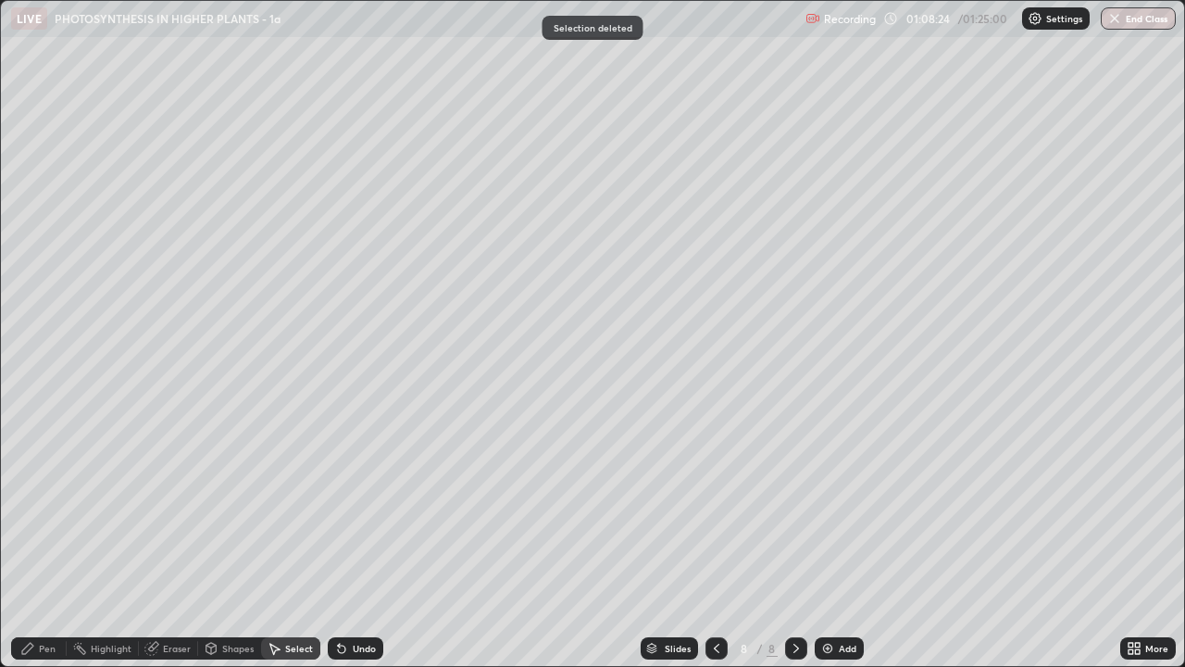
click at [1137, 509] on icon at bounding box center [1137, 645] width 5 height 5
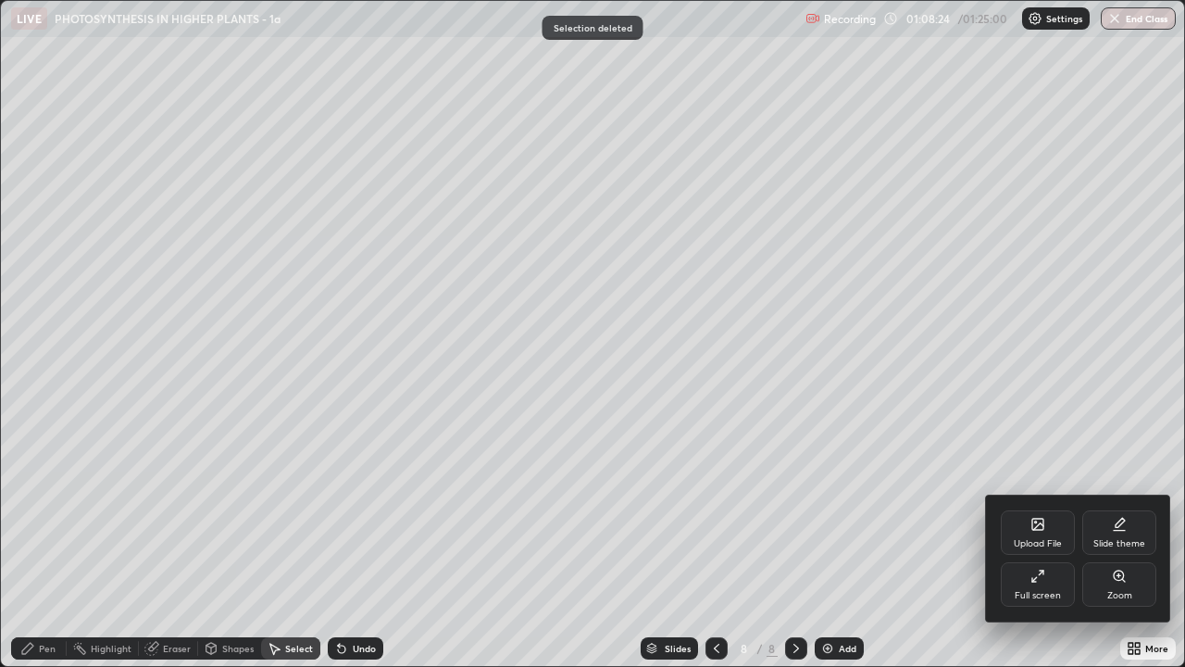
click at [1018, 509] on div "Full screen" at bounding box center [1038, 584] width 74 height 44
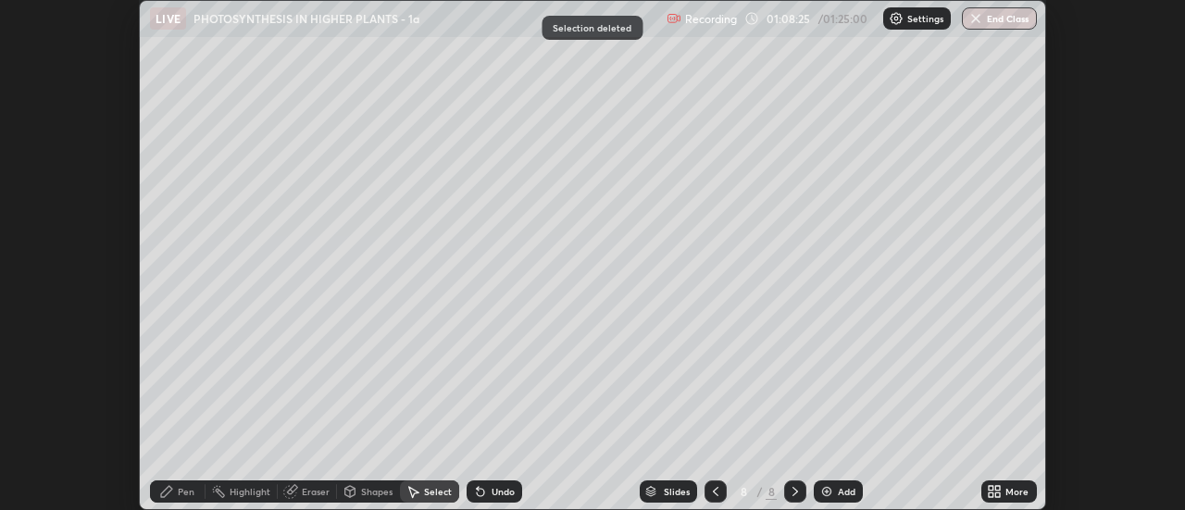
scroll to position [92070, 91395]
